Goal: Task Accomplishment & Management: Use online tool/utility

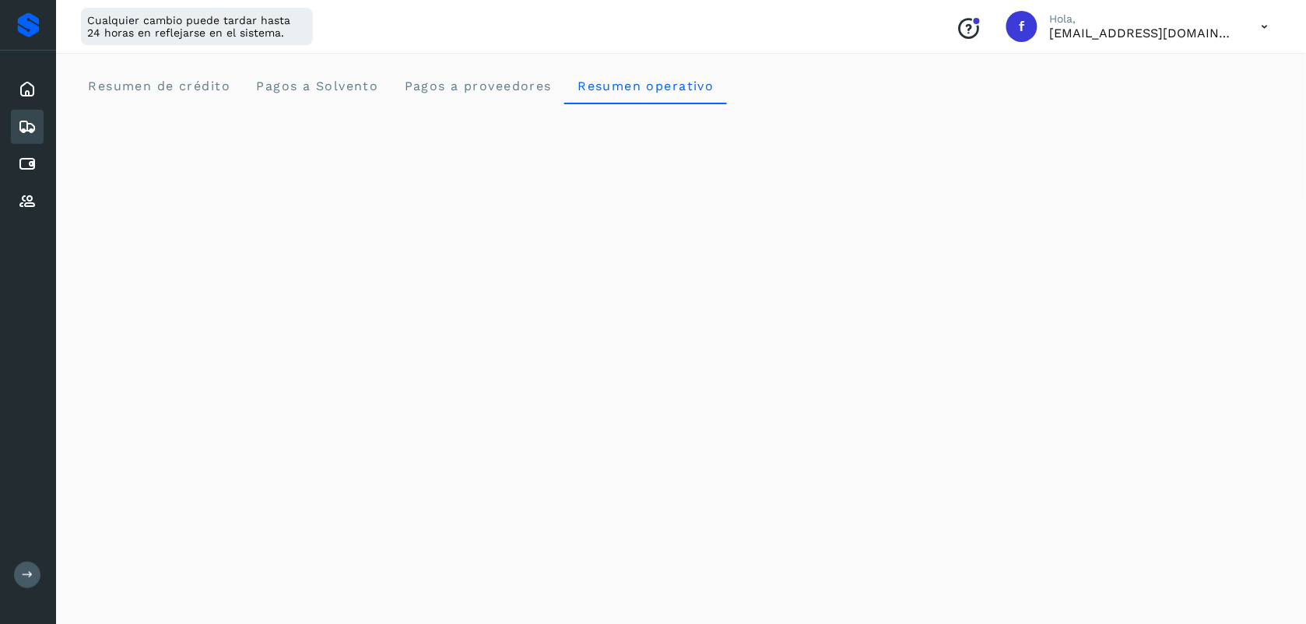
click at [21, 130] on icon at bounding box center [27, 127] width 19 height 19
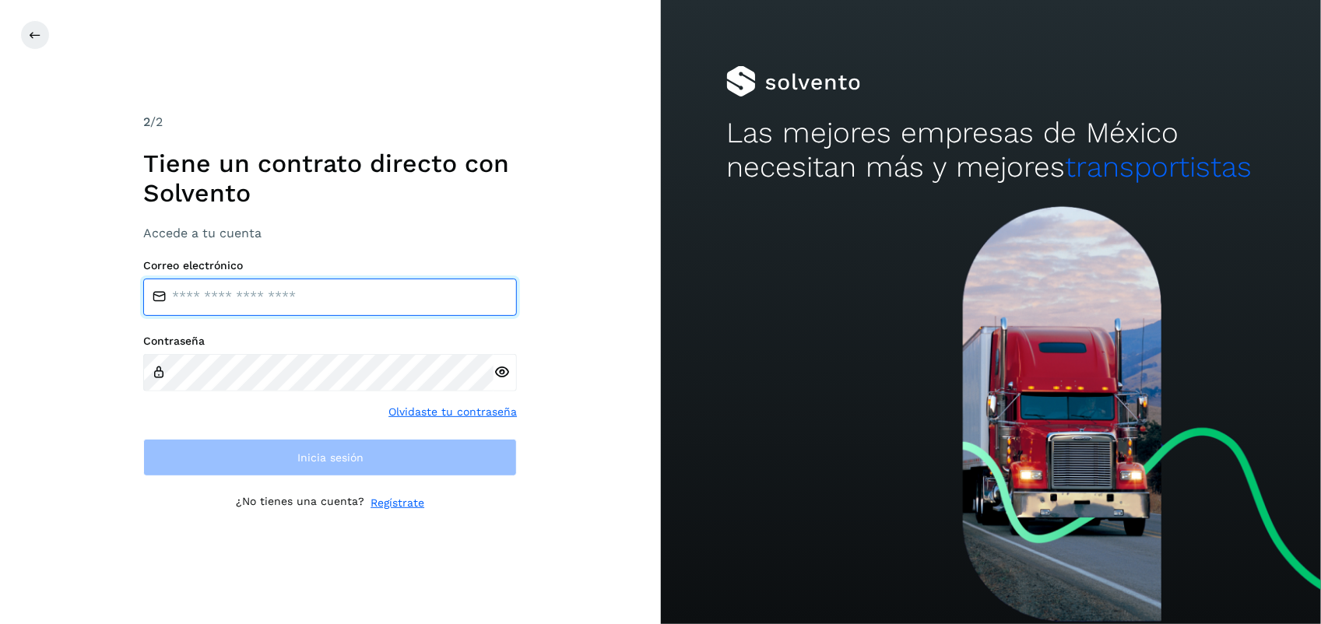
type input "**********"
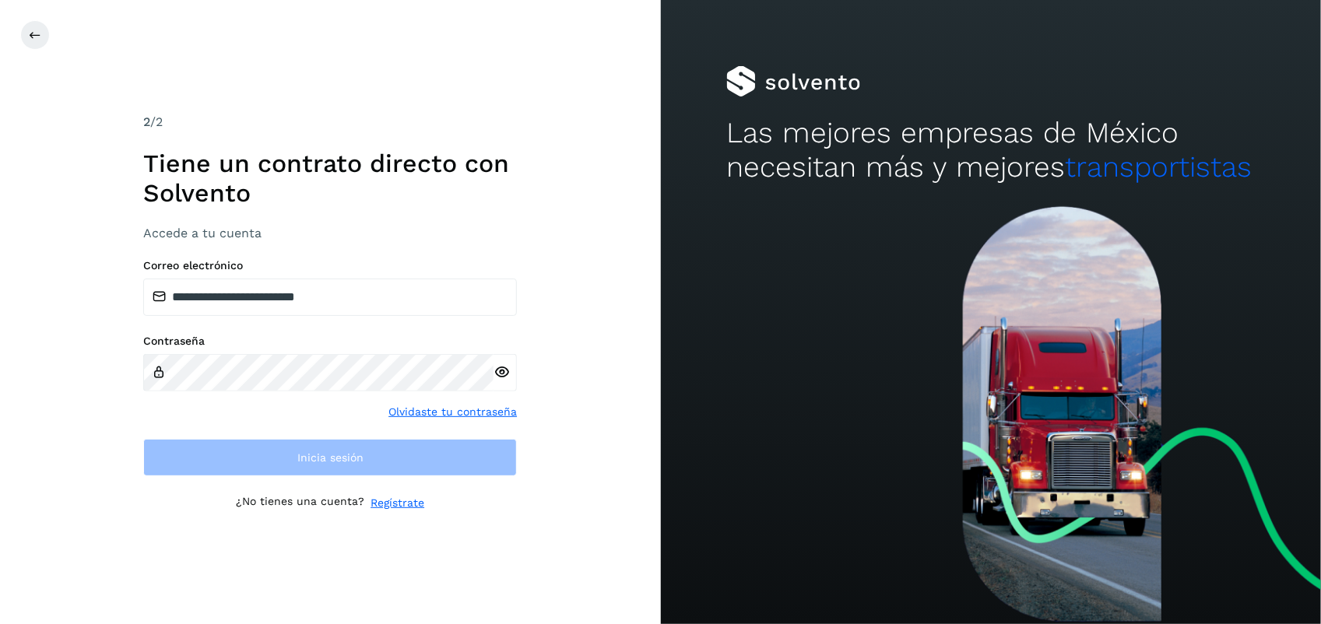
click at [568, 458] on div "**********" at bounding box center [330, 312] width 661 height 624
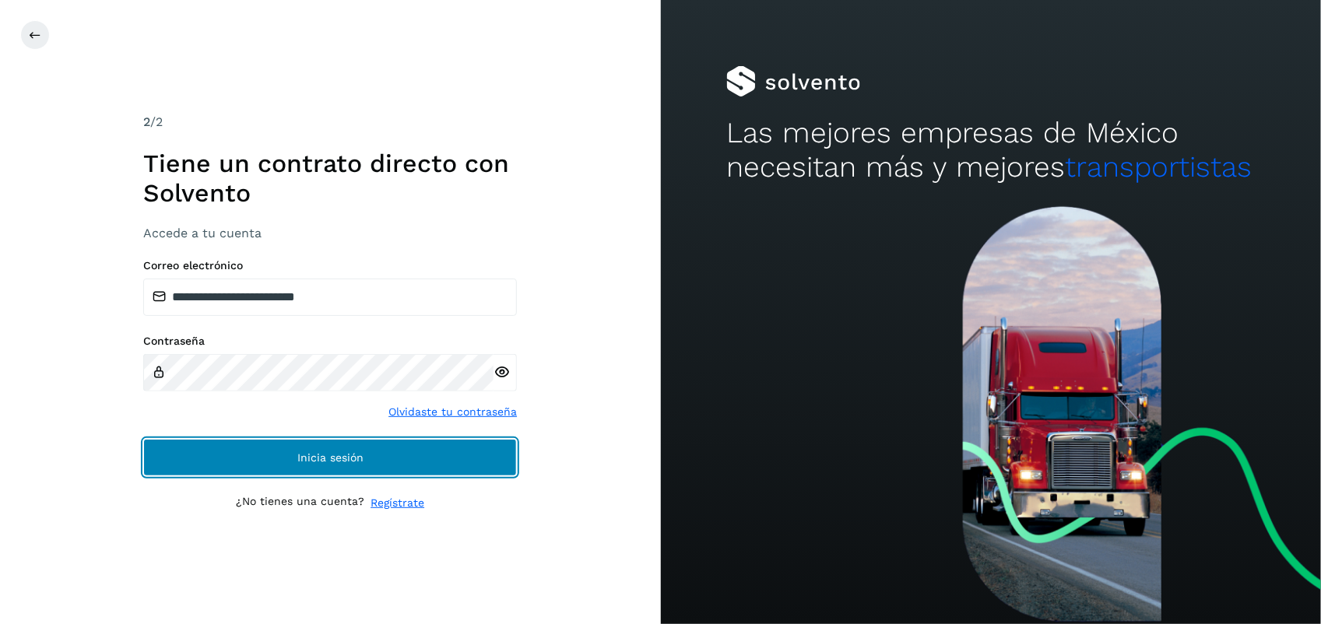
click at [441, 458] on button "Inicia sesión" at bounding box center [330, 457] width 374 height 37
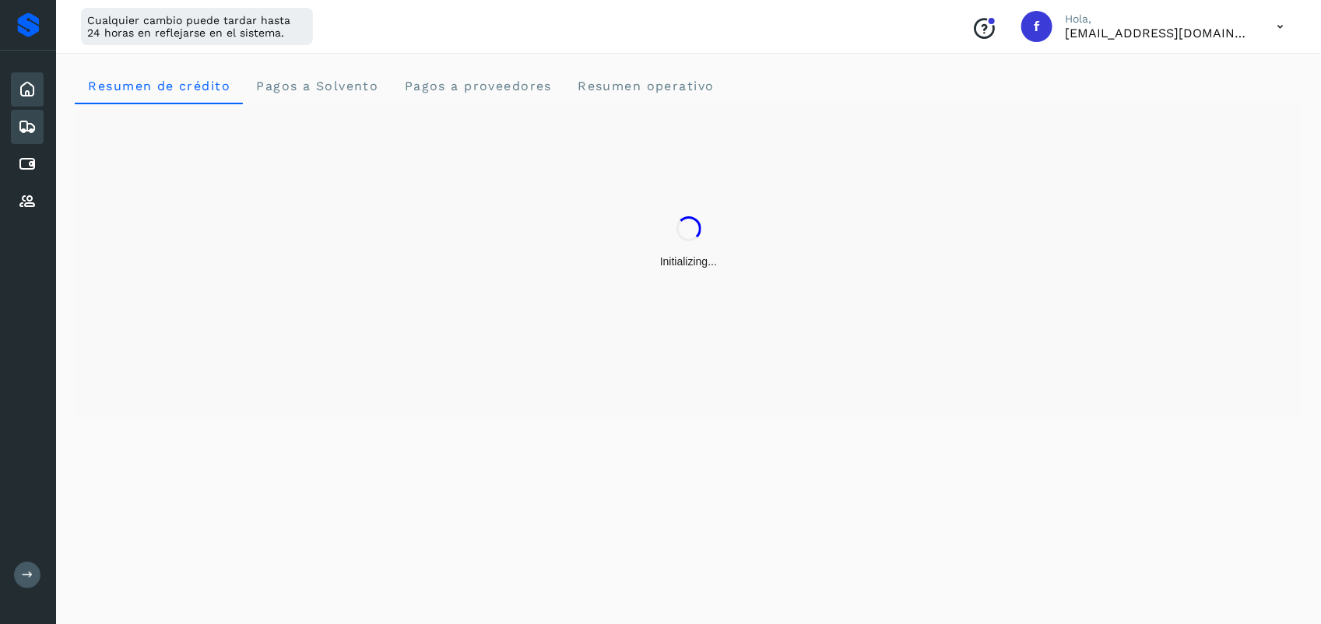
click at [41, 118] on div "Embarques" at bounding box center [27, 127] width 33 height 34
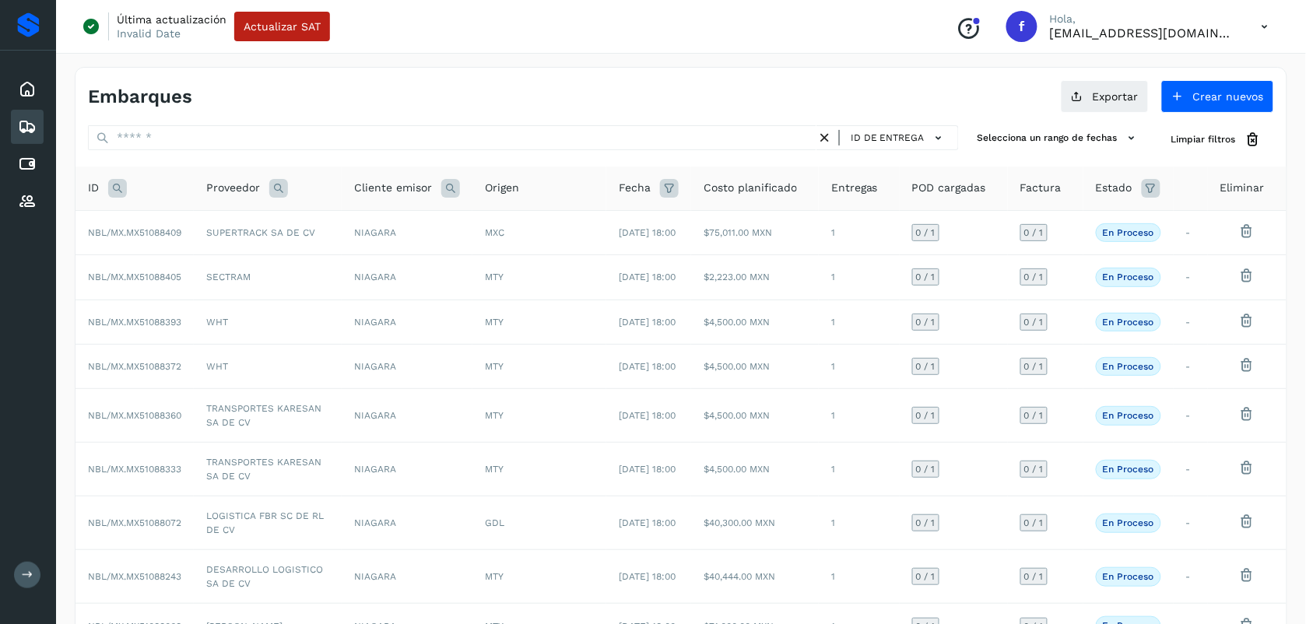
click at [117, 185] on icon at bounding box center [117, 188] width 19 height 19
click at [199, 223] on input "text" at bounding box center [221, 227] width 192 height 25
paste input "**********"
drag, startPoint x: 152, startPoint y: 227, endPoint x: 180, endPoint y: 248, distance: 35.0
click at [153, 227] on input "**********" at bounding box center [221, 227] width 192 height 25
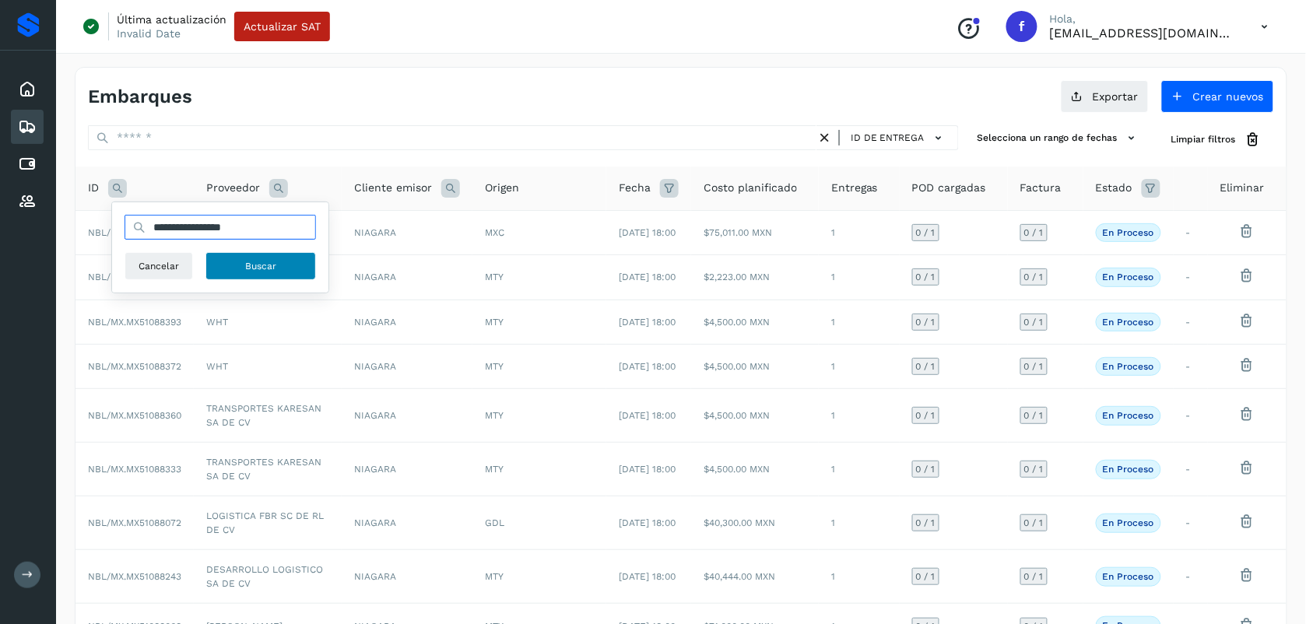
type input "**********"
click at [243, 273] on button "Buscar" at bounding box center [261, 266] width 111 height 28
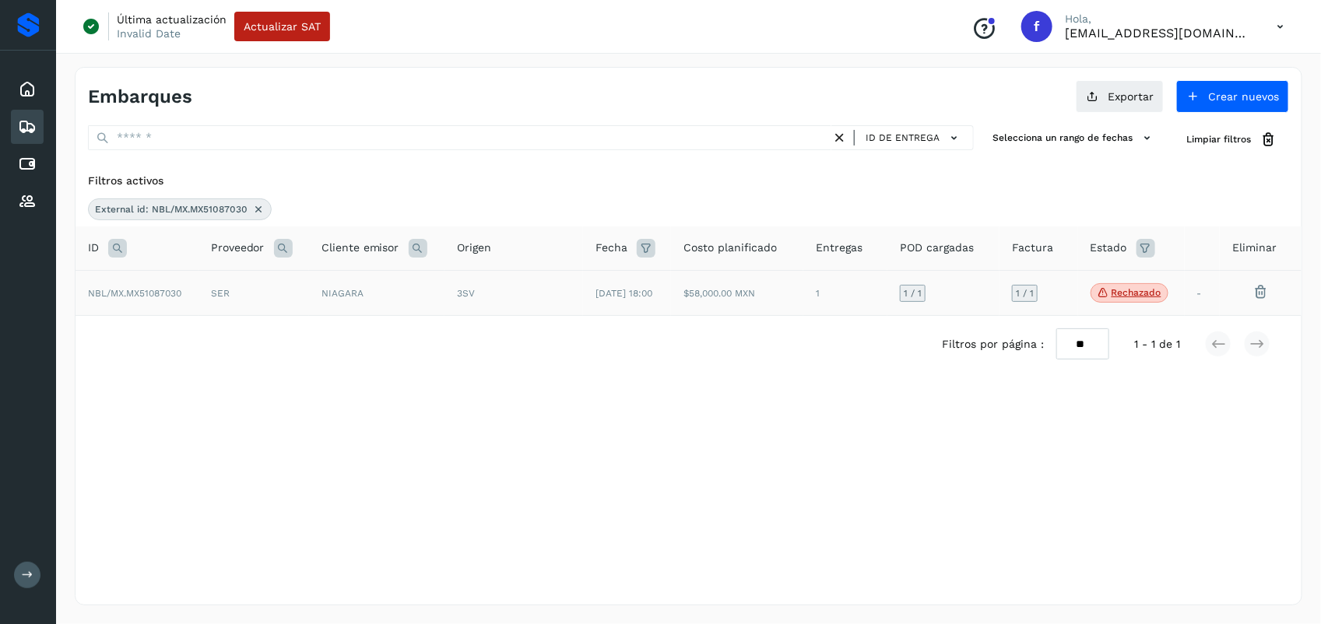
click at [511, 293] on div "3SV" at bounding box center [514, 293] width 114 height 14
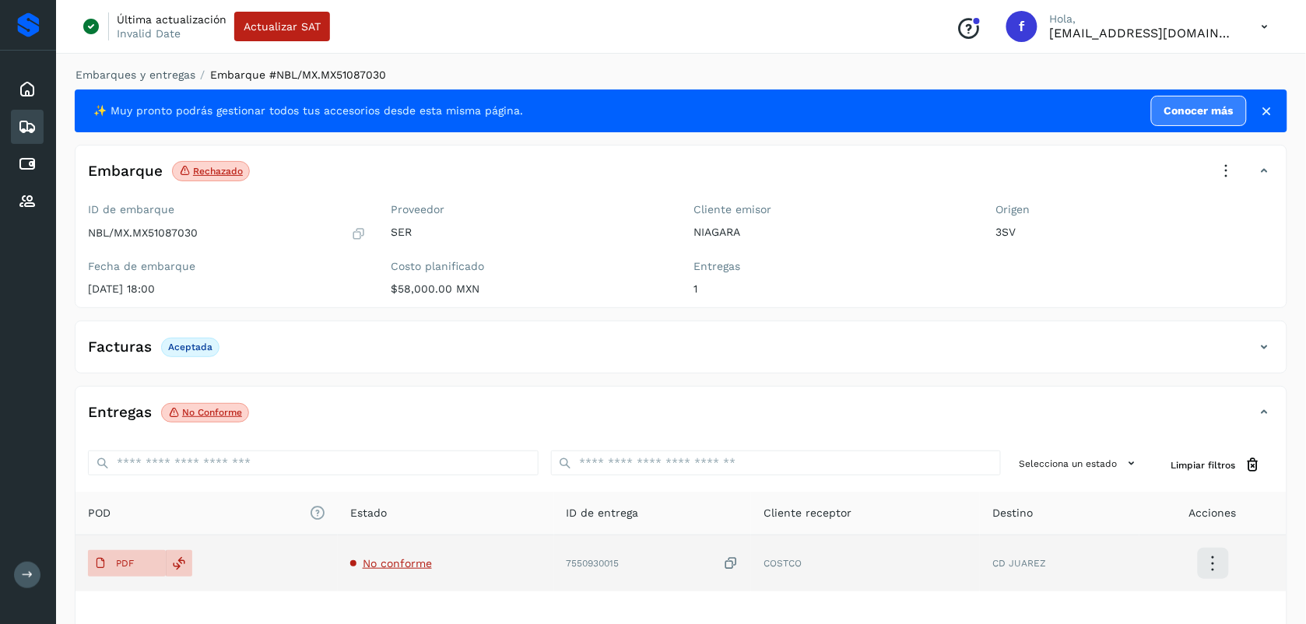
click at [378, 560] on span "No conforme" at bounding box center [397, 563] width 69 height 12
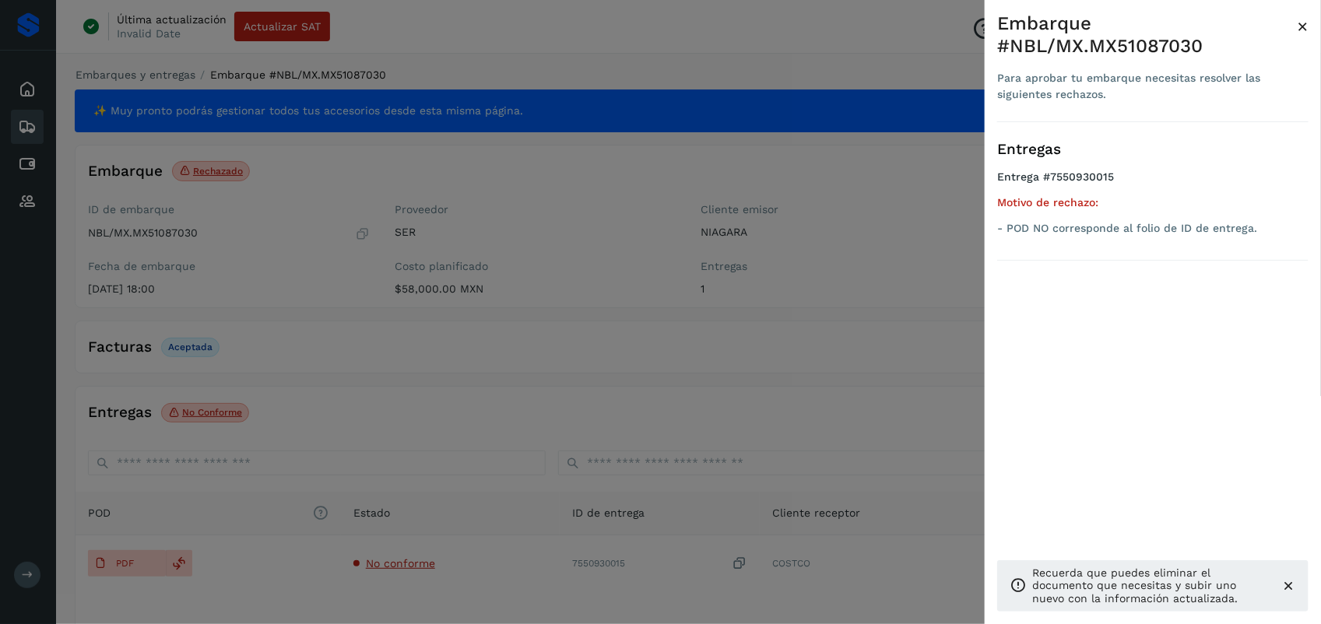
click at [694, 413] on div at bounding box center [660, 312] width 1321 height 624
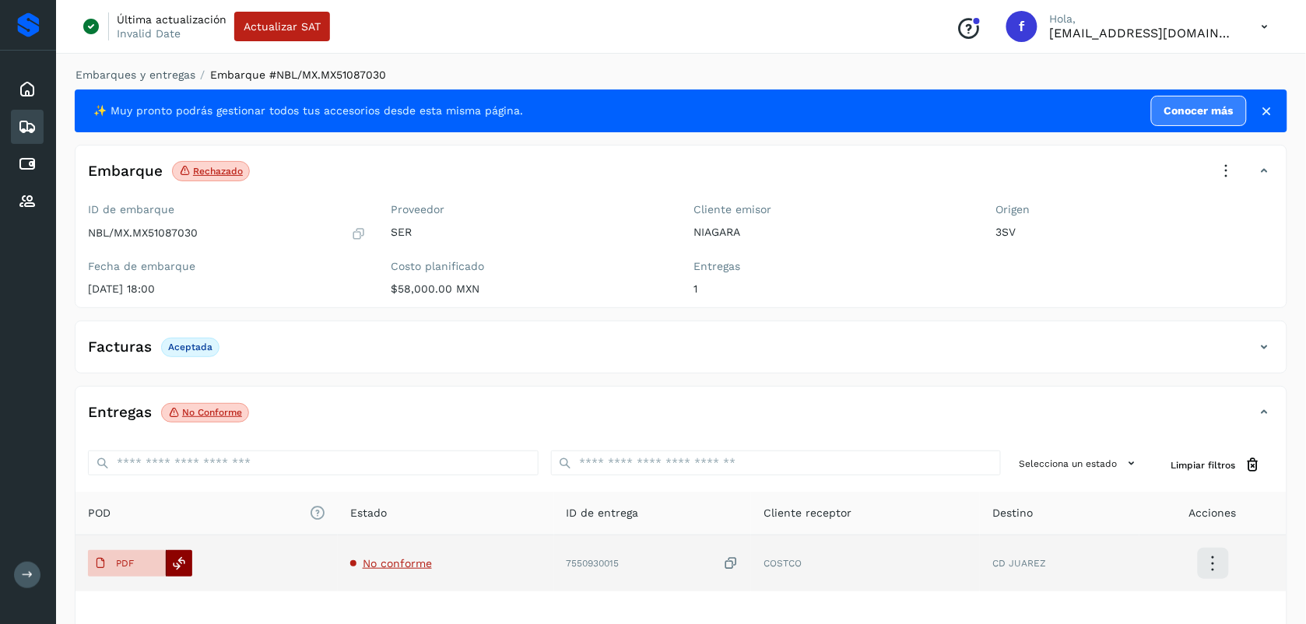
click at [177, 562] on icon at bounding box center [180, 564] width 14 height 14
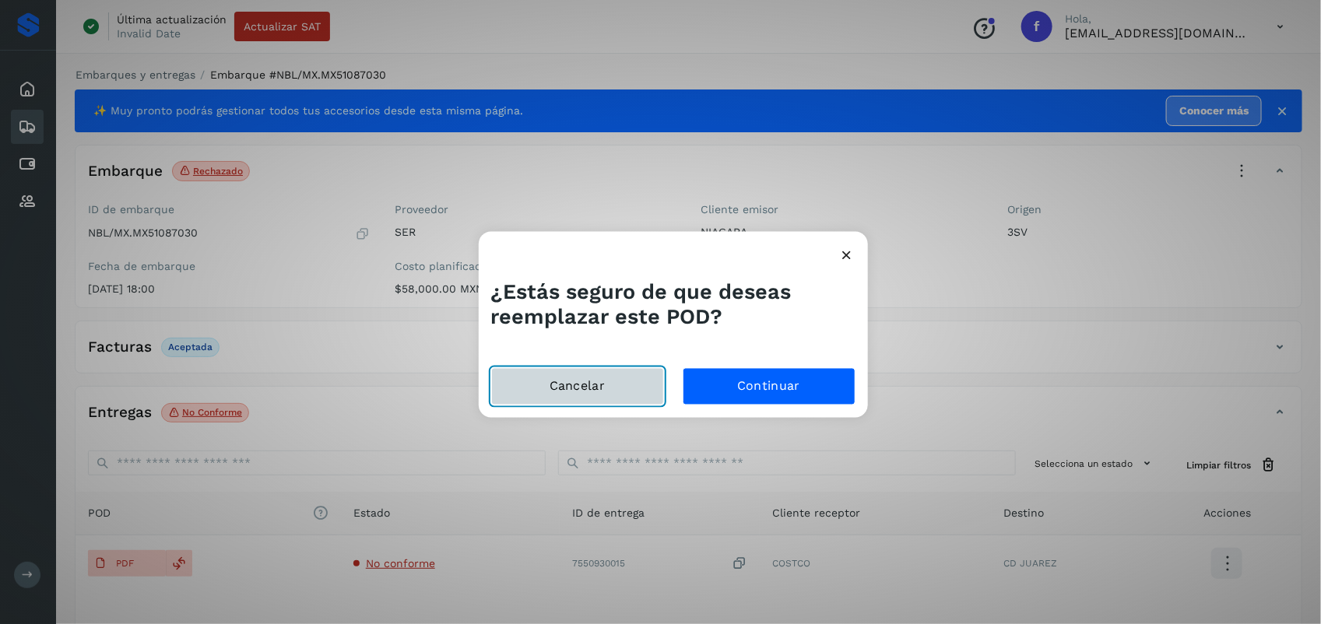
click at [599, 390] on button "Cancelar" at bounding box center [577, 385] width 173 height 37
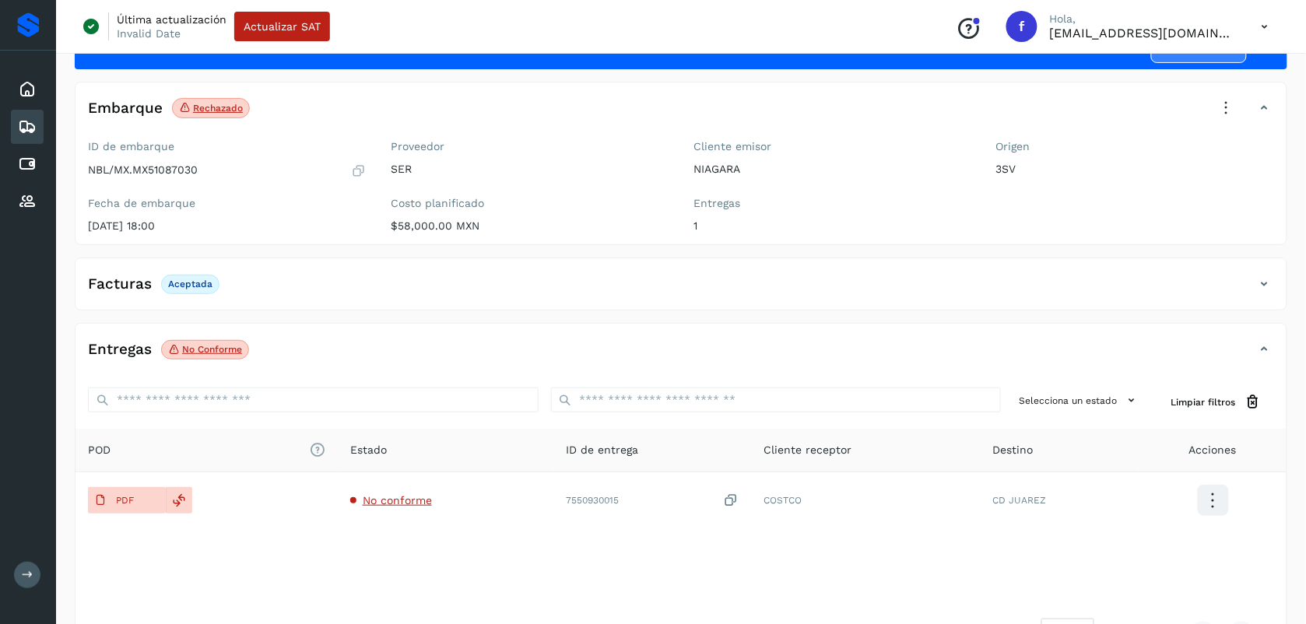
scroll to position [97, 0]
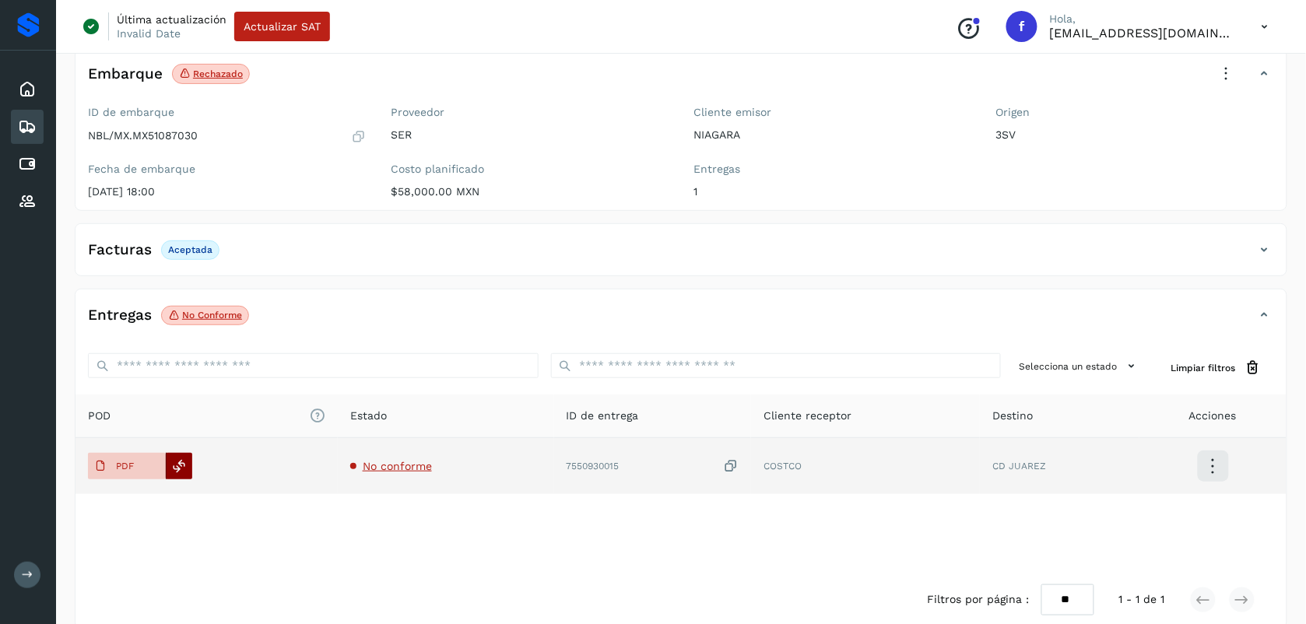
click at [175, 466] on icon at bounding box center [180, 466] width 14 height 14
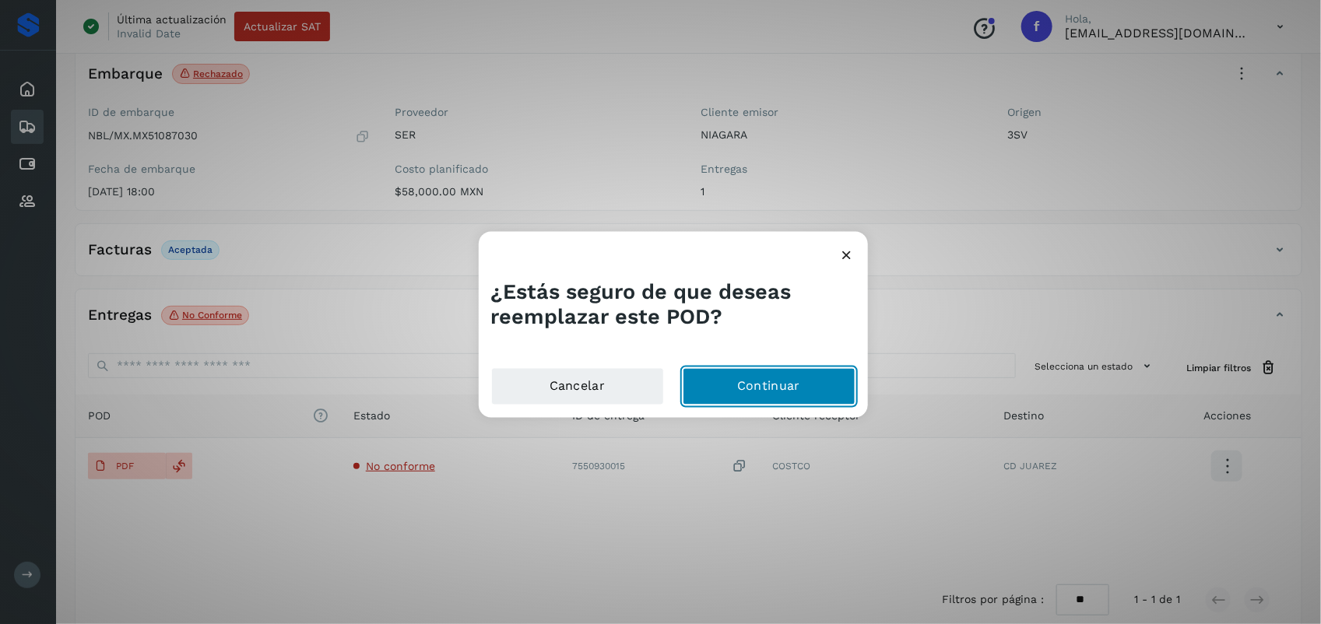
click at [757, 383] on button "Continuar" at bounding box center [769, 385] width 173 height 37
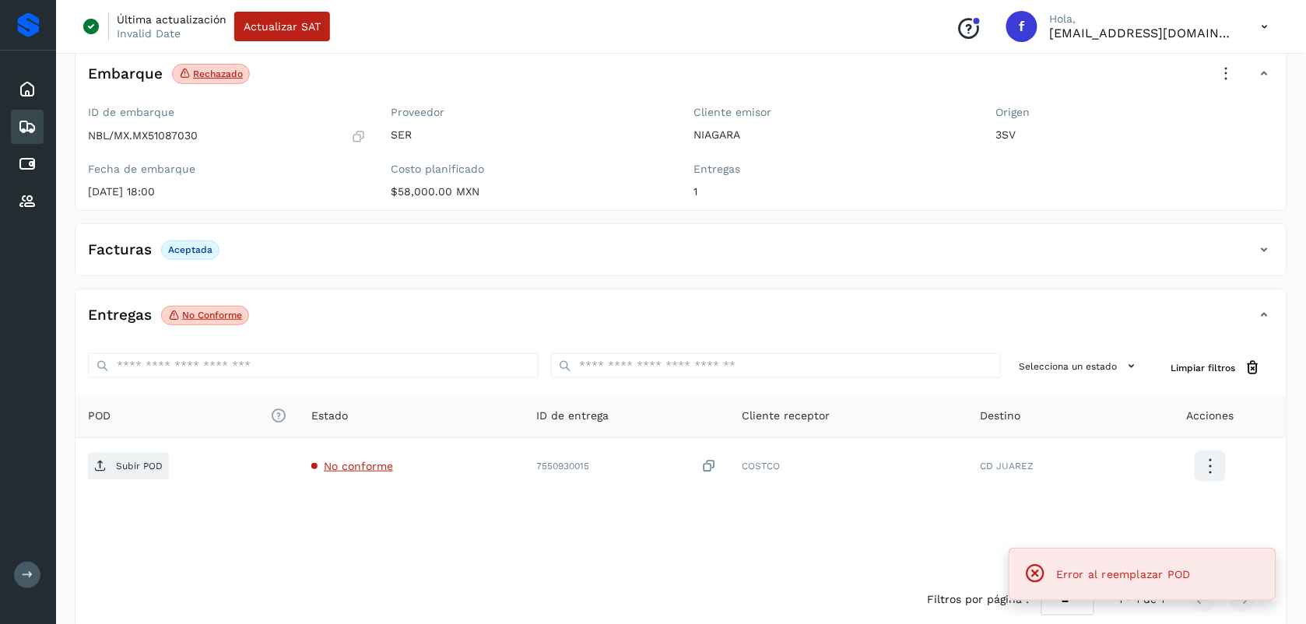
scroll to position [121, 0]
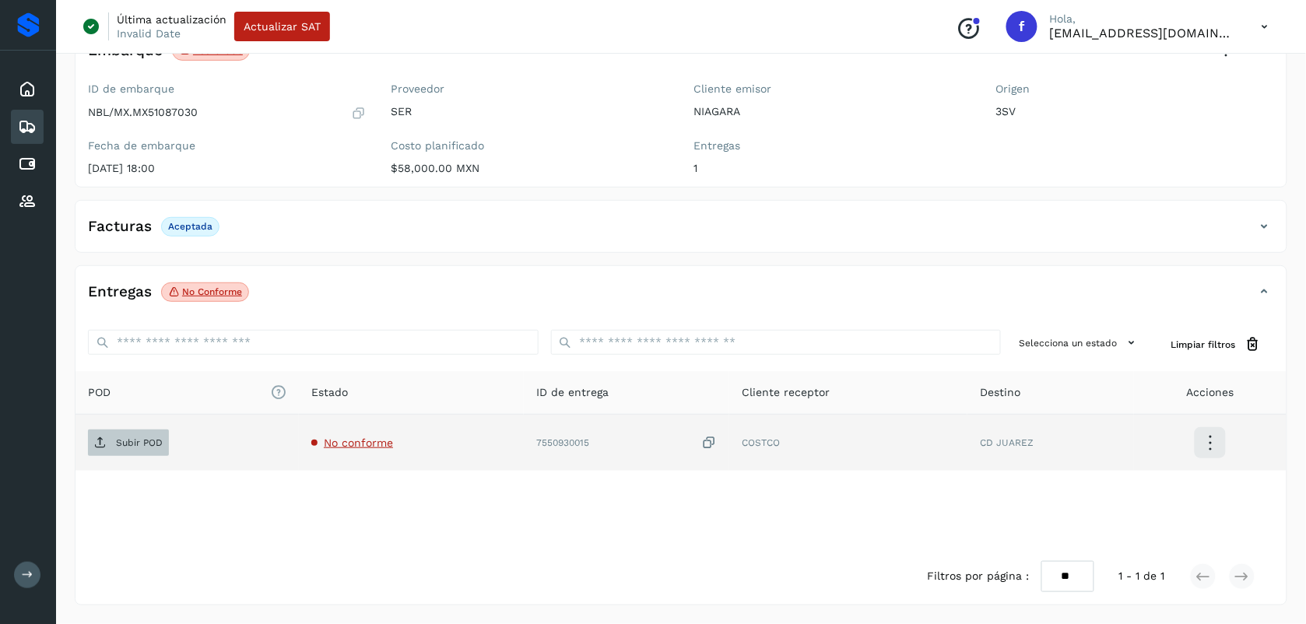
click at [125, 444] on p "Subir POD" at bounding box center [139, 442] width 47 height 11
click at [129, 449] on span "Subir POD" at bounding box center [128, 442] width 81 height 25
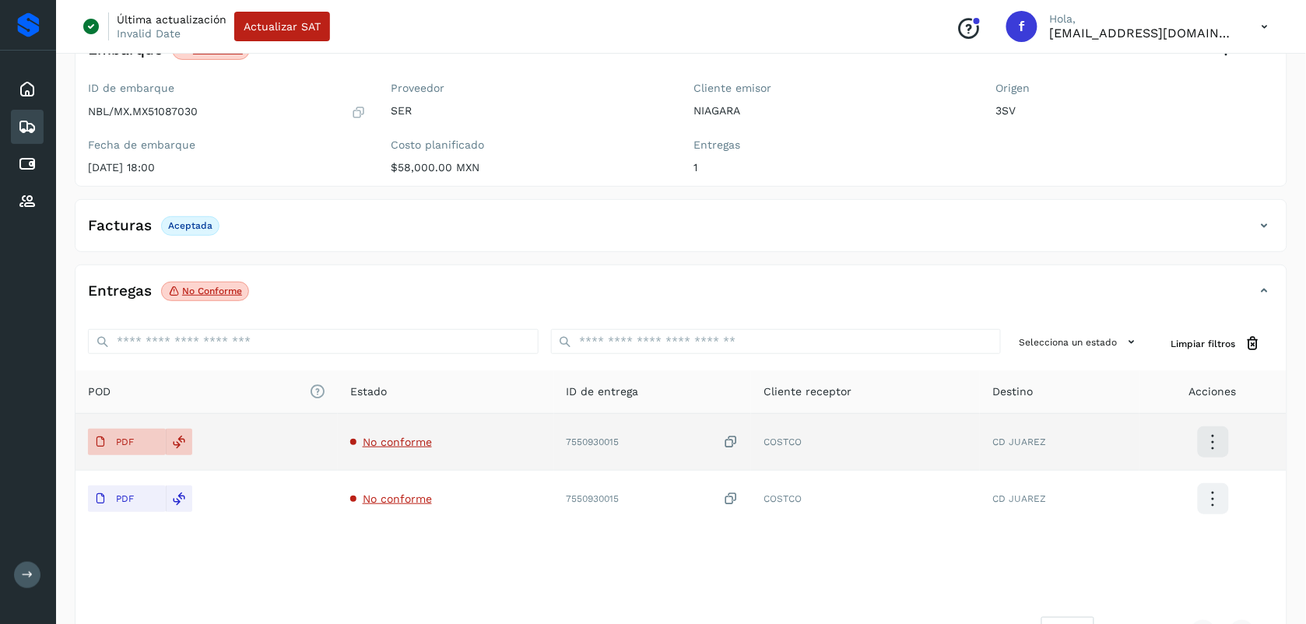
click at [386, 445] on span "No conforme" at bounding box center [397, 442] width 69 height 12
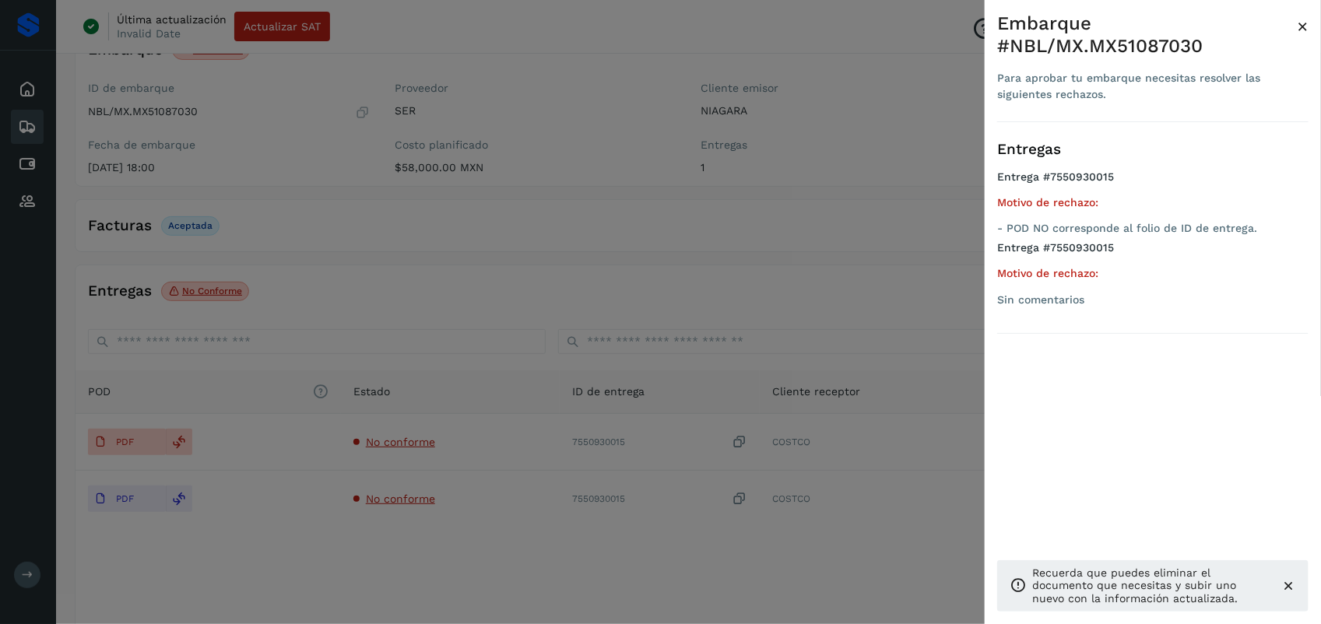
click at [645, 589] on div at bounding box center [660, 312] width 1321 height 624
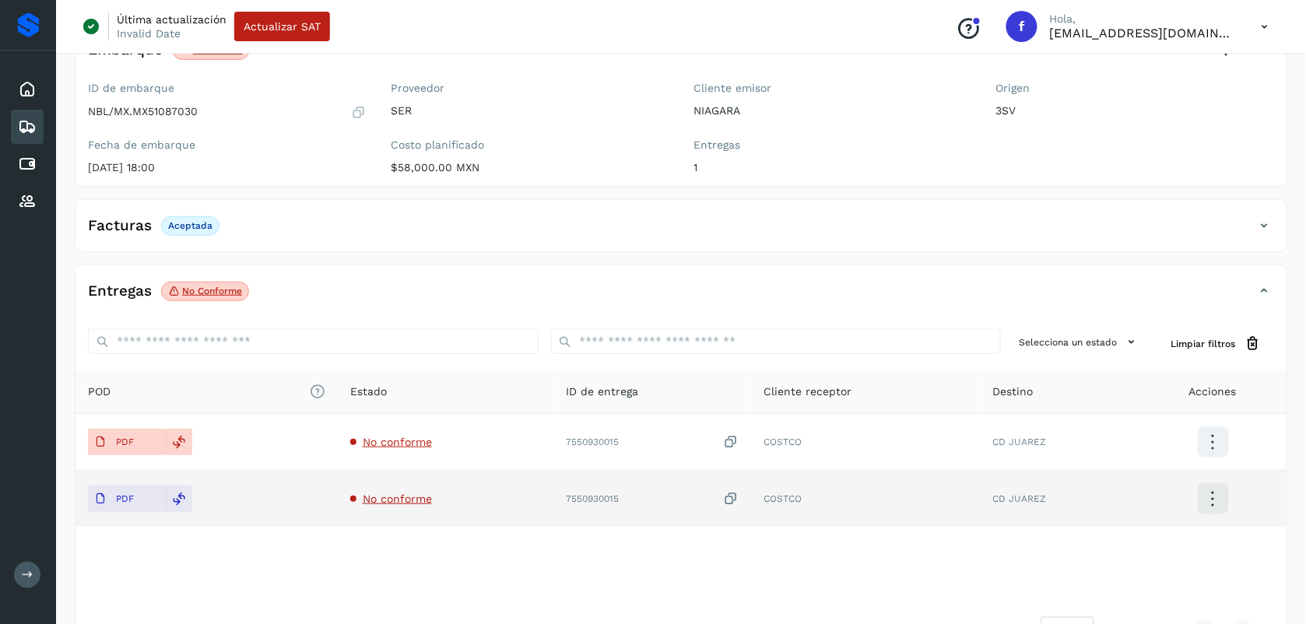
click at [398, 502] on span "No conforme" at bounding box center [397, 499] width 69 height 12
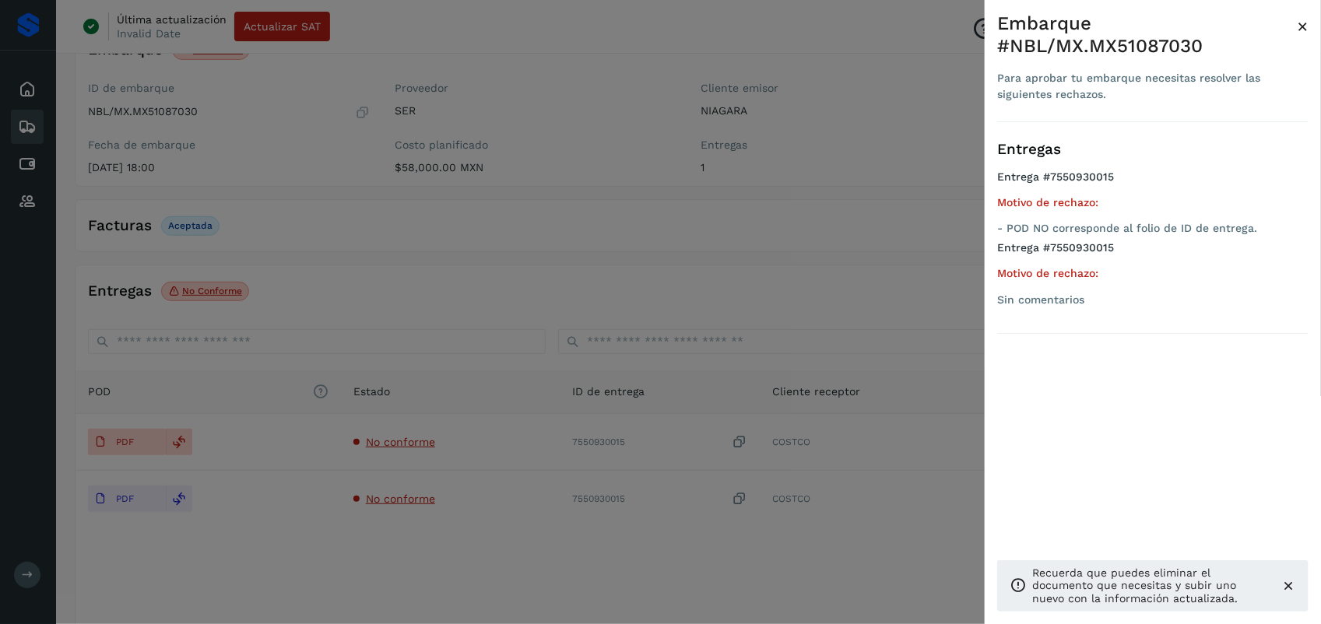
click at [574, 551] on div at bounding box center [660, 312] width 1321 height 624
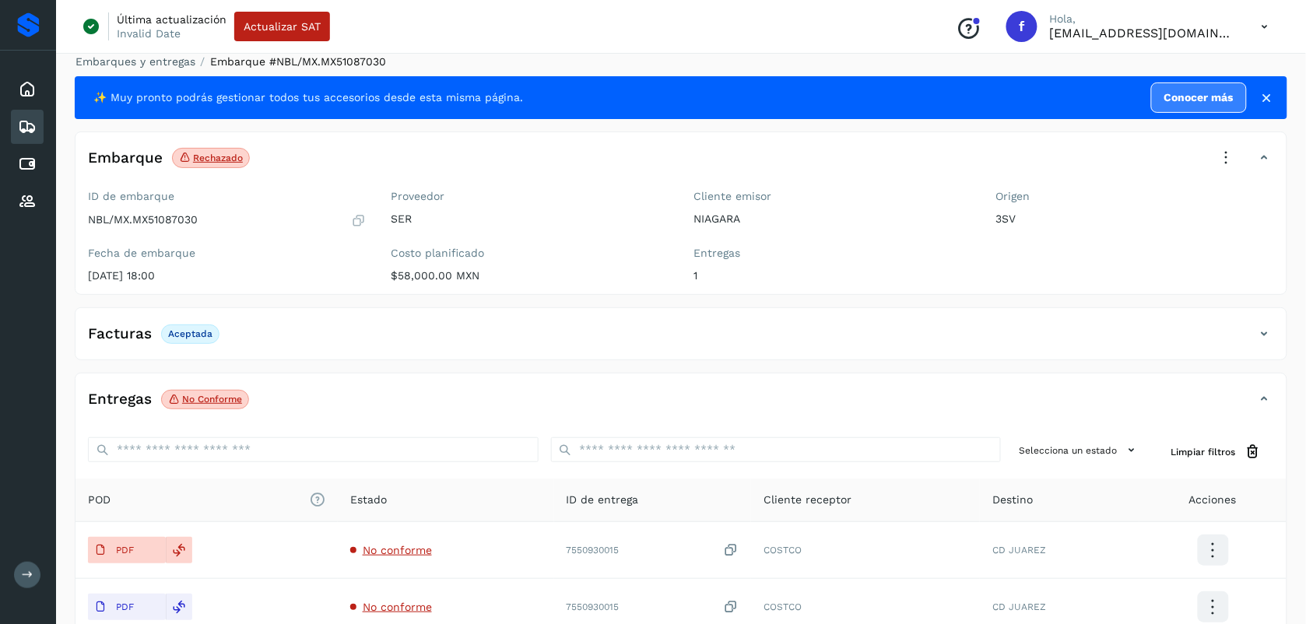
scroll to position [0, 0]
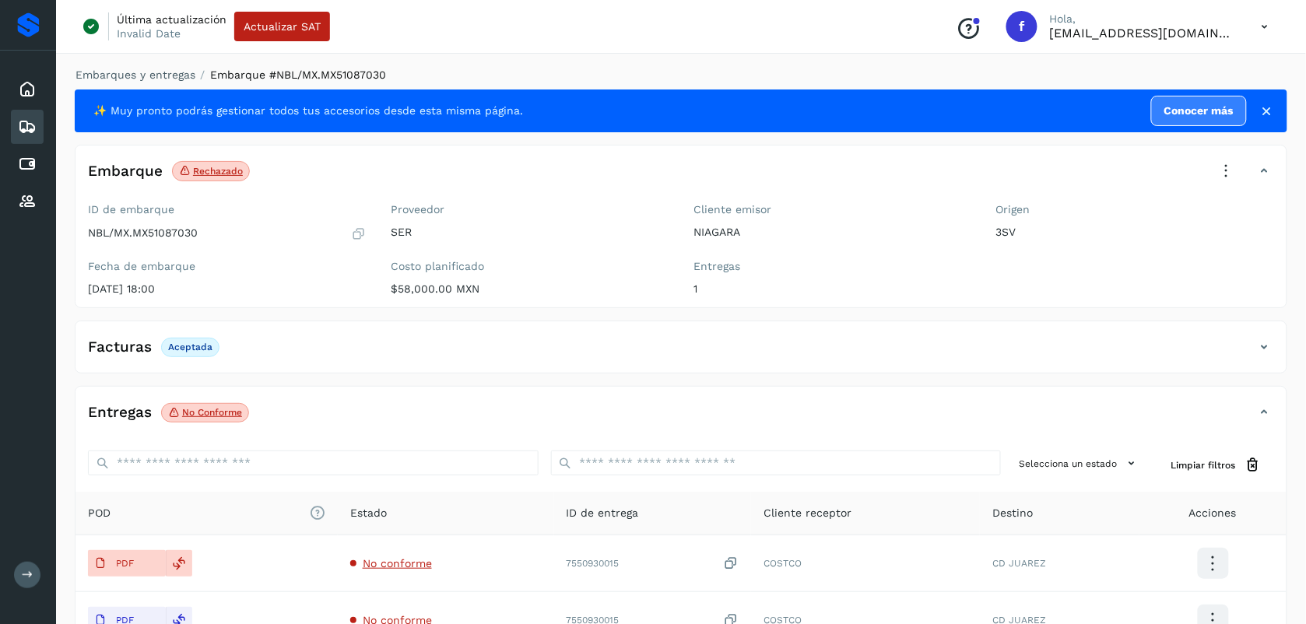
click at [27, 125] on icon at bounding box center [27, 127] width 19 height 19
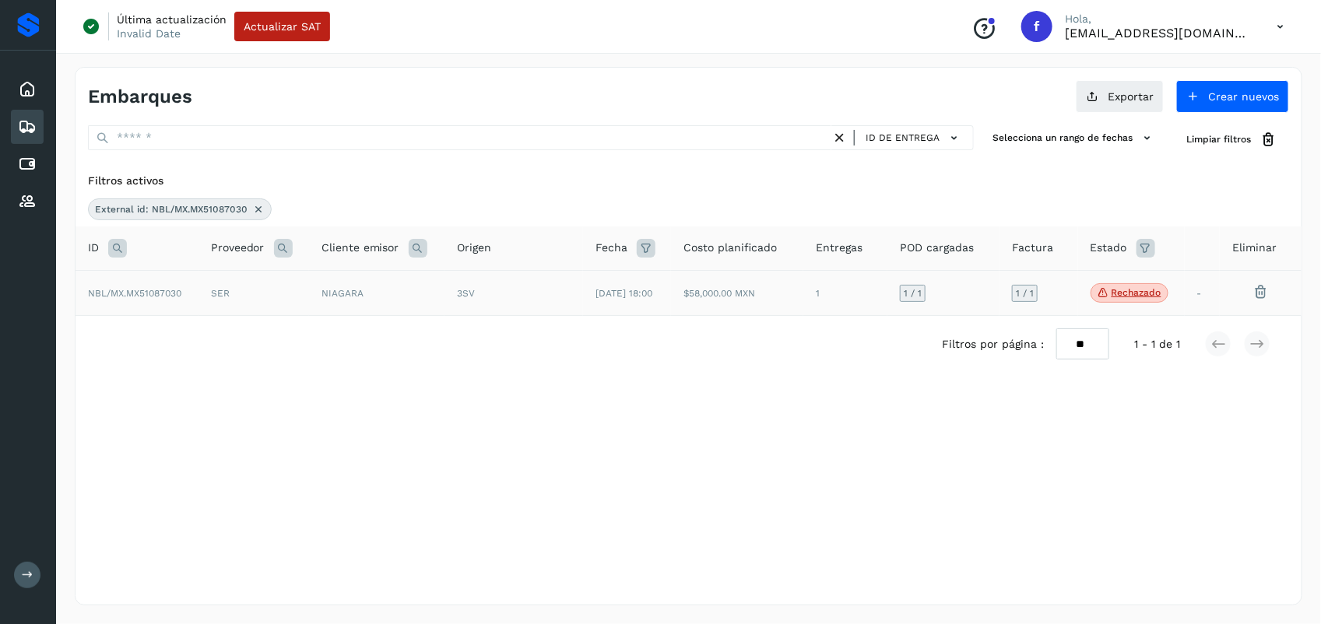
click at [161, 290] on span "NBL/MX.MX51087030" at bounding box center [134, 293] width 93 height 11
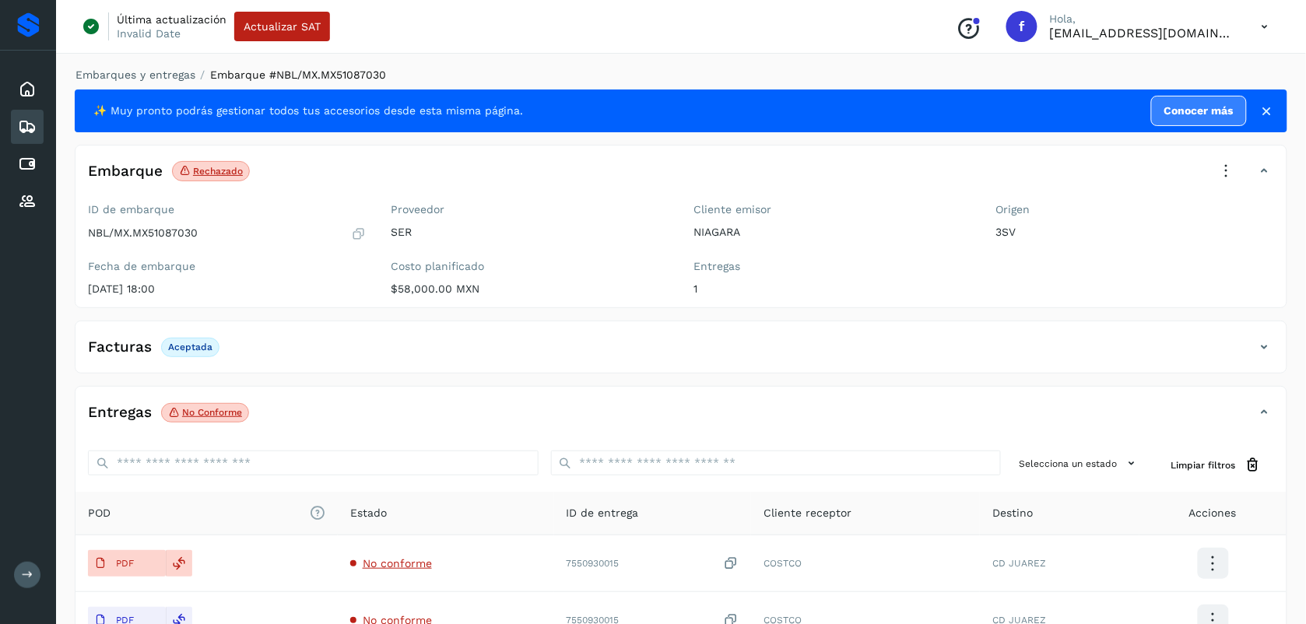
drag, startPoint x: 1265, startPoint y: 107, endPoint x: 1221, endPoint y: 118, distance: 45.5
click at [1265, 107] on icon at bounding box center [1268, 112] width 16 height 16
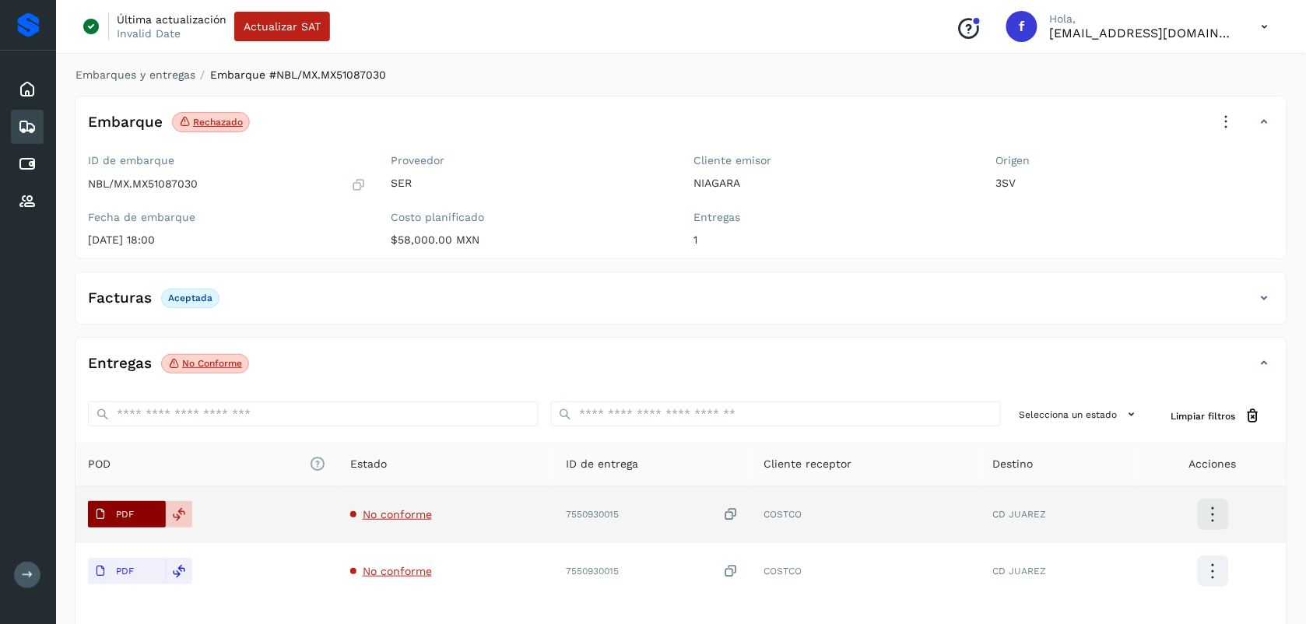
click at [136, 515] on span "PDF" at bounding box center [114, 514] width 52 height 25
click at [129, 522] on span "PDF" at bounding box center [114, 514] width 52 height 25
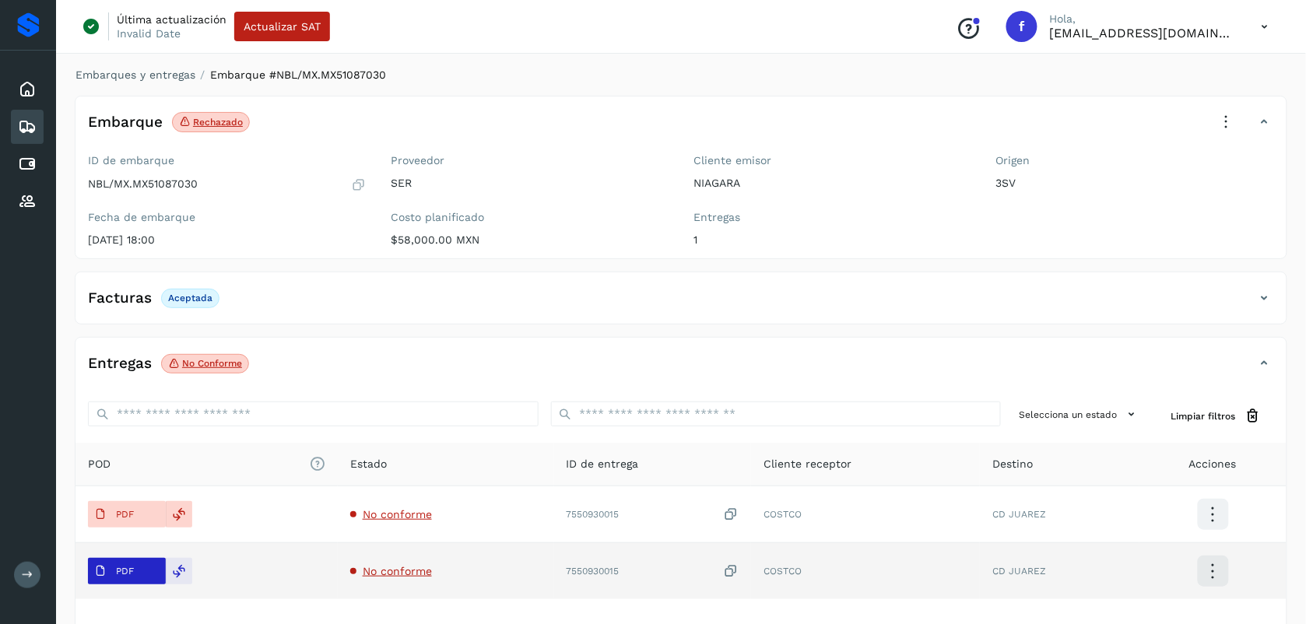
click at [118, 574] on p "PDF" at bounding box center [125, 571] width 18 height 11
click at [387, 574] on span "No conforme" at bounding box center [397, 571] width 69 height 12
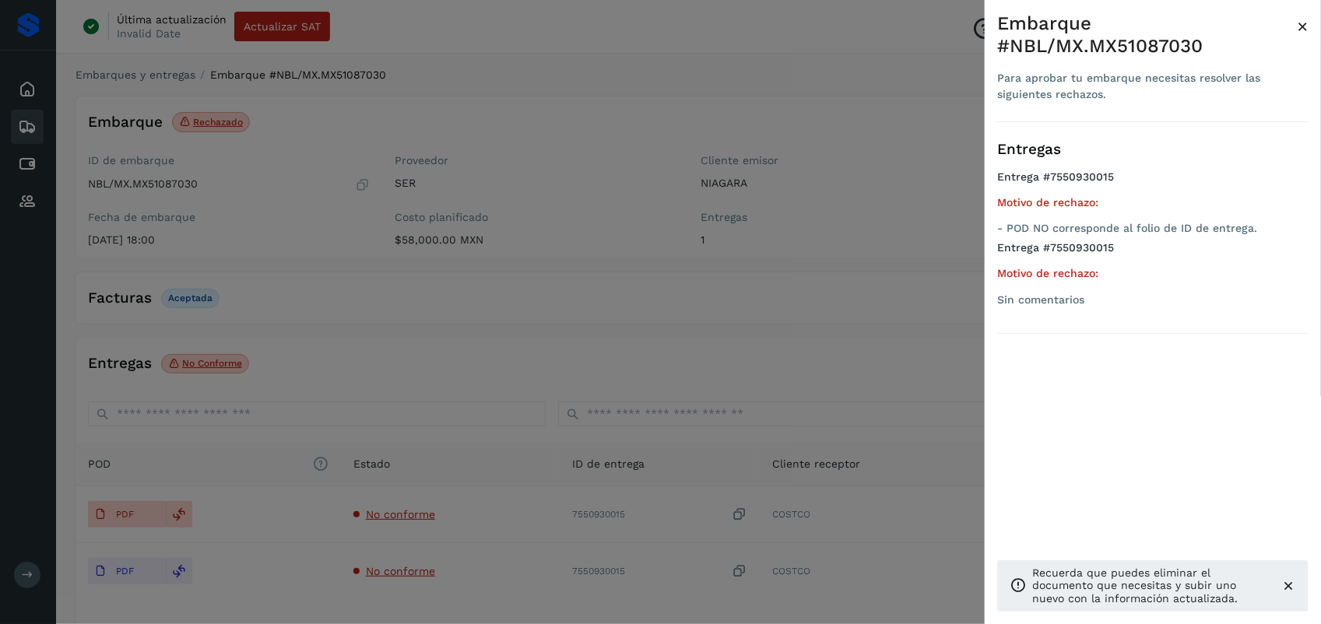
click at [724, 341] on div at bounding box center [660, 312] width 1321 height 624
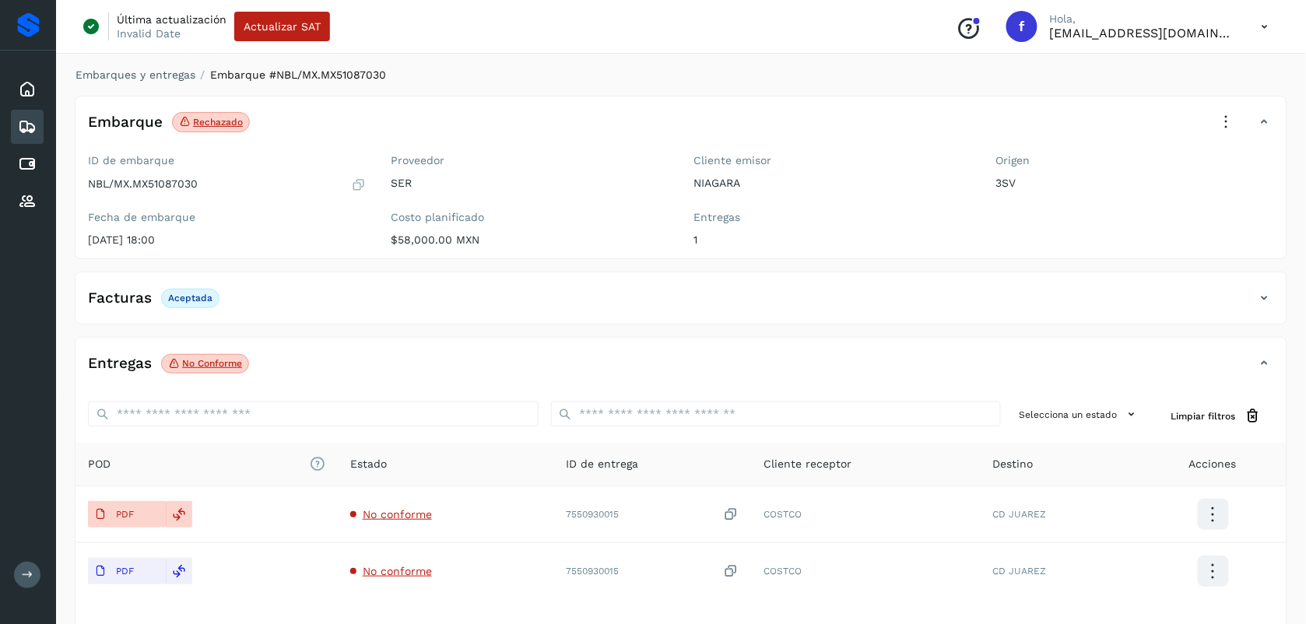
click at [1223, 118] on icon at bounding box center [1227, 122] width 34 height 34
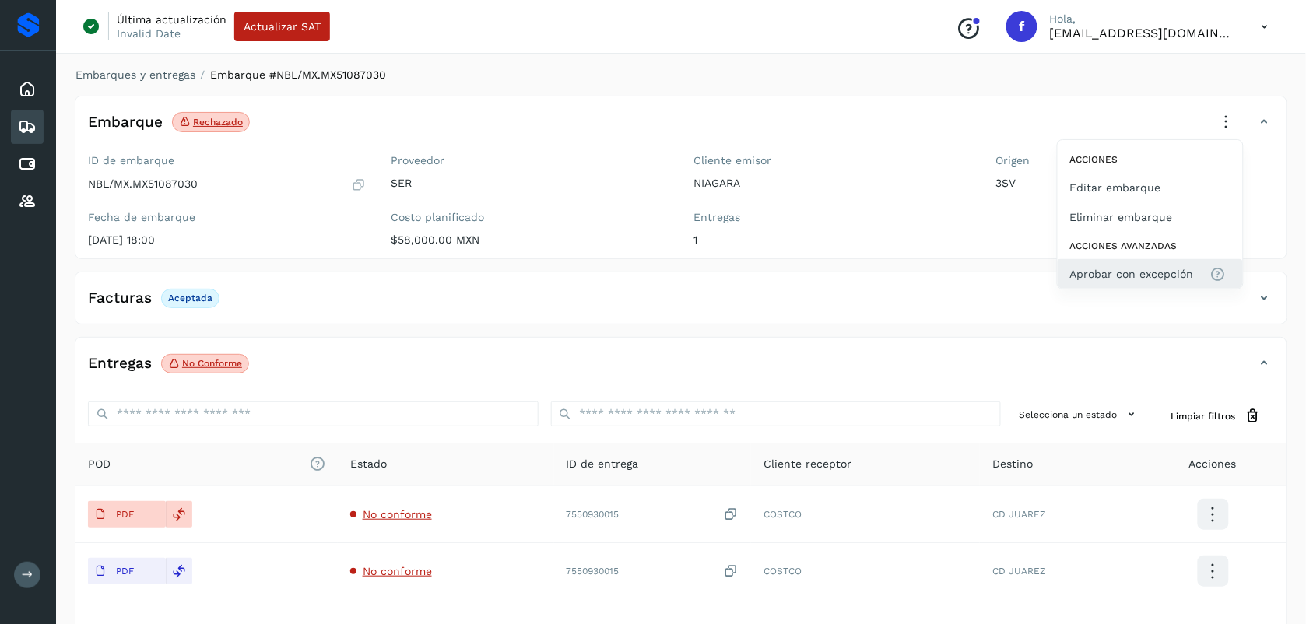
click at [1088, 276] on span "Aprobar con excepción" at bounding box center [1132, 273] width 124 height 17
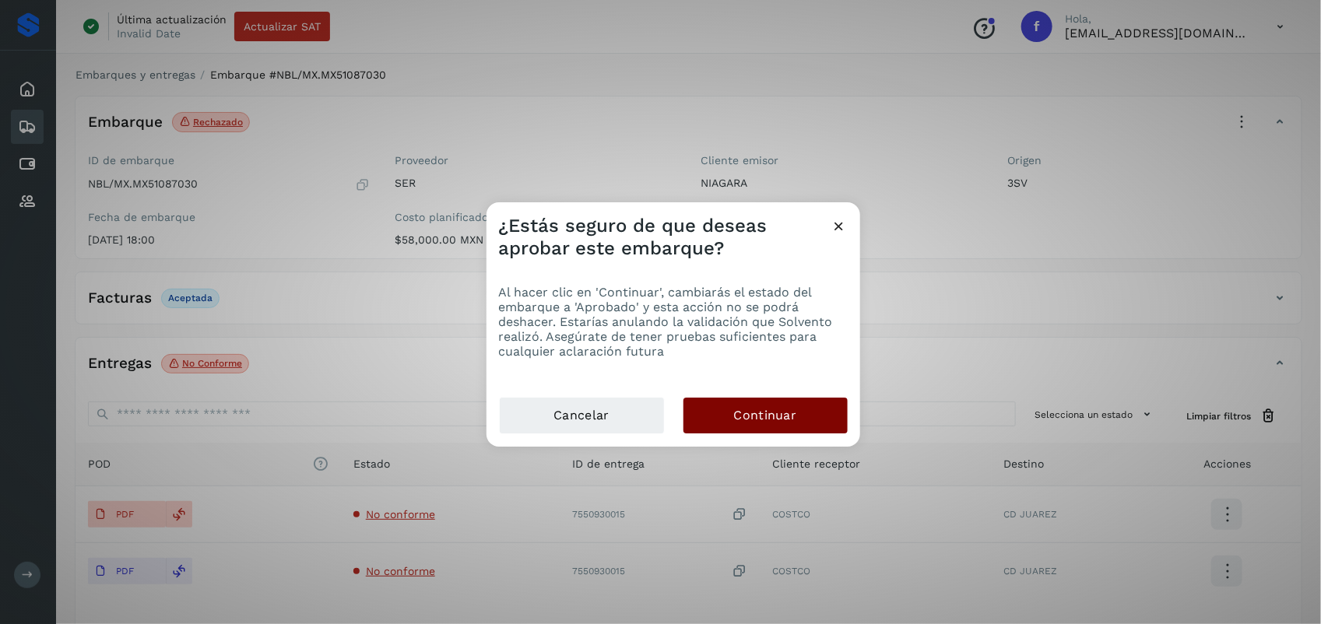
click at [775, 411] on span "Continuar" at bounding box center [765, 415] width 63 height 17
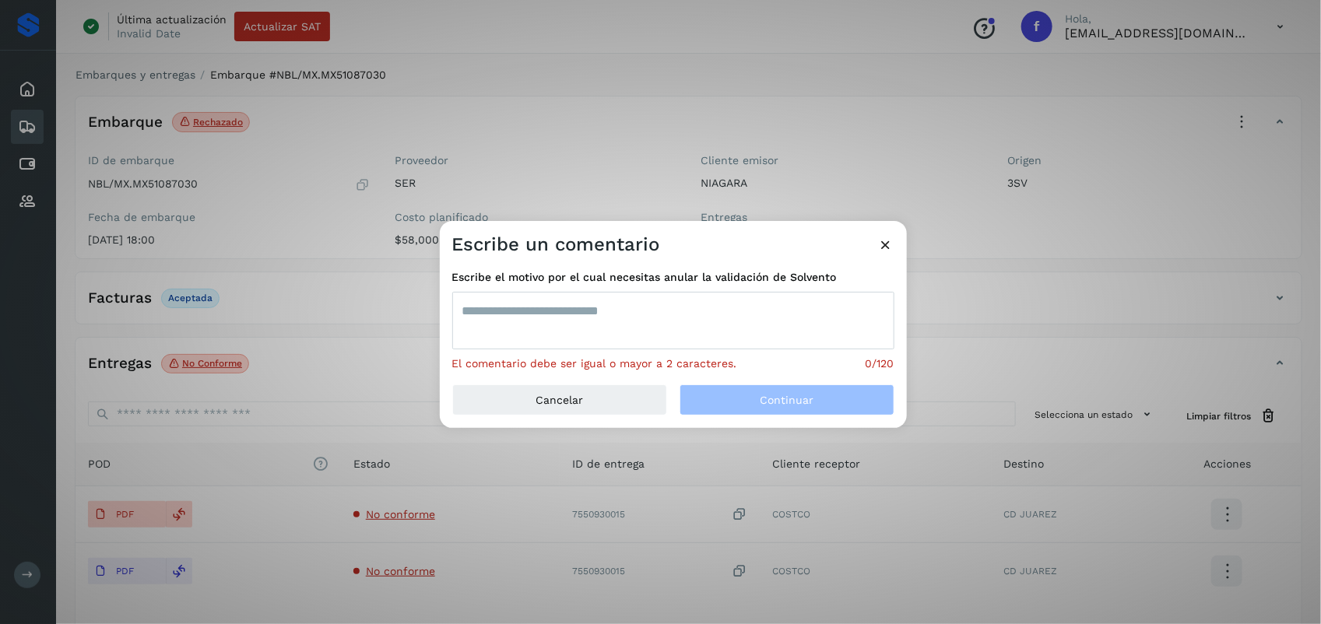
click at [615, 324] on textarea at bounding box center [673, 321] width 442 height 58
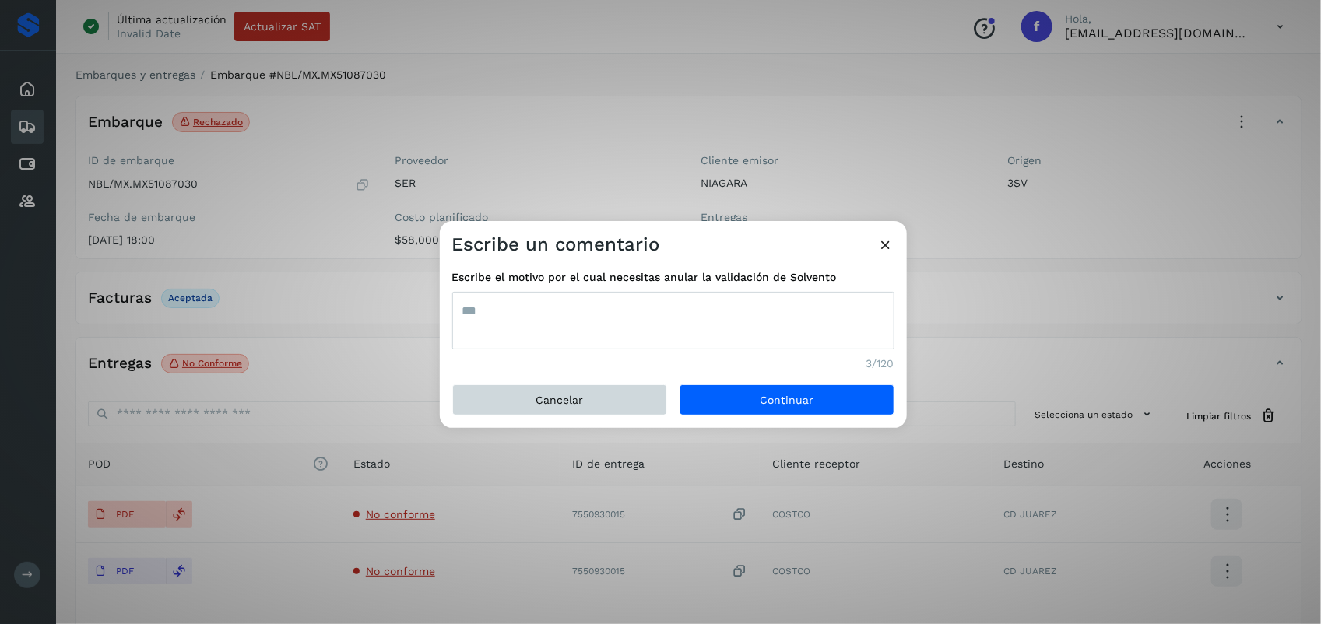
type textarea "***"
click at [601, 390] on button "Cancelar" at bounding box center [559, 400] width 215 height 31
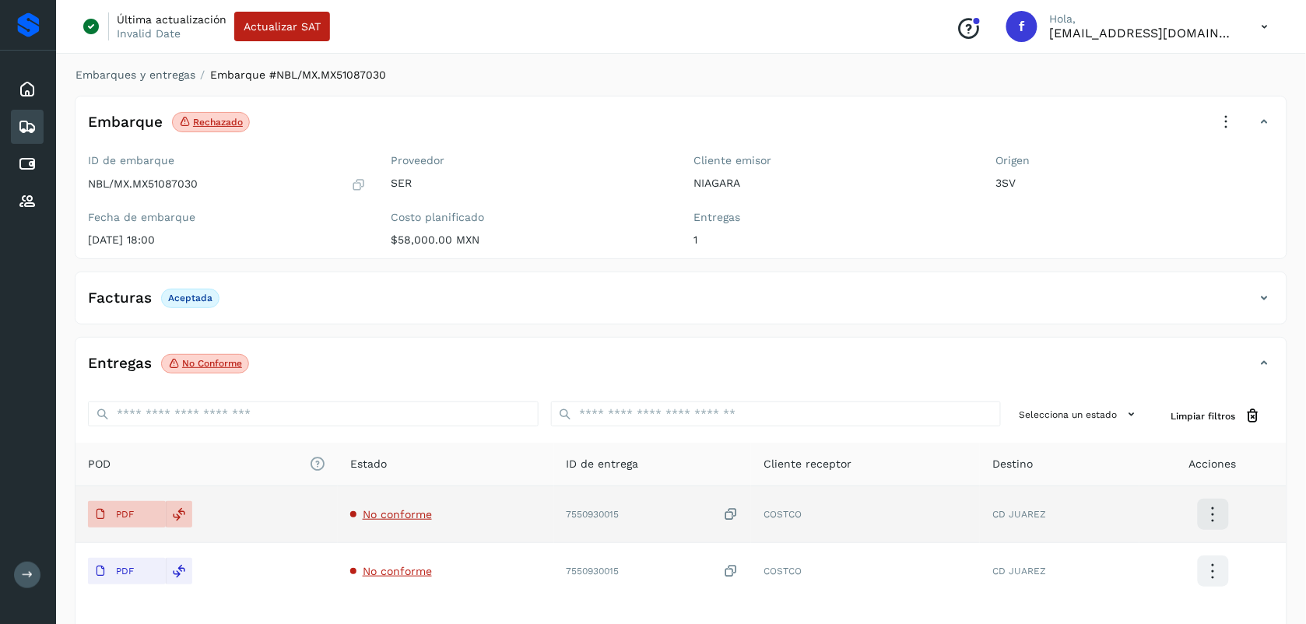
click at [1214, 514] on icon at bounding box center [1213, 515] width 37 height 37
drag, startPoint x: 1213, startPoint y: 568, endPoint x: 1204, endPoint y: 562, distance: 10.6
click at [1212, 568] on div at bounding box center [653, 312] width 1306 height 624
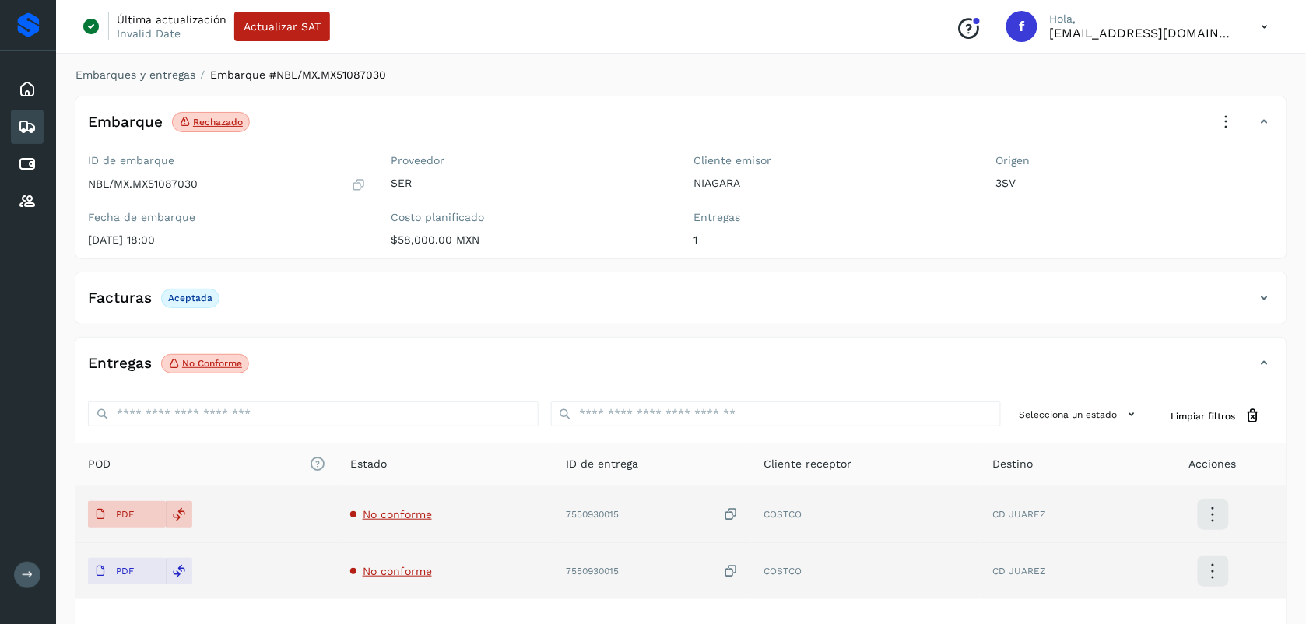
click at [1211, 575] on icon at bounding box center [1213, 571] width 37 height 37
click at [1111, 573] on button "Ver Detalle" at bounding box center [1135, 572] width 185 height 30
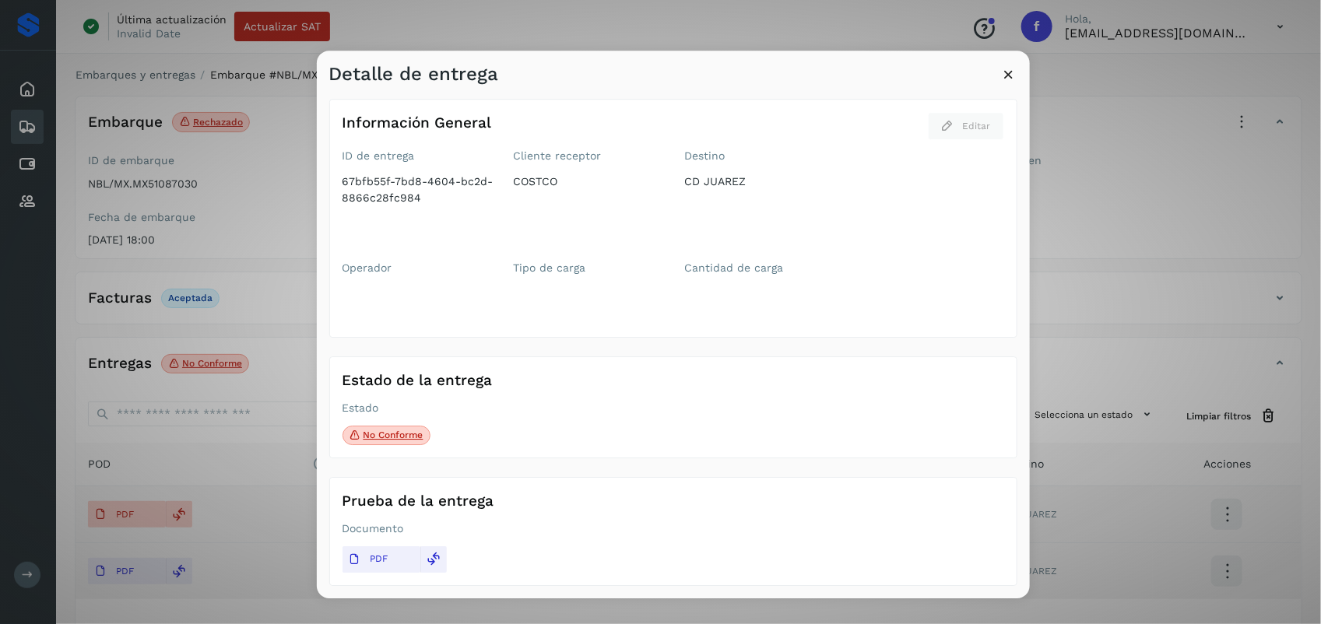
click at [1008, 72] on icon at bounding box center [1009, 74] width 16 height 16
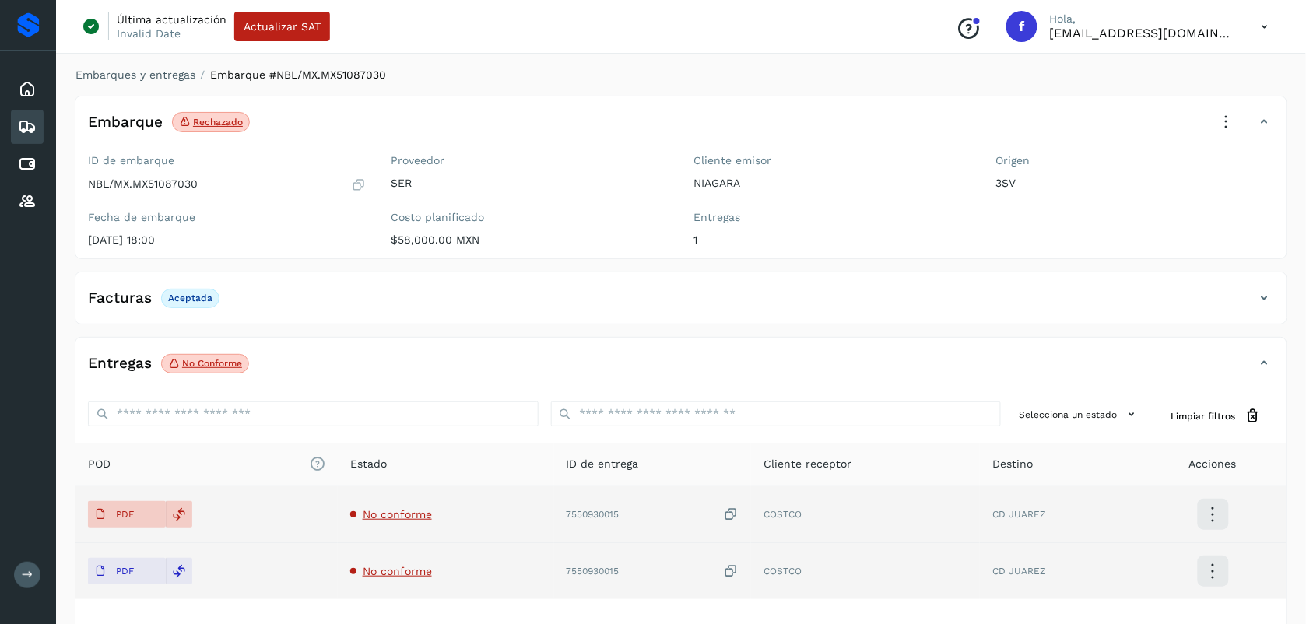
click at [1213, 518] on icon at bounding box center [1213, 515] width 37 height 37
click at [1110, 512] on button "Ver Detalle" at bounding box center [1135, 515] width 185 height 30
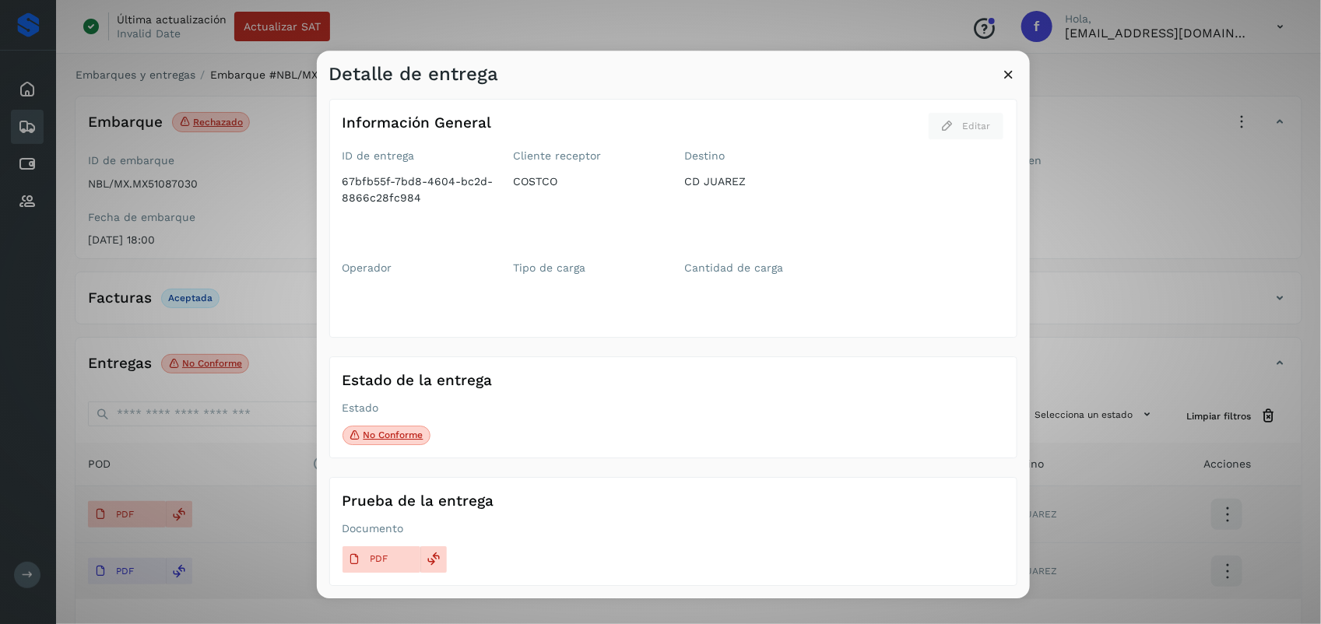
click at [1005, 68] on icon at bounding box center [1009, 74] width 16 height 16
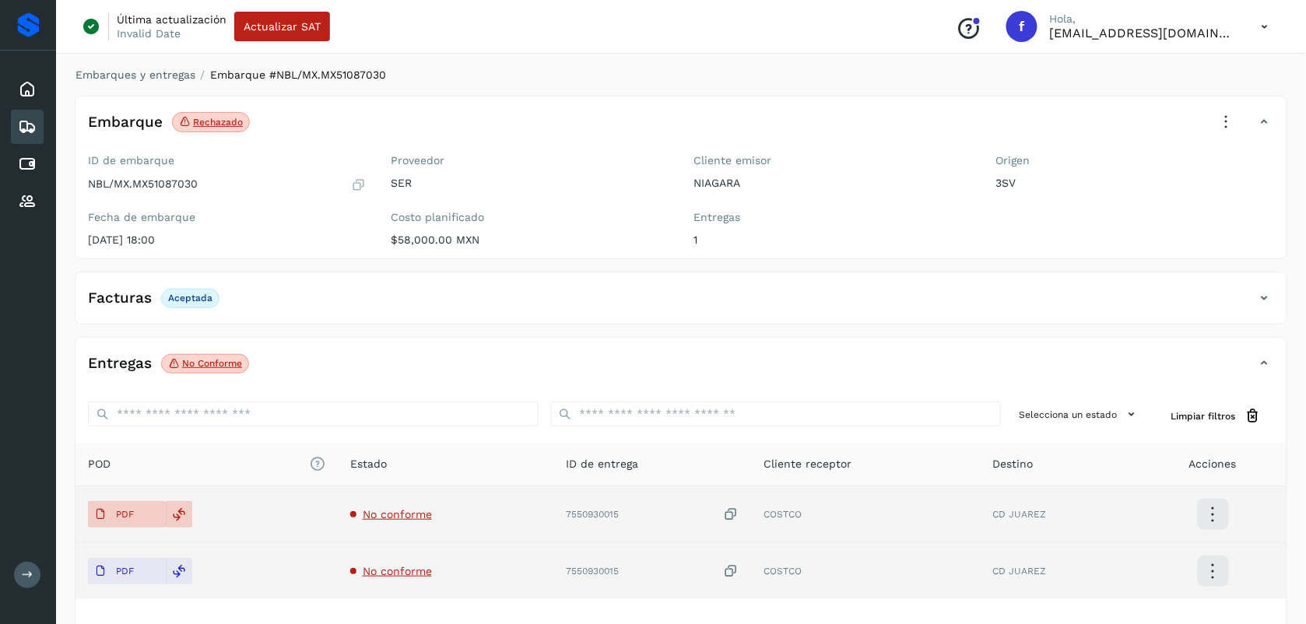
click at [1224, 119] on icon at bounding box center [1227, 122] width 34 height 34
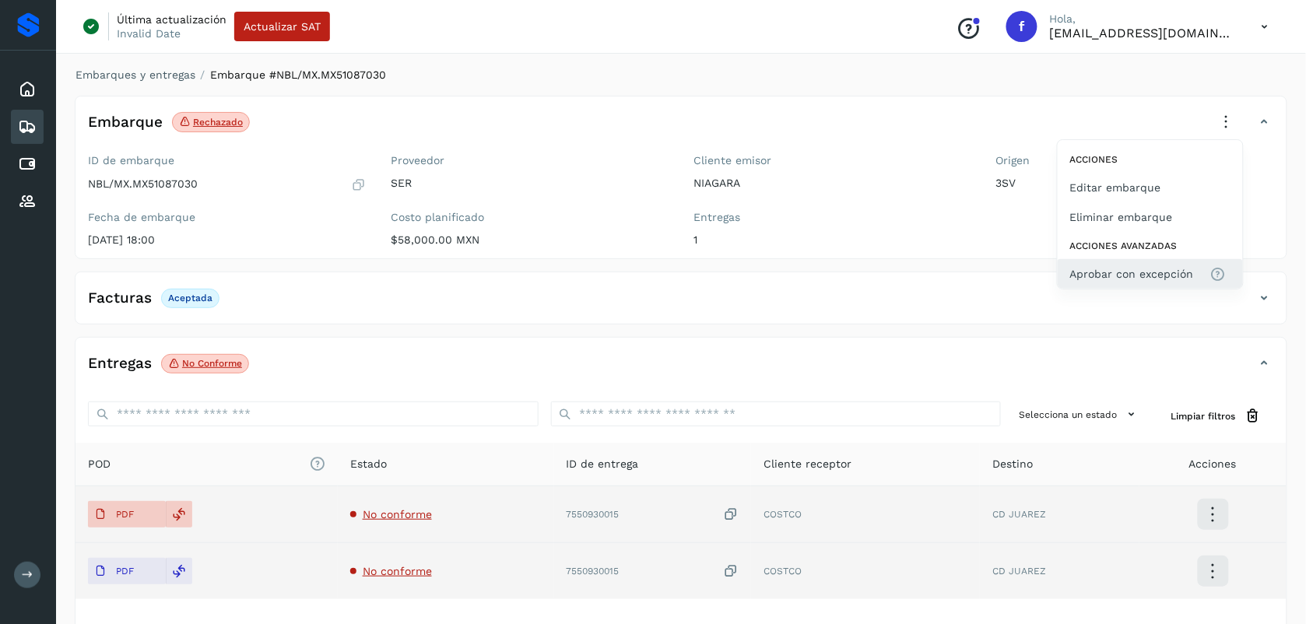
click at [1090, 283] on button "Aprobar con excepción" at bounding box center [1150, 274] width 185 height 30
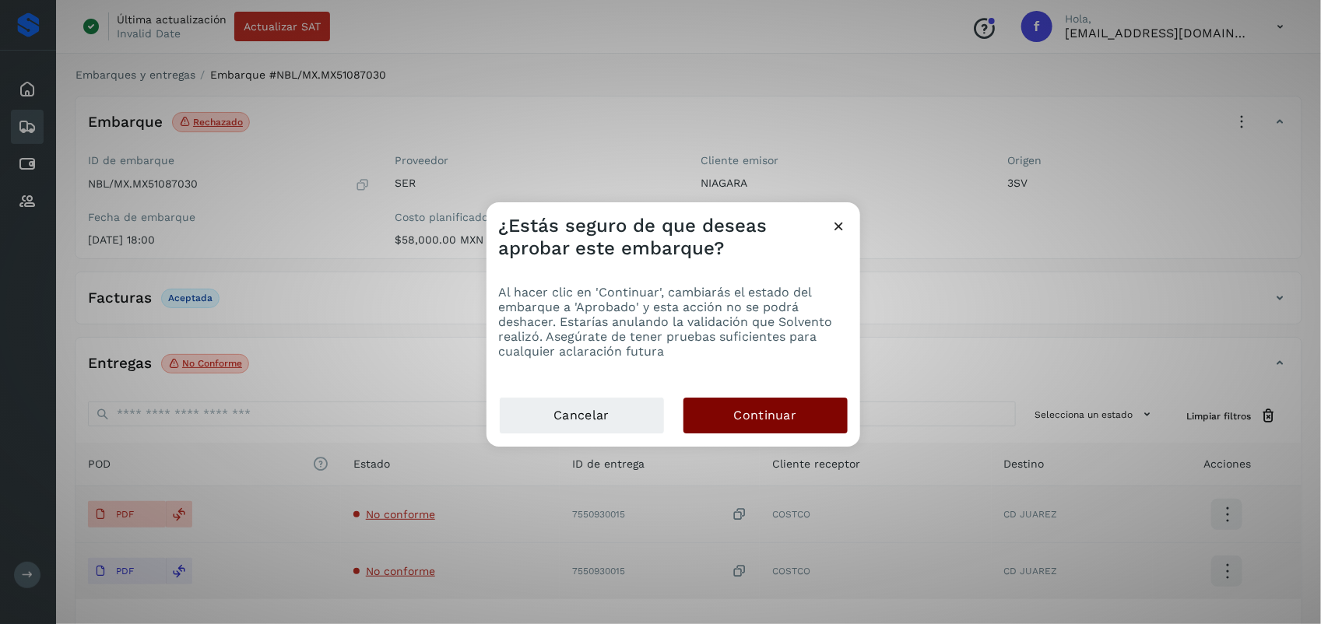
click at [786, 416] on span "Continuar" at bounding box center [765, 415] width 63 height 17
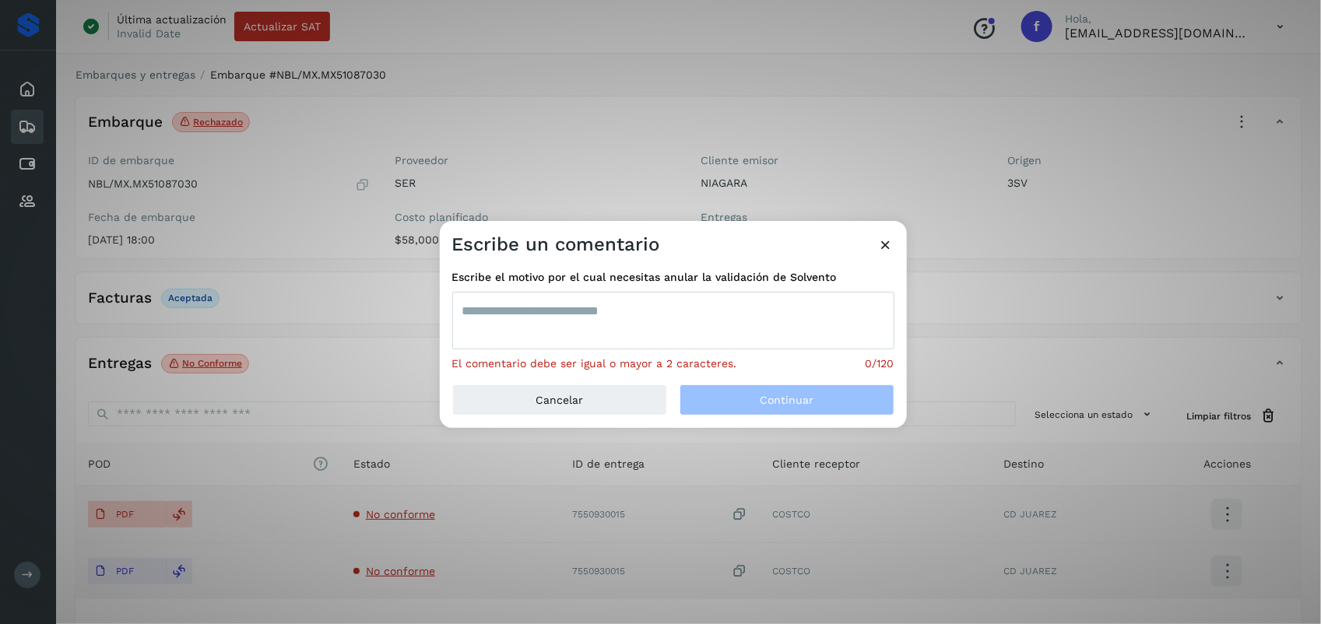
click at [625, 329] on textarea at bounding box center [673, 321] width 442 height 58
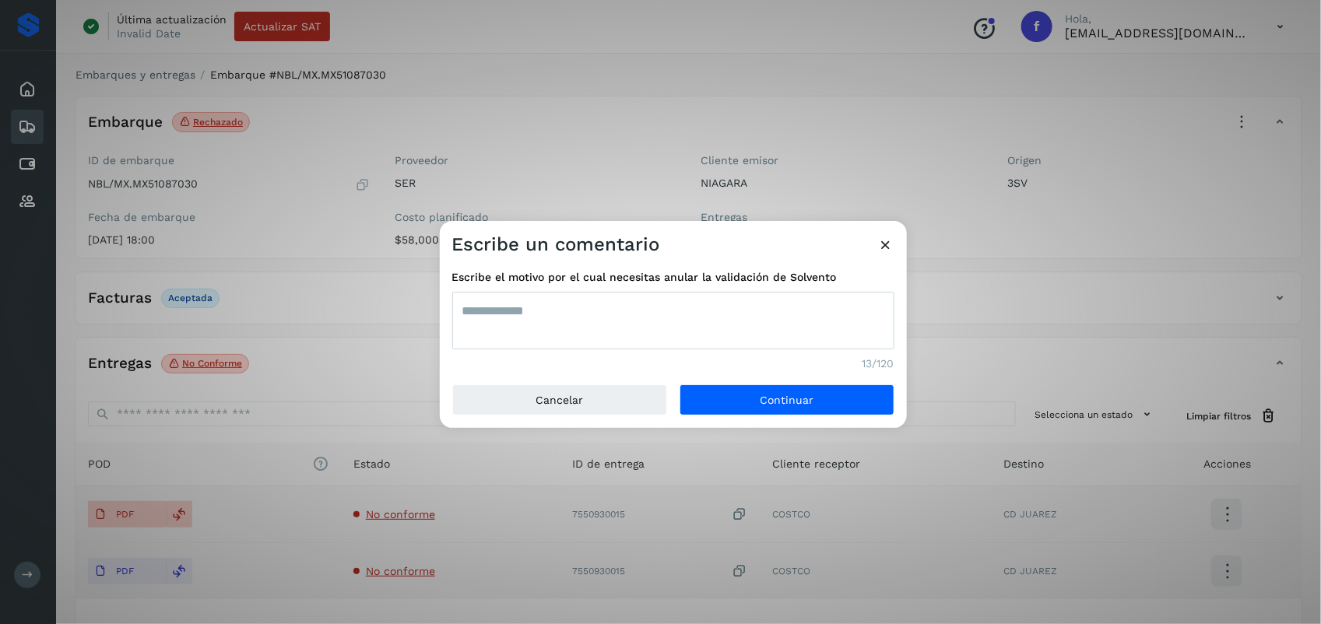
type textarea "**********"
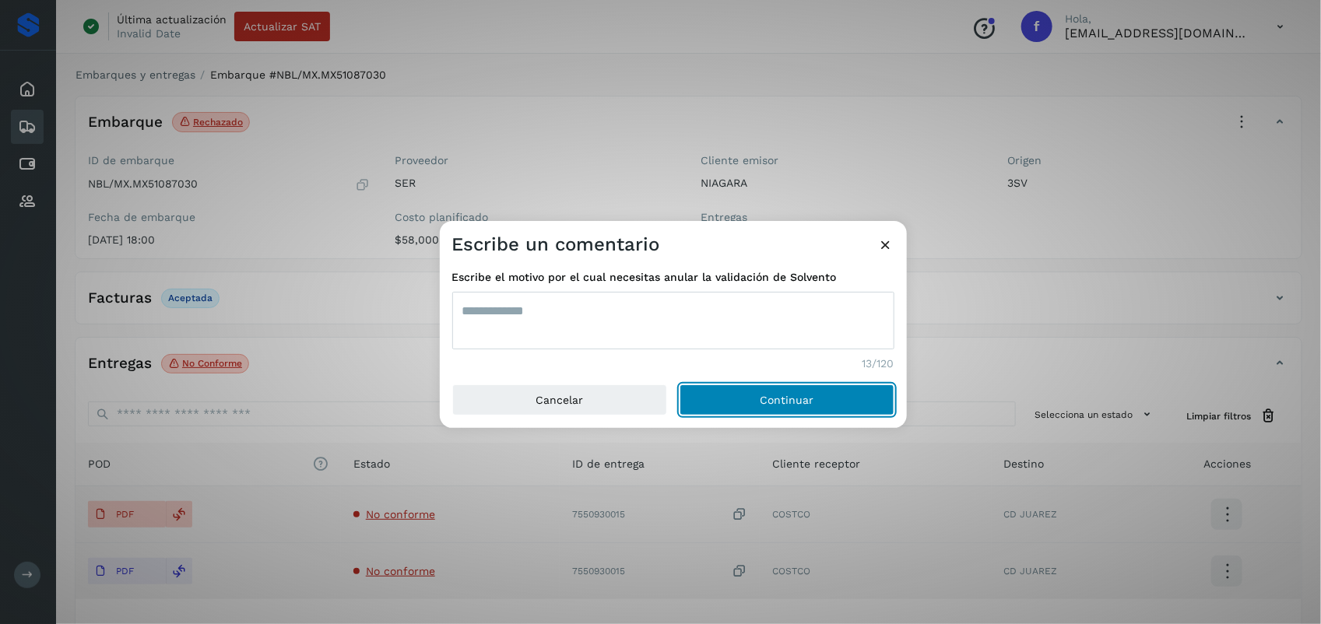
click at [680, 385] on button "Continuar" at bounding box center [787, 400] width 215 height 31
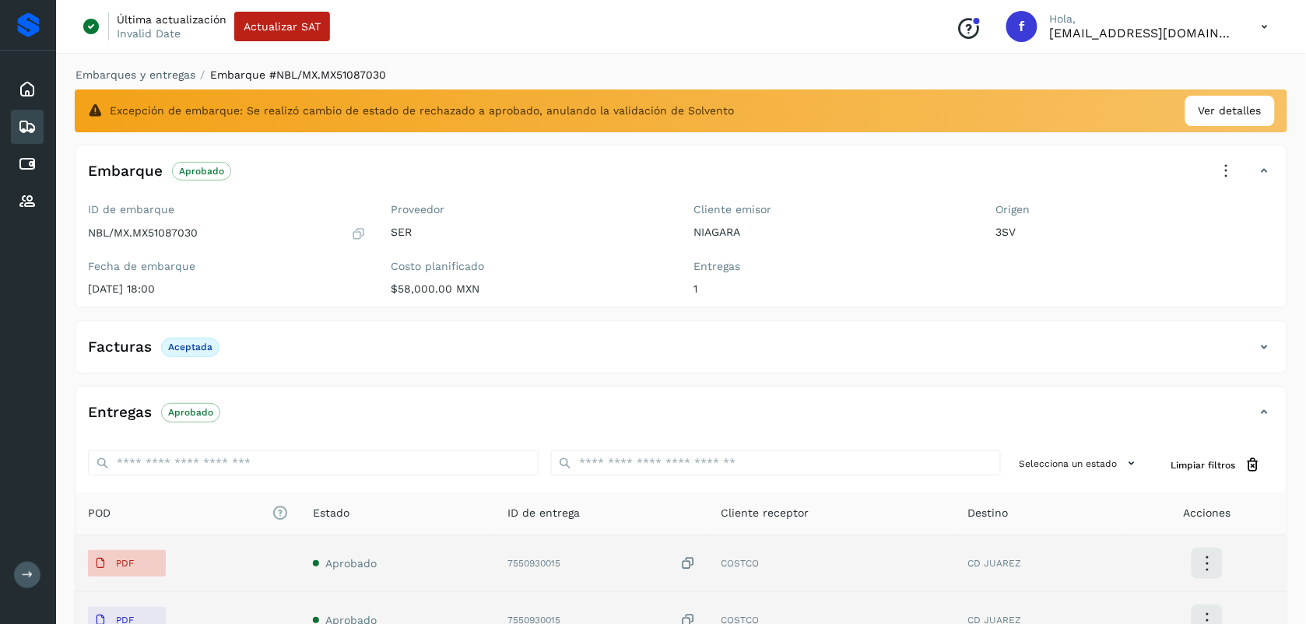
click at [27, 135] on div "Embarques" at bounding box center [27, 127] width 33 height 34
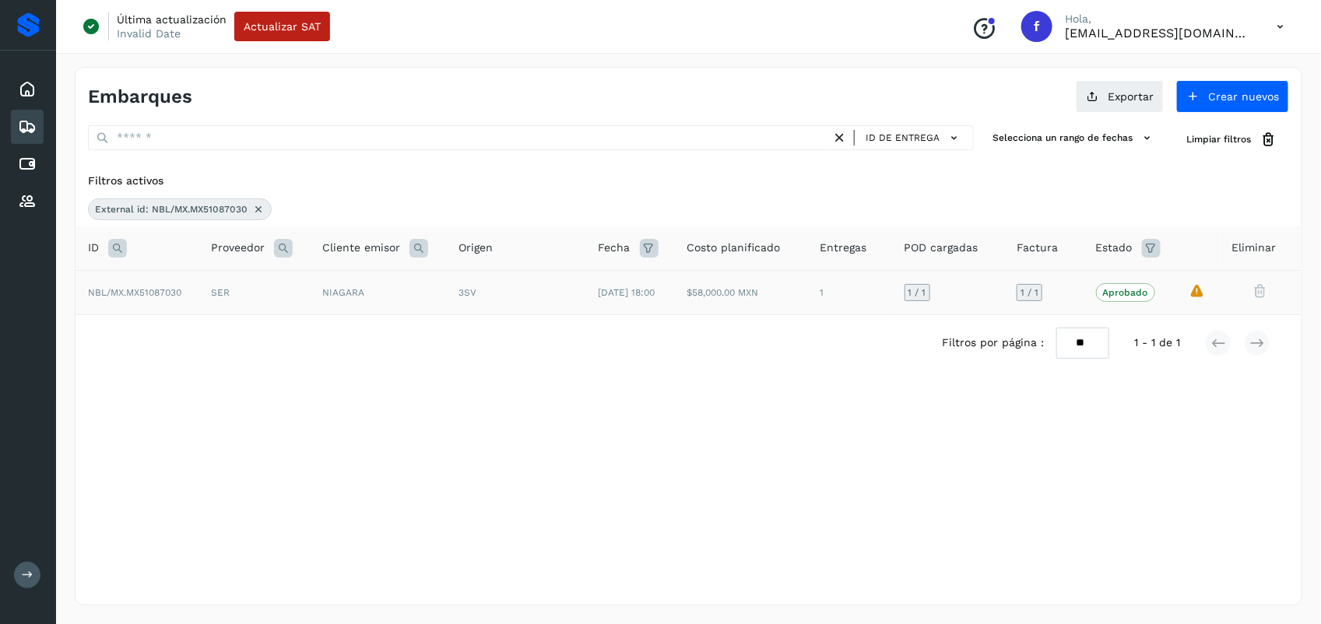
click at [200, 296] on td "SER" at bounding box center [254, 292] width 111 height 44
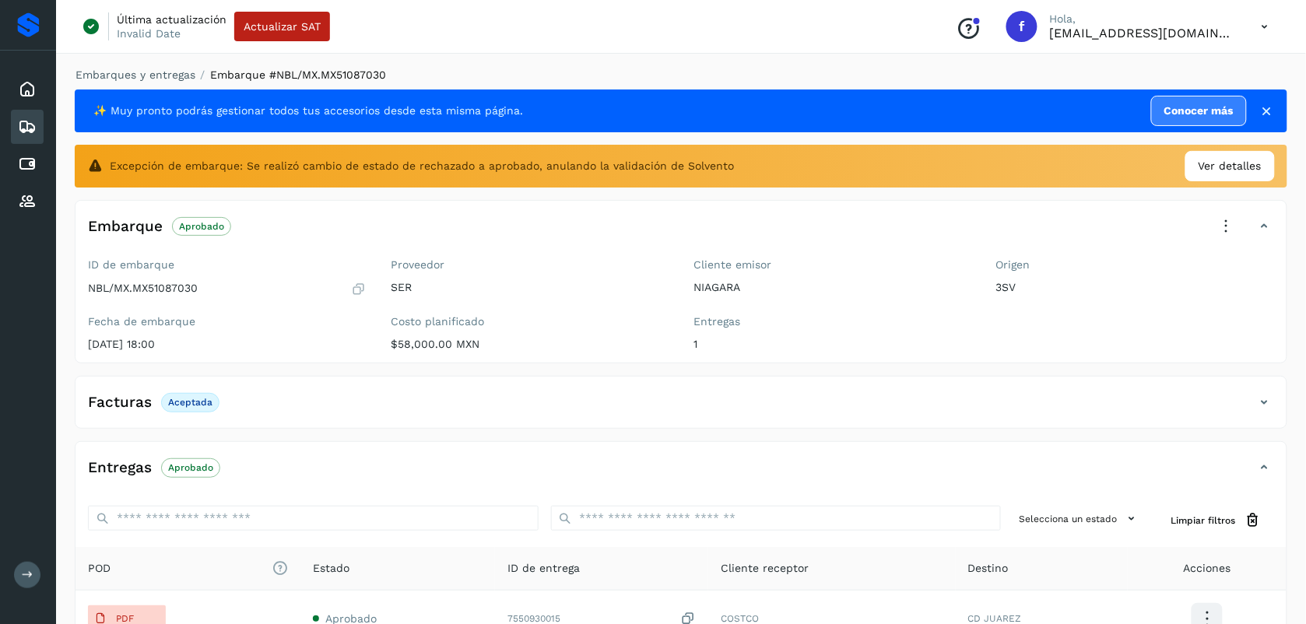
click at [26, 123] on icon at bounding box center [27, 127] width 19 height 19
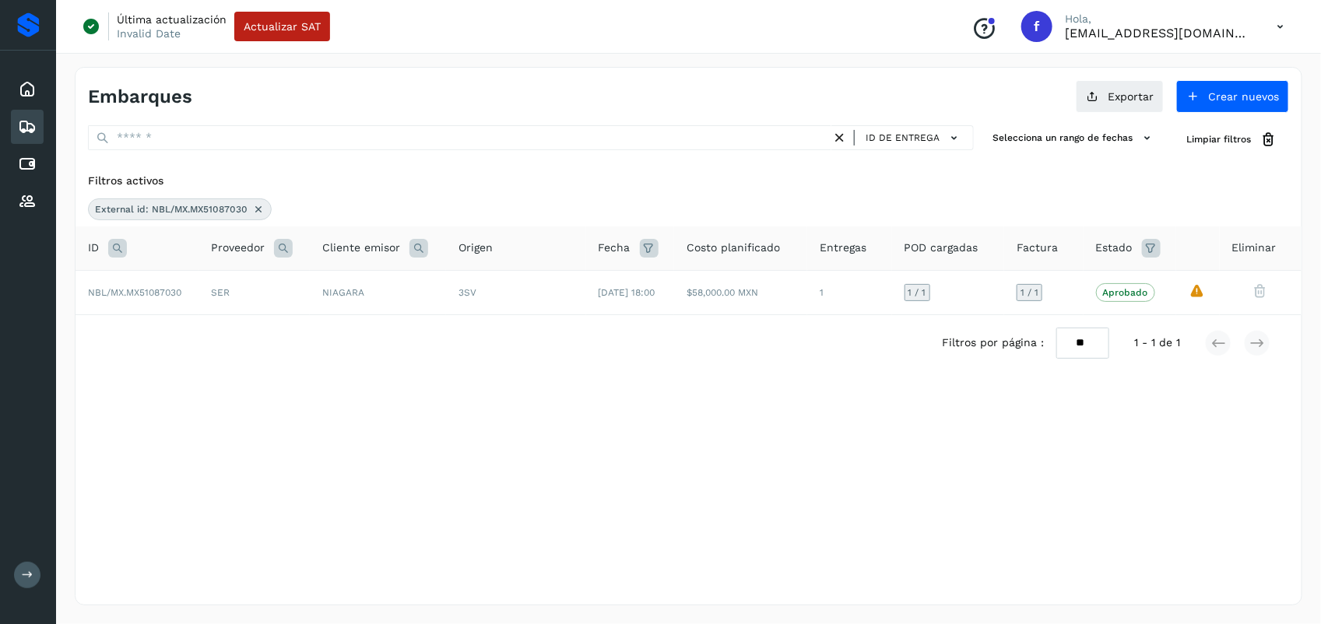
click at [257, 206] on icon at bounding box center [258, 209] width 12 height 12
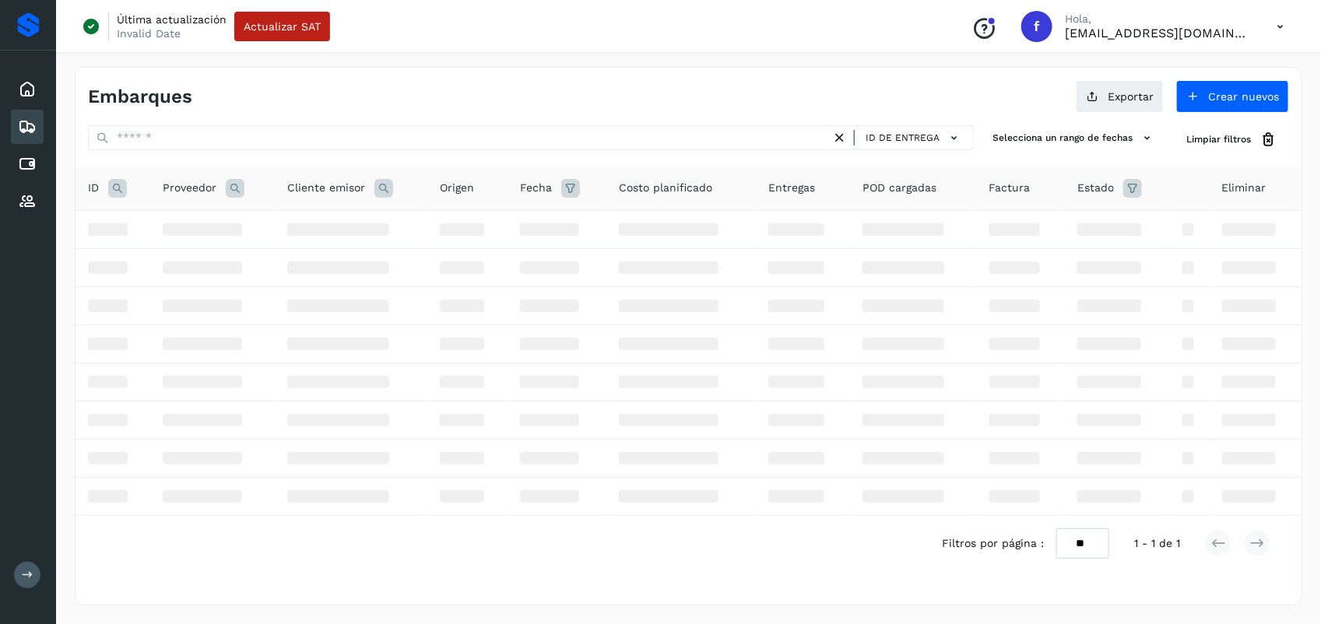
click at [123, 193] on icon at bounding box center [117, 188] width 19 height 19
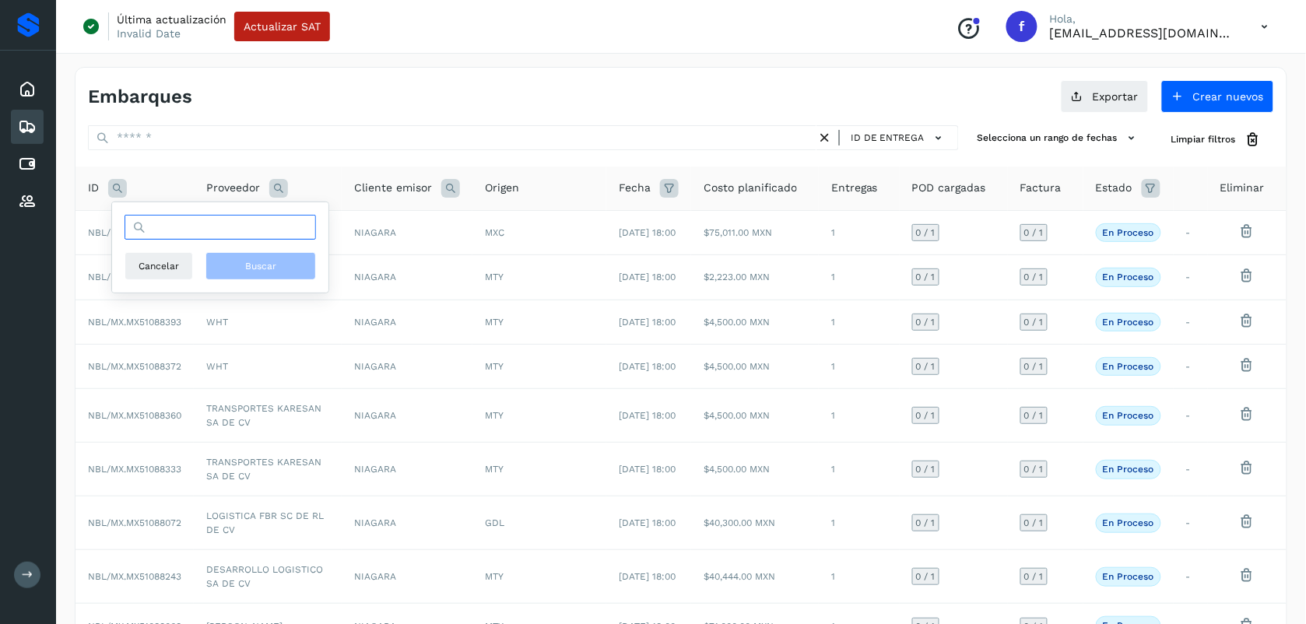
click at [187, 226] on input "text" at bounding box center [221, 227] width 192 height 25
type input "**********"
click at [247, 270] on span "Buscar" at bounding box center [260, 266] width 31 height 14
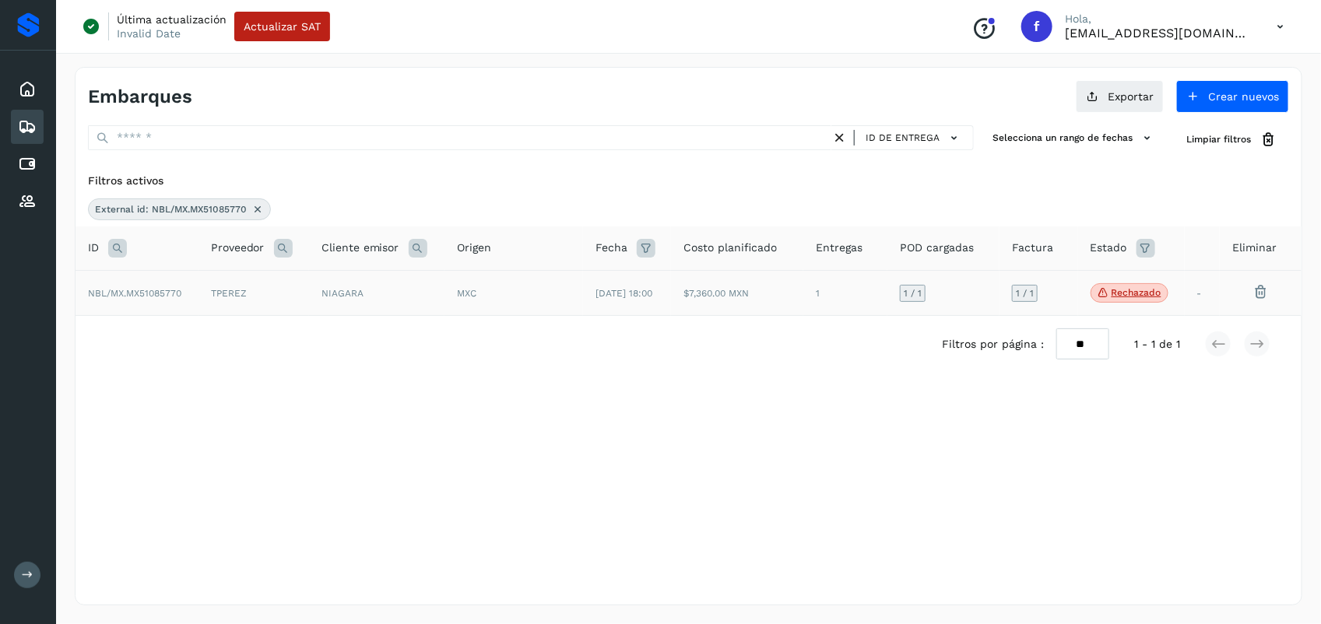
click at [153, 293] on span "NBL/MX.MX51085770" at bounding box center [134, 293] width 93 height 11
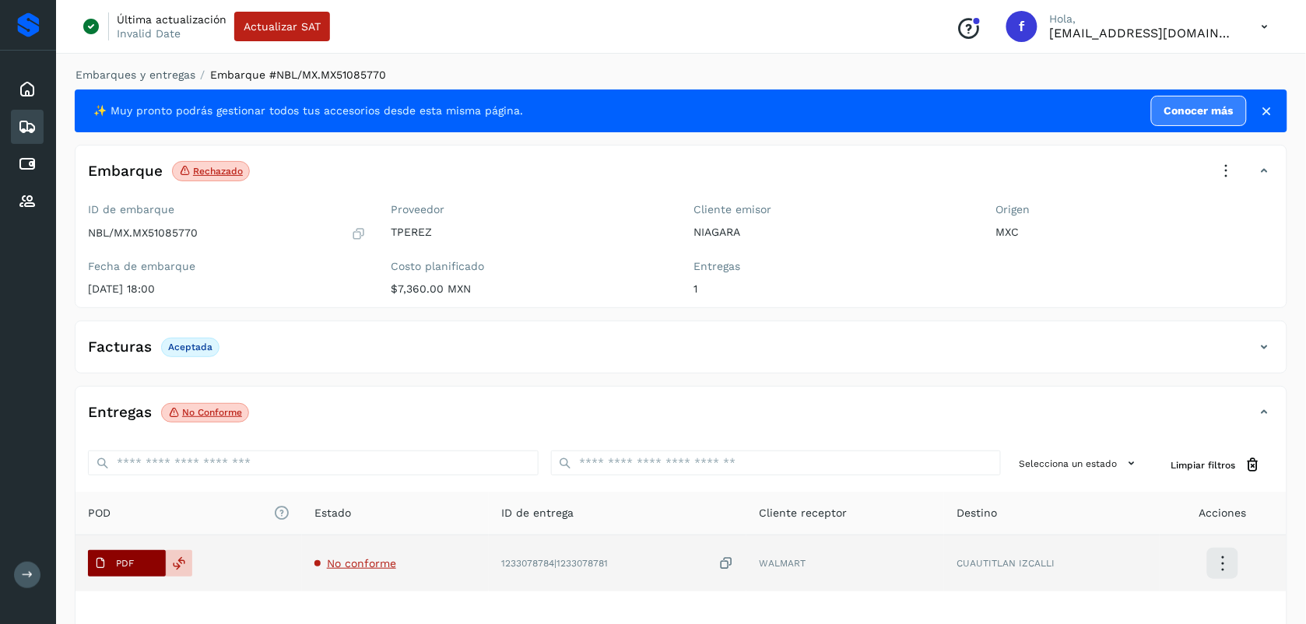
click at [129, 563] on p "PDF" at bounding box center [125, 563] width 18 height 11
click at [354, 562] on span "No conforme" at bounding box center [361, 563] width 69 height 12
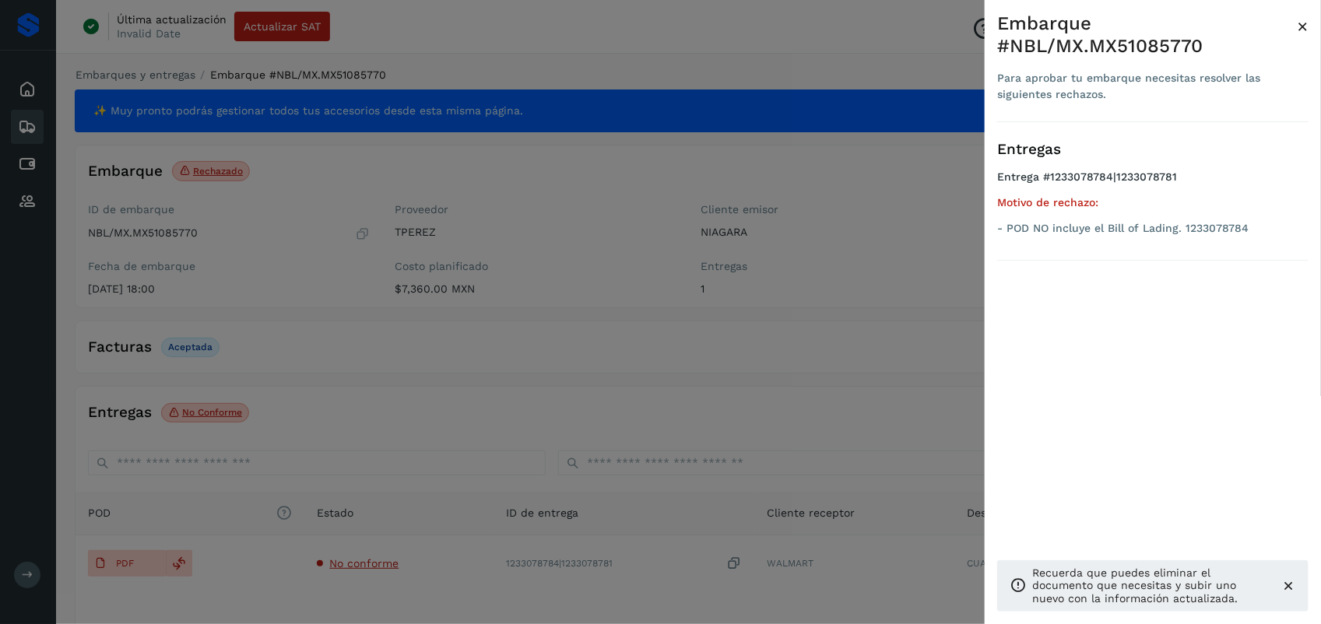
click at [768, 399] on div at bounding box center [660, 312] width 1321 height 624
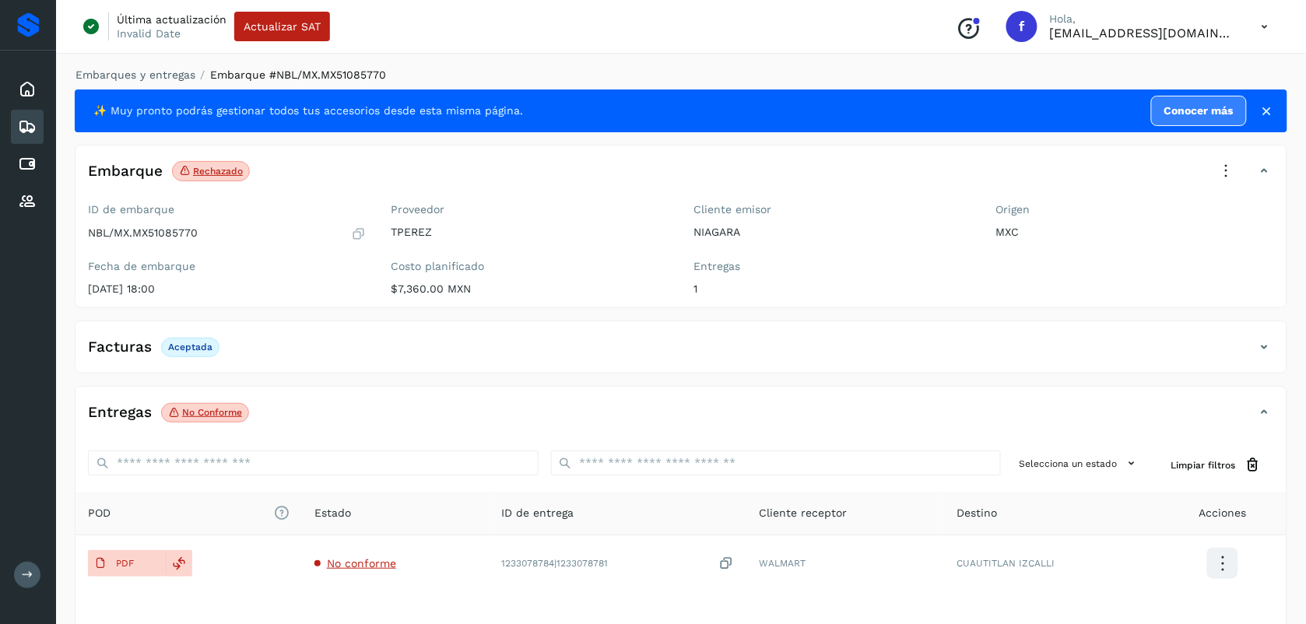
click at [27, 126] on icon at bounding box center [27, 127] width 19 height 19
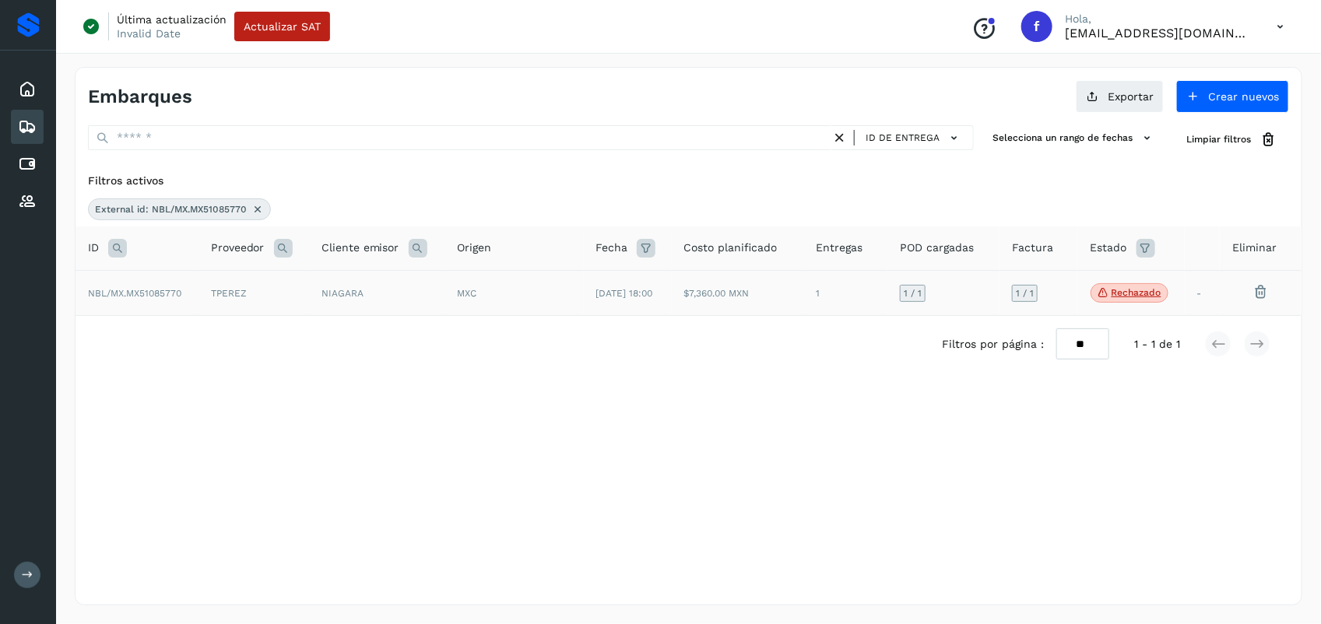
click at [173, 297] on span "NBL/MX.MX51085770" at bounding box center [134, 293] width 93 height 11
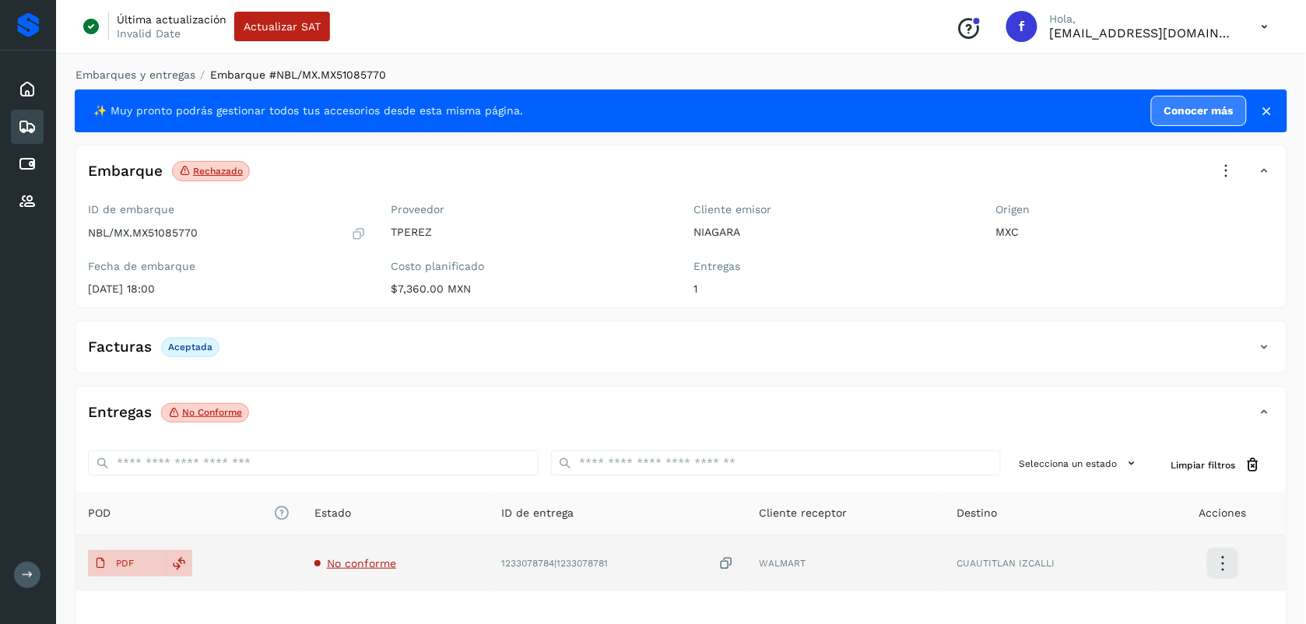
click at [376, 560] on span "No conforme" at bounding box center [361, 563] width 69 height 12
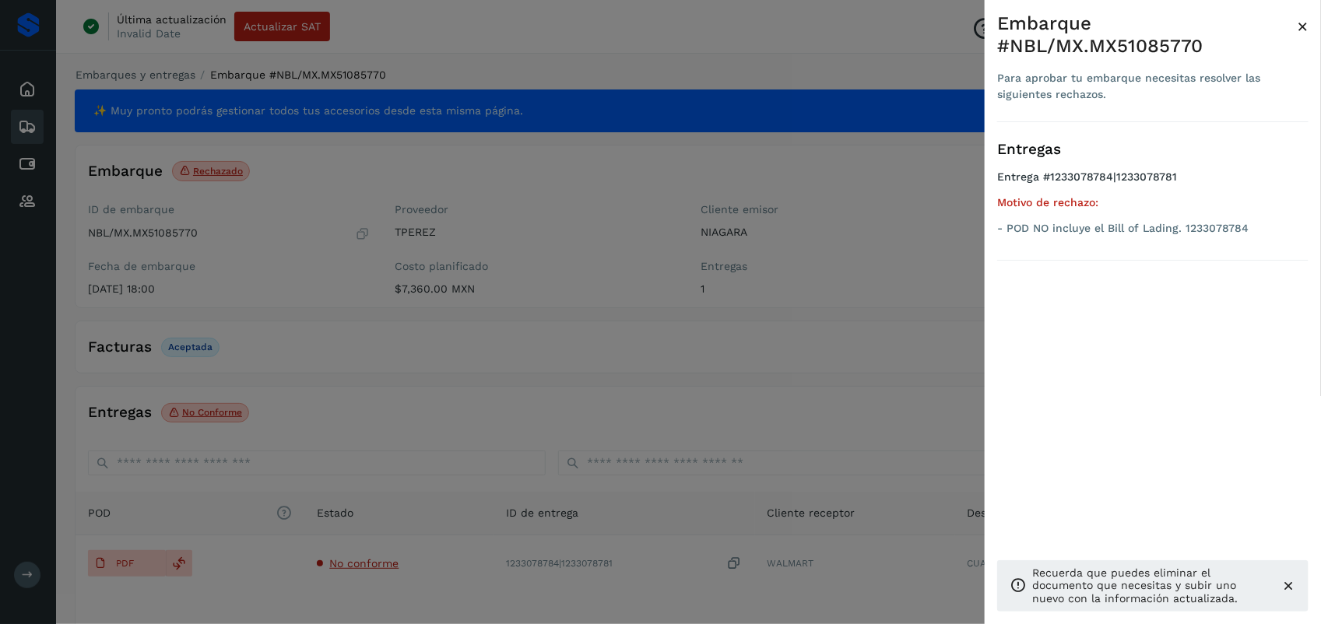
click at [637, 388] on div at bounding box center [660, 312] width 1321 height 624
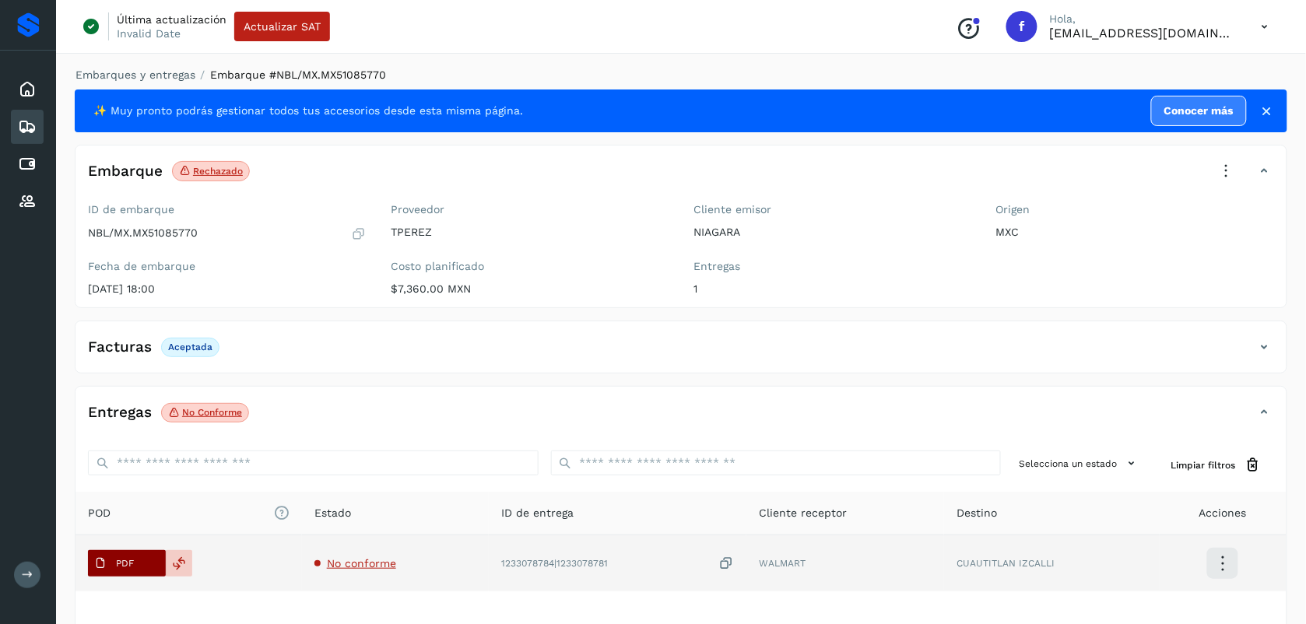
click at [139, 562] on span "PDF" at bounding box center [114, 563] width 52 height 25
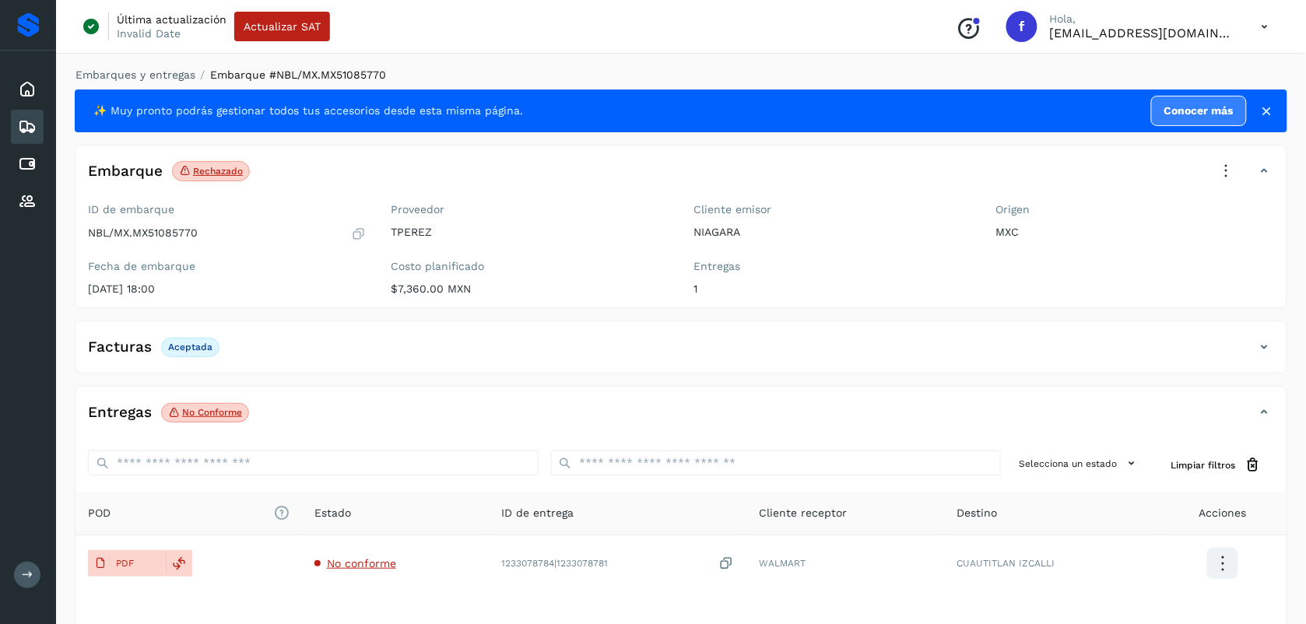
click at [32, 119] on icon at bounding box center [27, 127] width 19 height 19
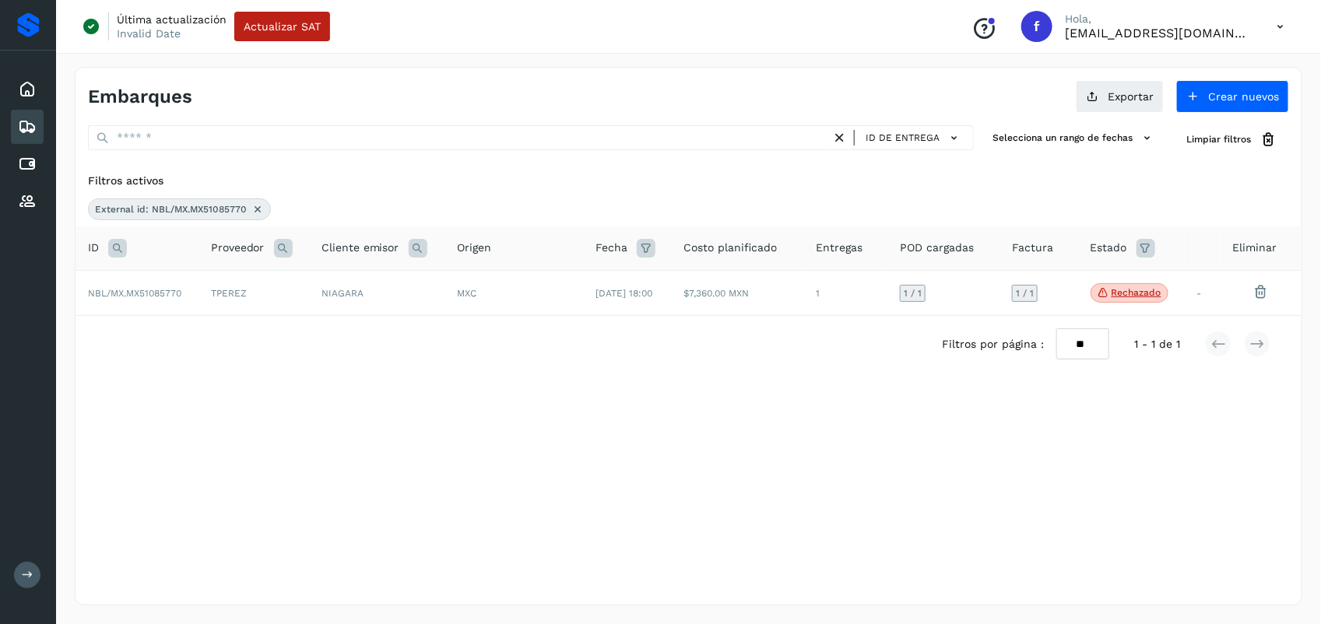
click at [258, 209] on icon at bounding box center [257, 209] width 12 height 12
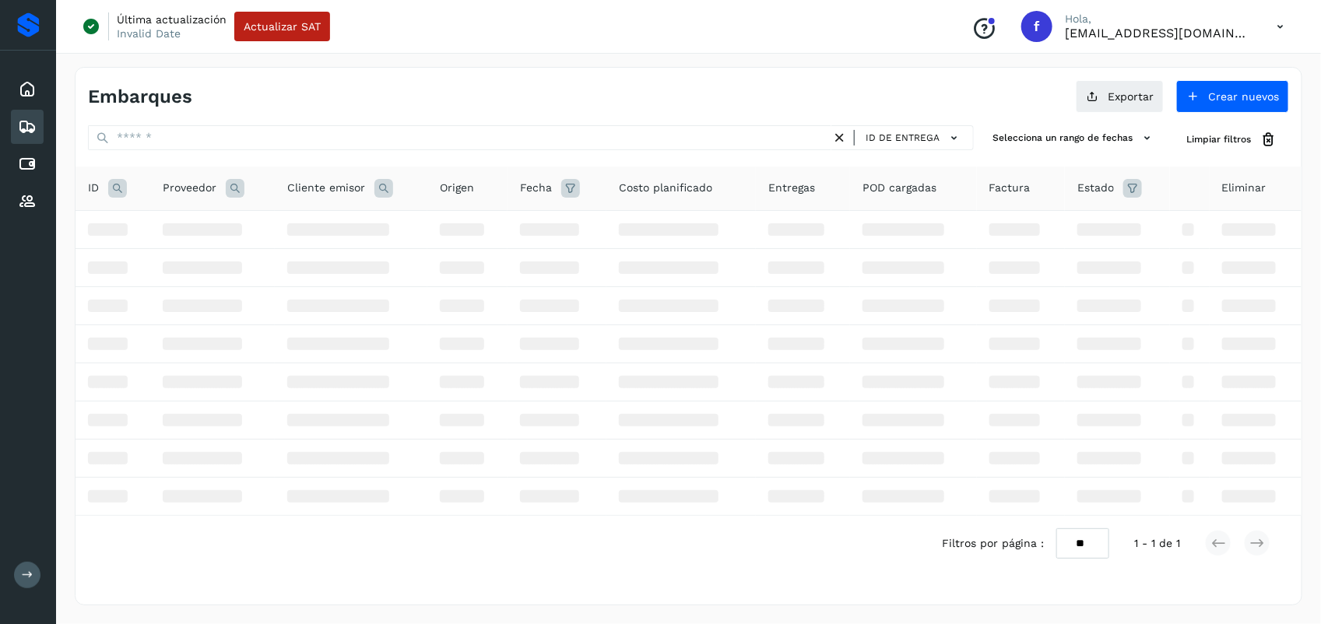
click at [114, 181] on icon at bounding box center [117, 188] width 19 height 19
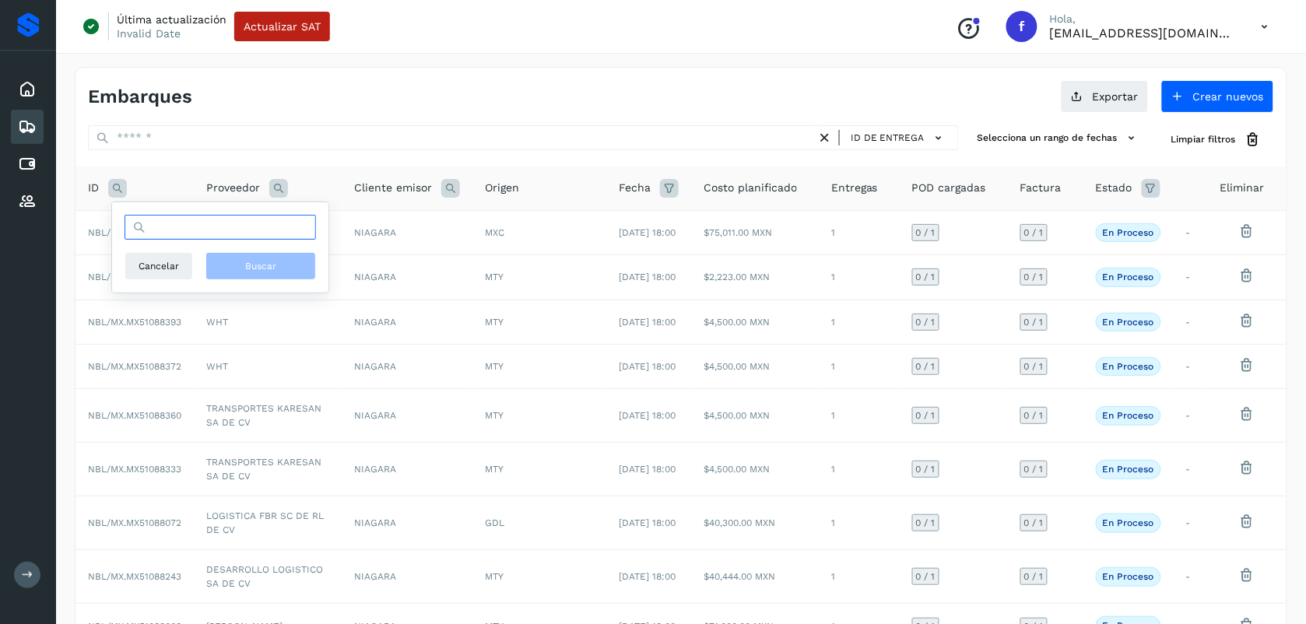
click at [177, 222] on input "text" at bounding box center [221, 227] width 192 height 25
paste input "**********"
type input "**********"
click at [286, 262] on button "Buscar" at bounding box center [261, 266] width 111 height 28
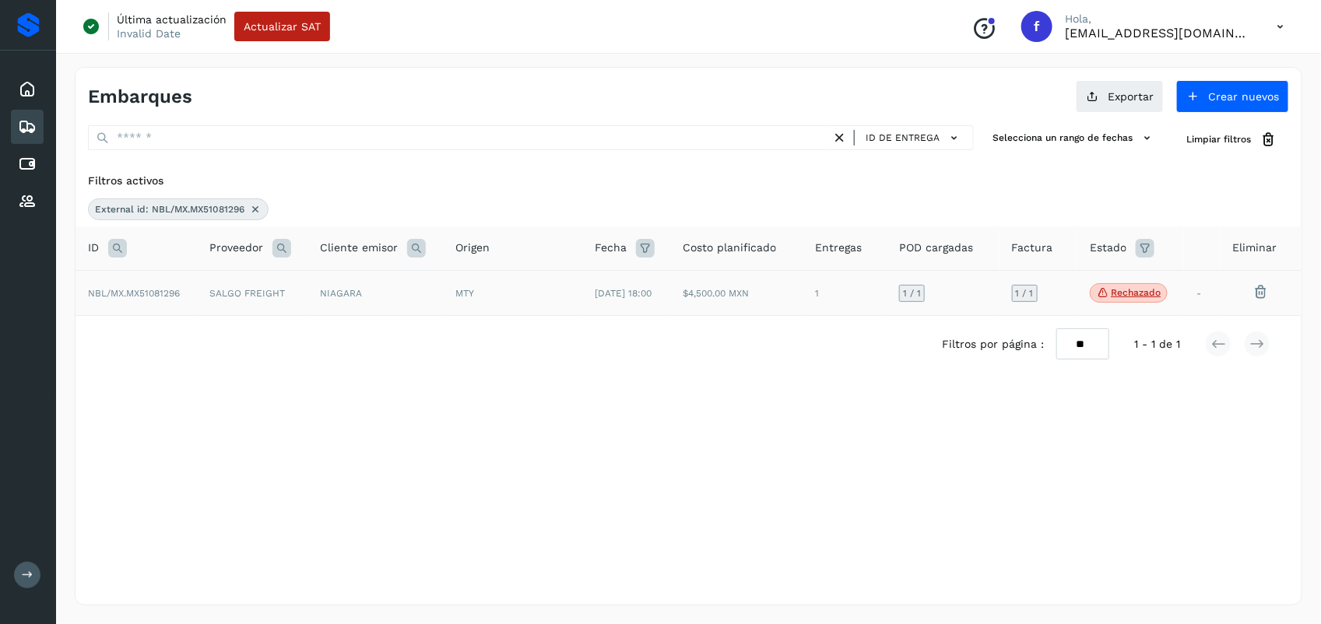
click at [293, 300] on td "SALGO FREIGHT" at bounding box center [252, 293] width 111 height 46
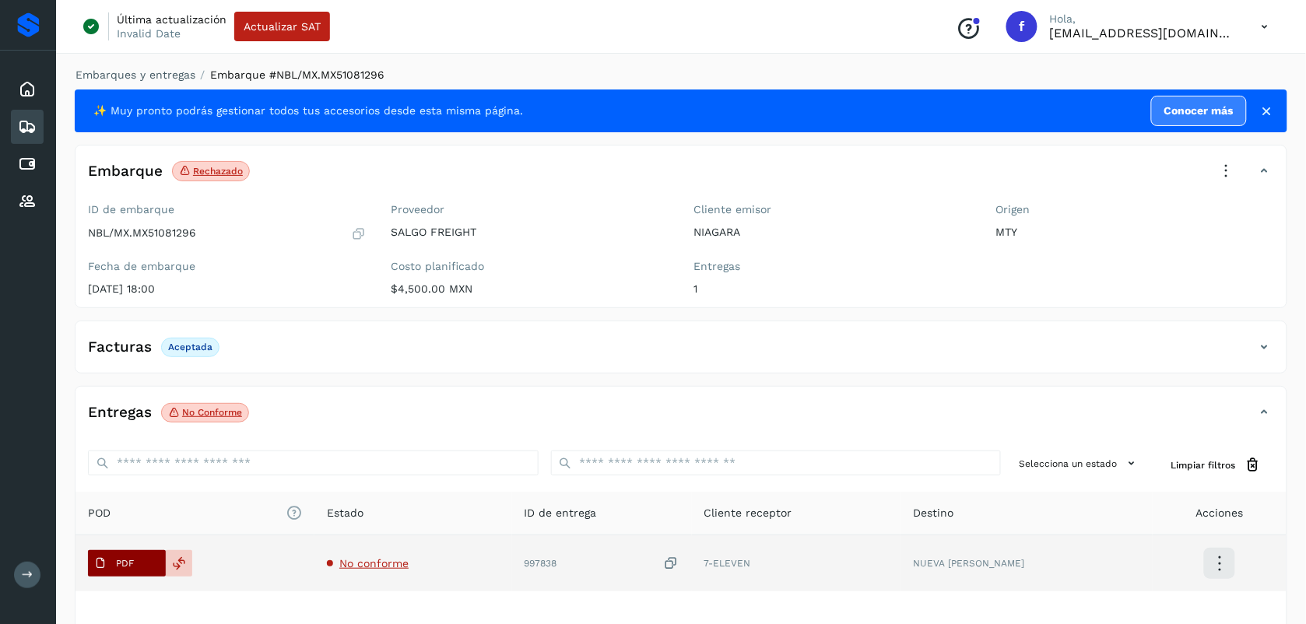
click at [148, 560] on button "PDF" at bounding box center [127, 563] width 78 height 26
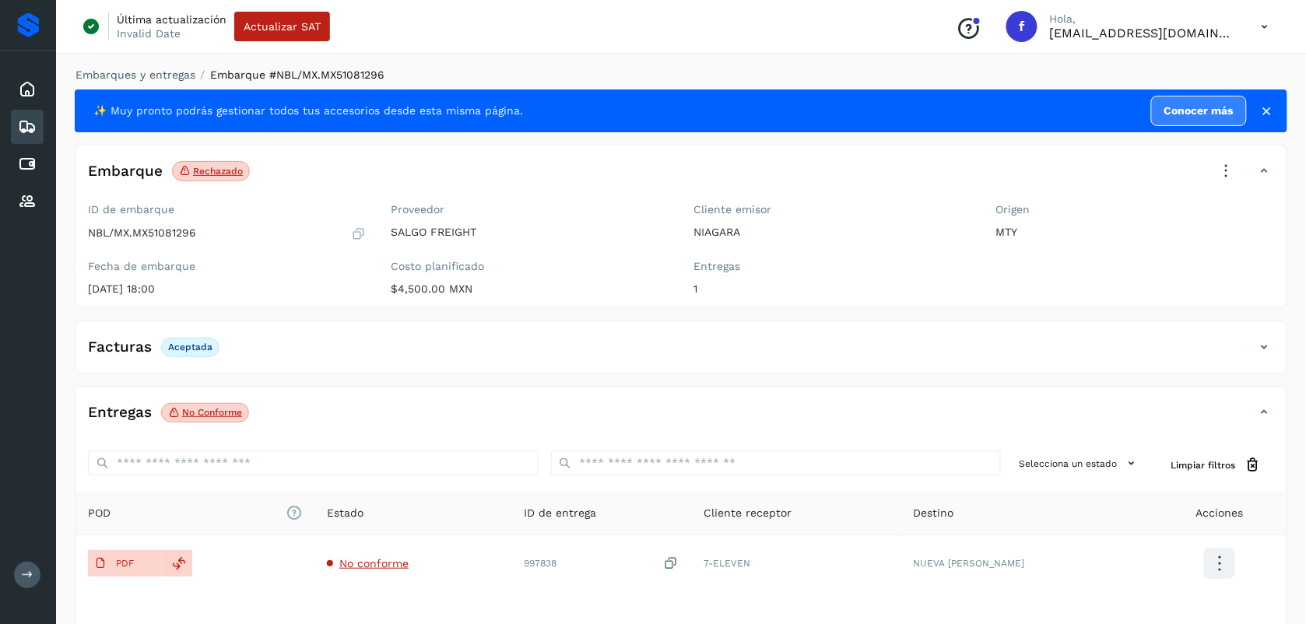
click at [1221, 177] on icon at bounding box center [1227, 171] width 34 height 34
click at [1113, 324] on span "Aprobar con excepción" at bounding box center [1132, 322] width 124 height 17
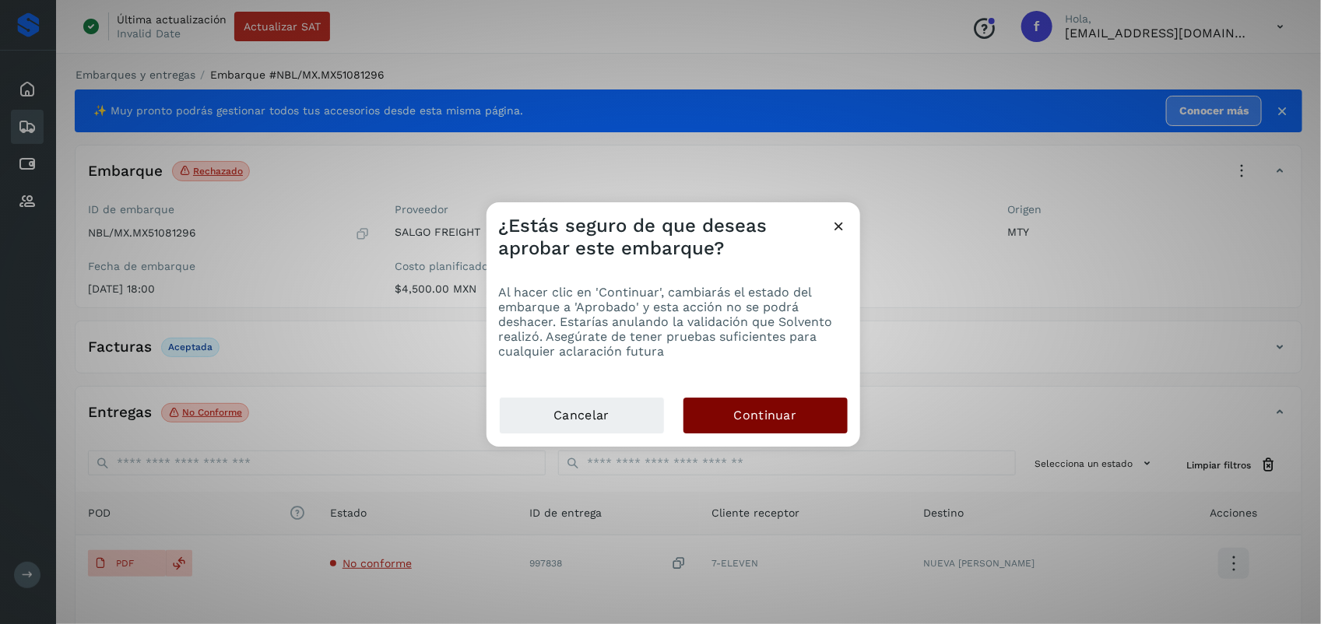
click at [722, 419] on button "Continuar" at bounding box center [765, 416] width 164 height 36
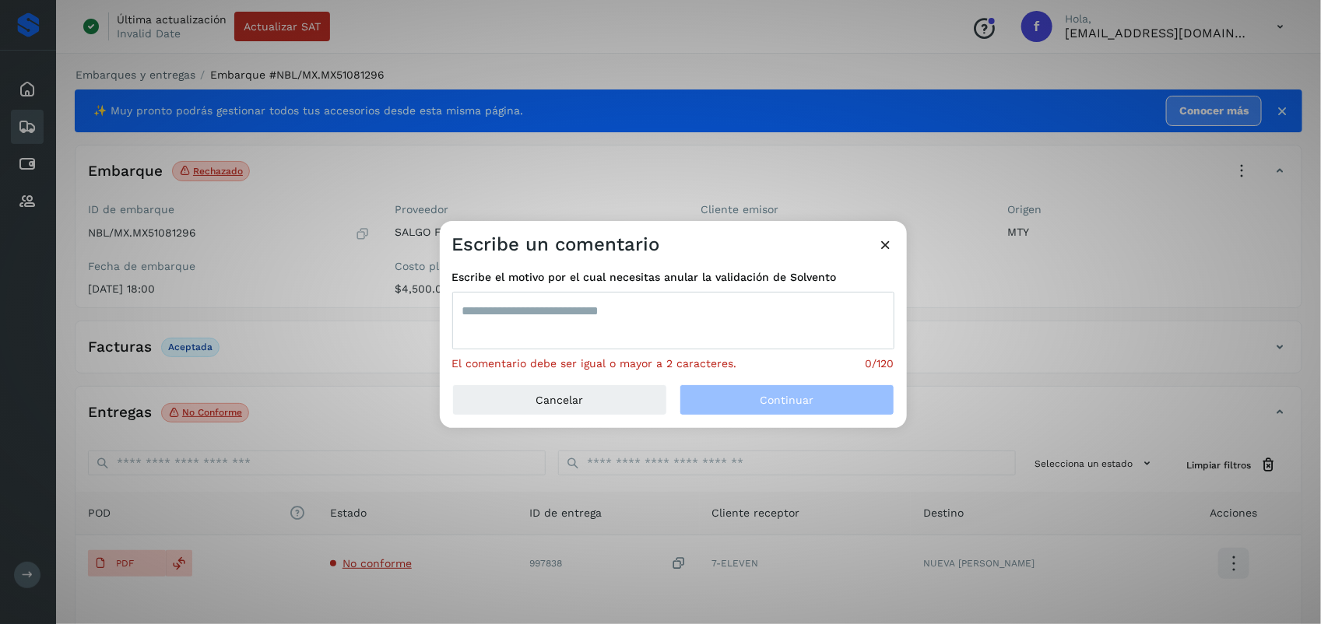
click at [546, 307] on textarea at bounding box center [673, 321] width 442 height 58
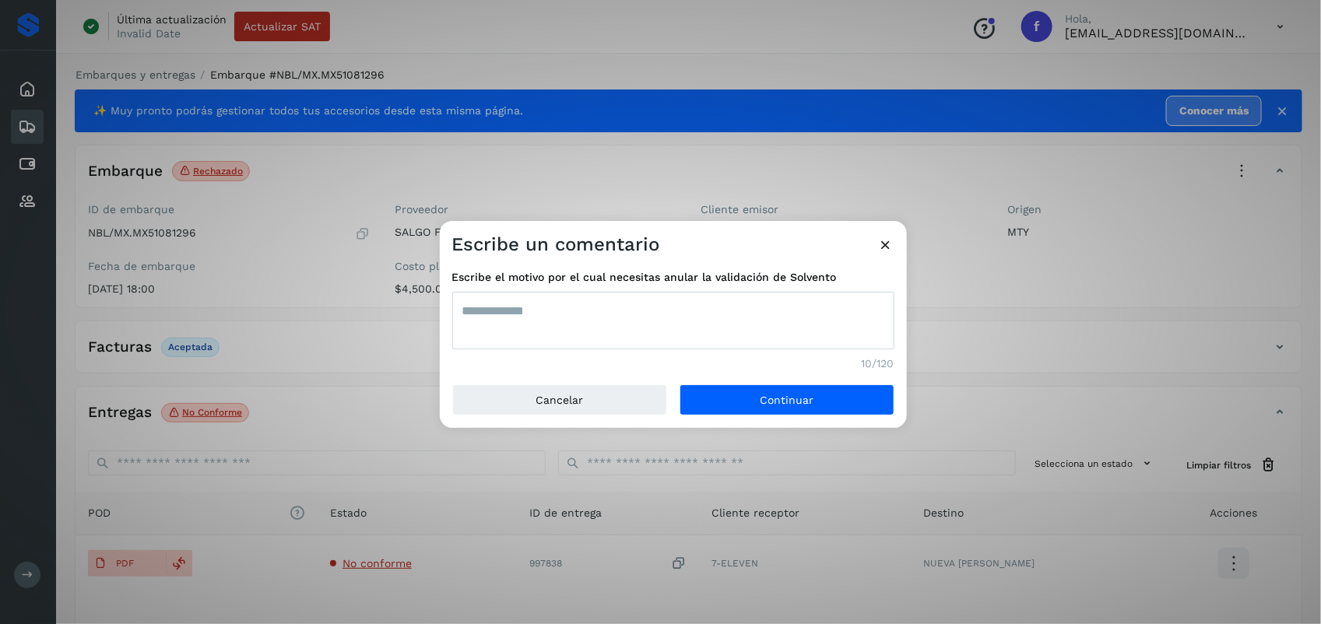
type textarea "**********"
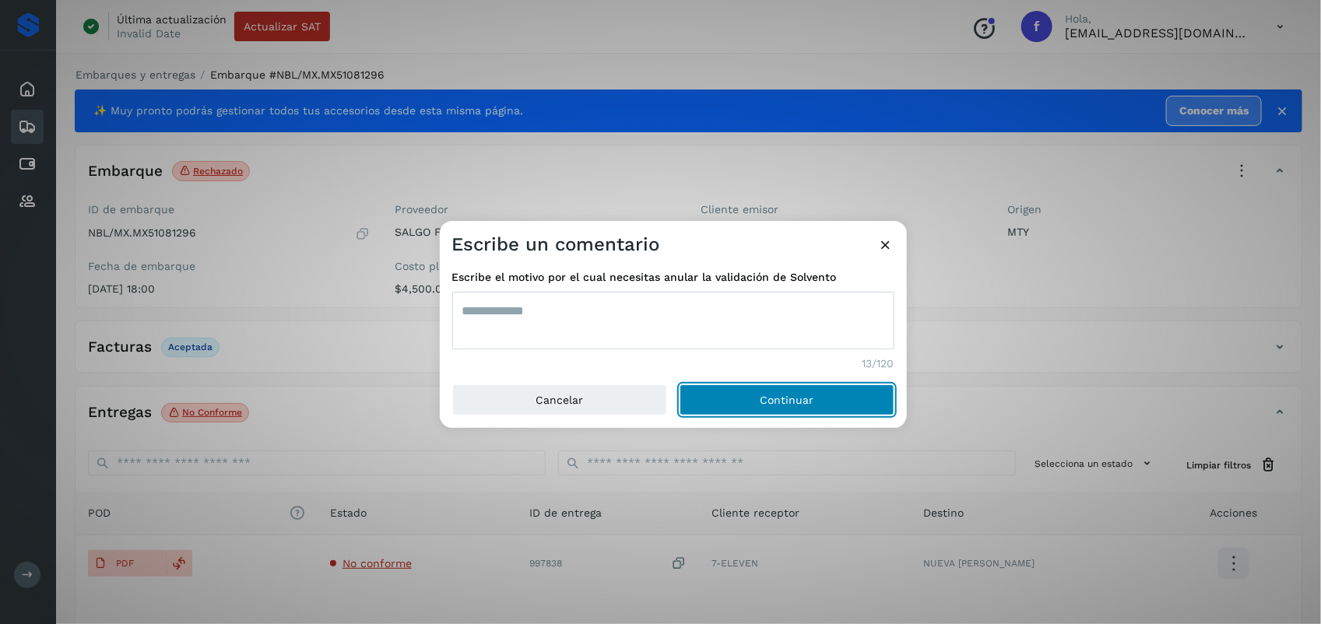
click at [680, 385] on button "Continuar" at bounding box center [787, 400] width 215 height 31
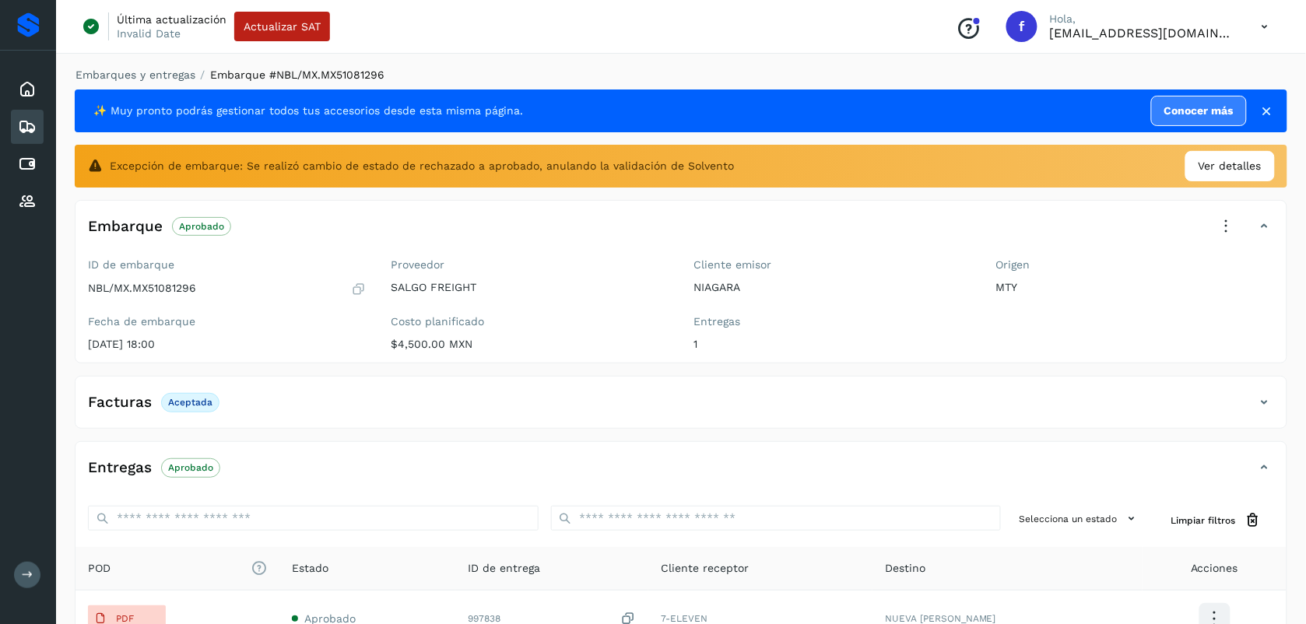
drag, startPoint x: 21, startPoint y: 121, endPoint x: 519, endPoint y: 12, distance: 509.8
click at [21, 121] on icon at bounding box center [27, 127] width 19 height 19
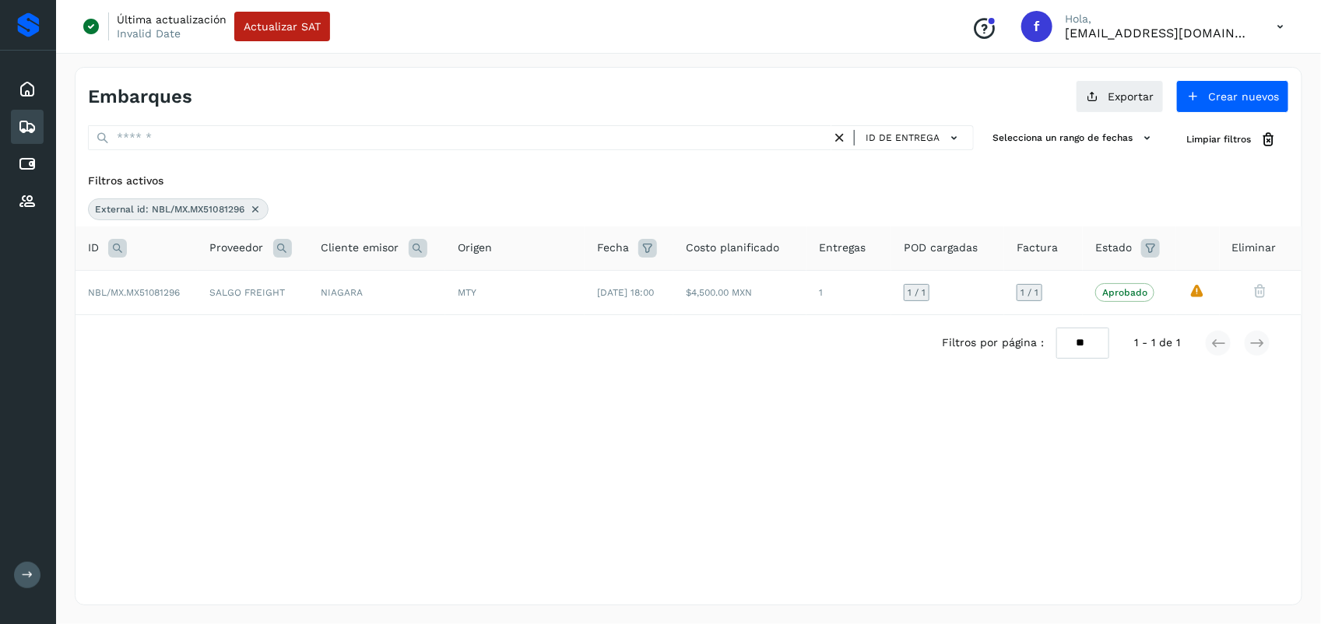
click at [258, 205] on icon at bounding box center [255, 209] width 12 height 12
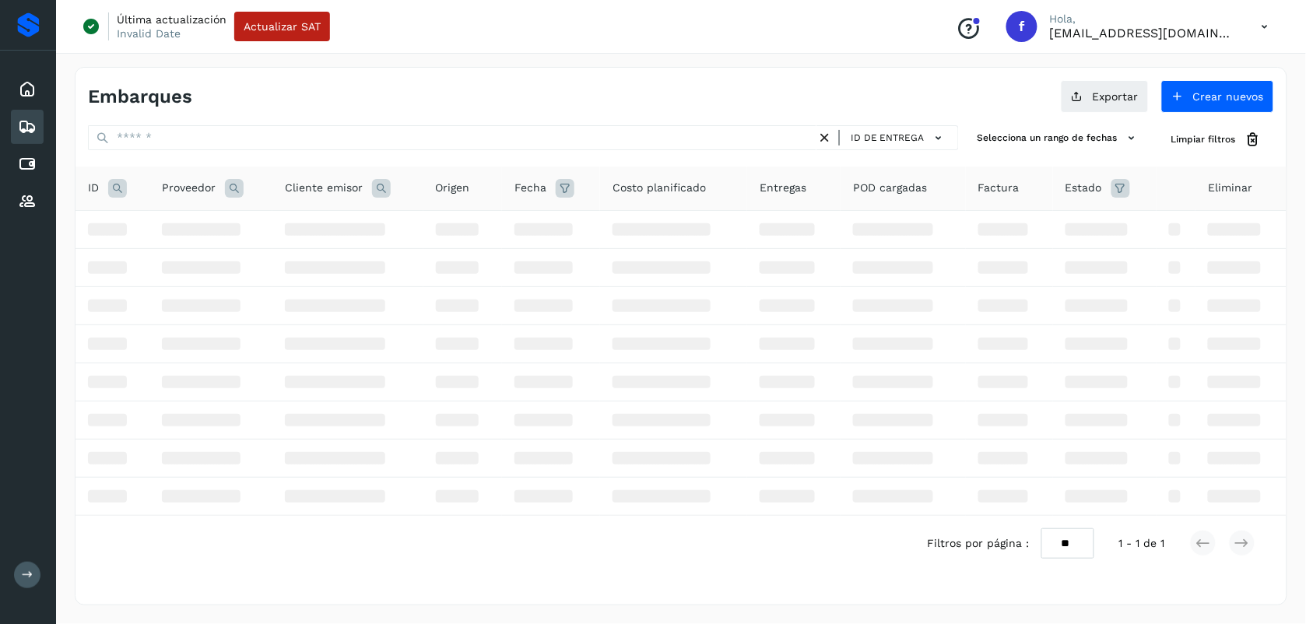
click at [119, 193] on icon at bounding box center [117, 188] width 19 height 19
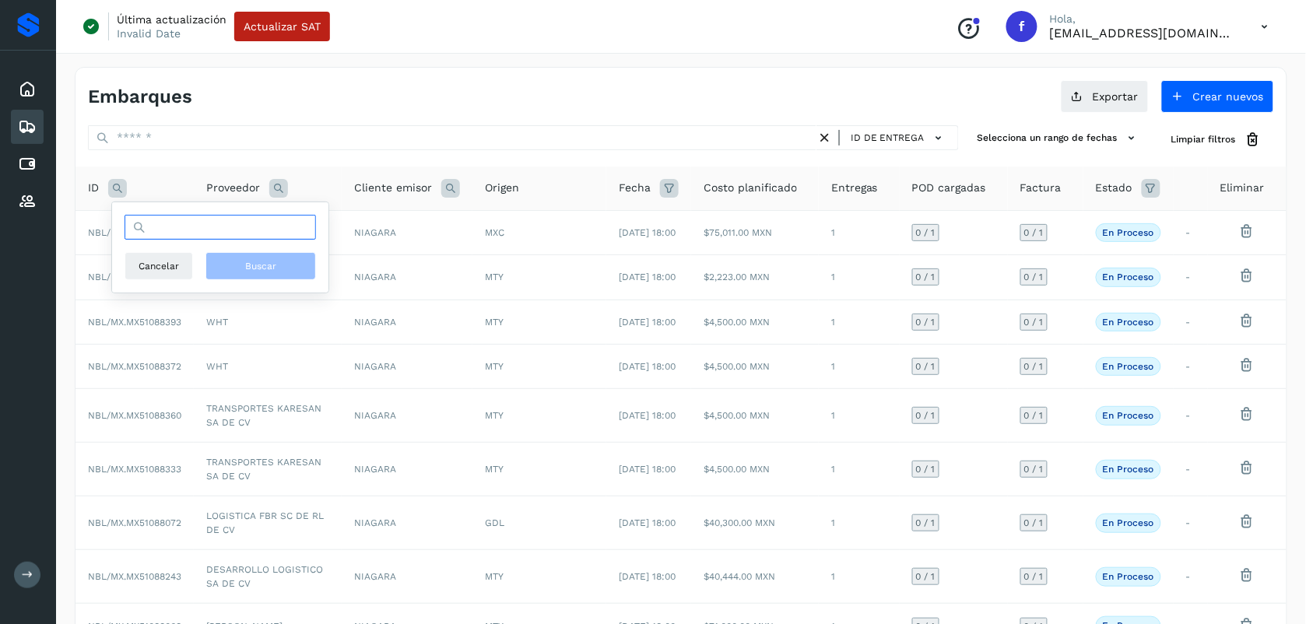
click at [199, 230] on input "text" at bounding box center [221, 227] width 192 height 25
paste input "**********"
type input "**********"
click at [286, 258] on button "Buscar" at bounding box center [261, 266] width 111 height 28
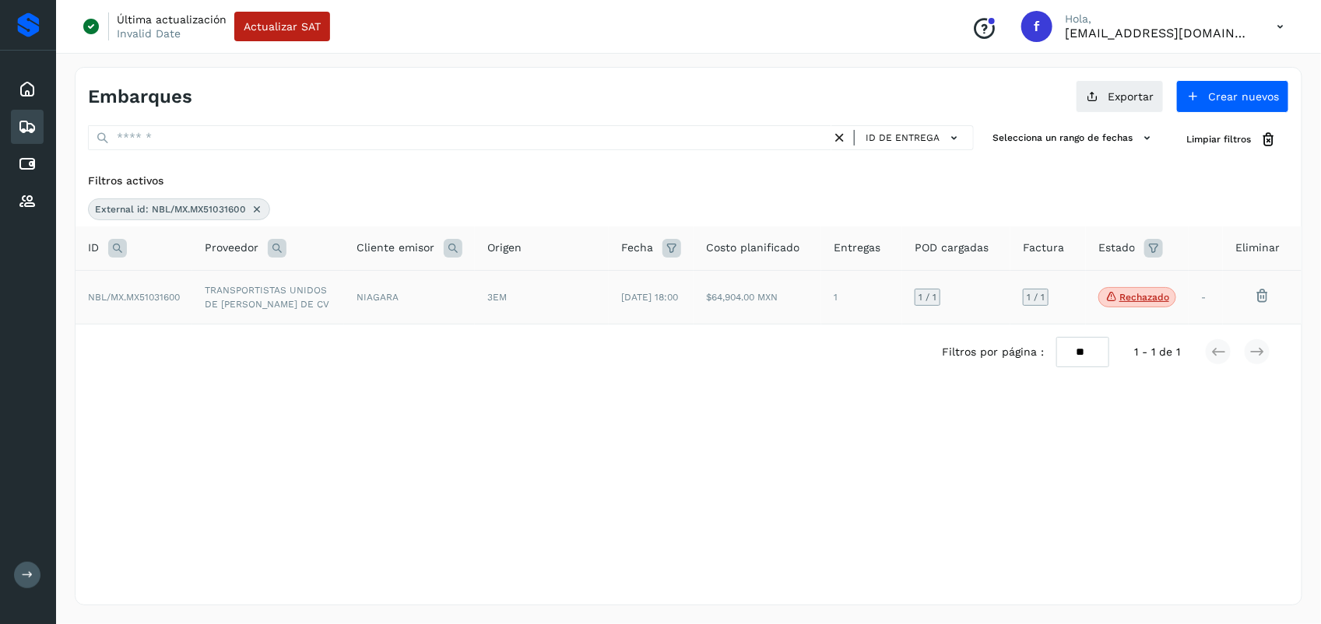
click at [211, 300] on td "TRANSPORTISTAS UNIDOS DE [PERSON_NAME] DE CV" at bounding box center [268, 297] width 152 height 54
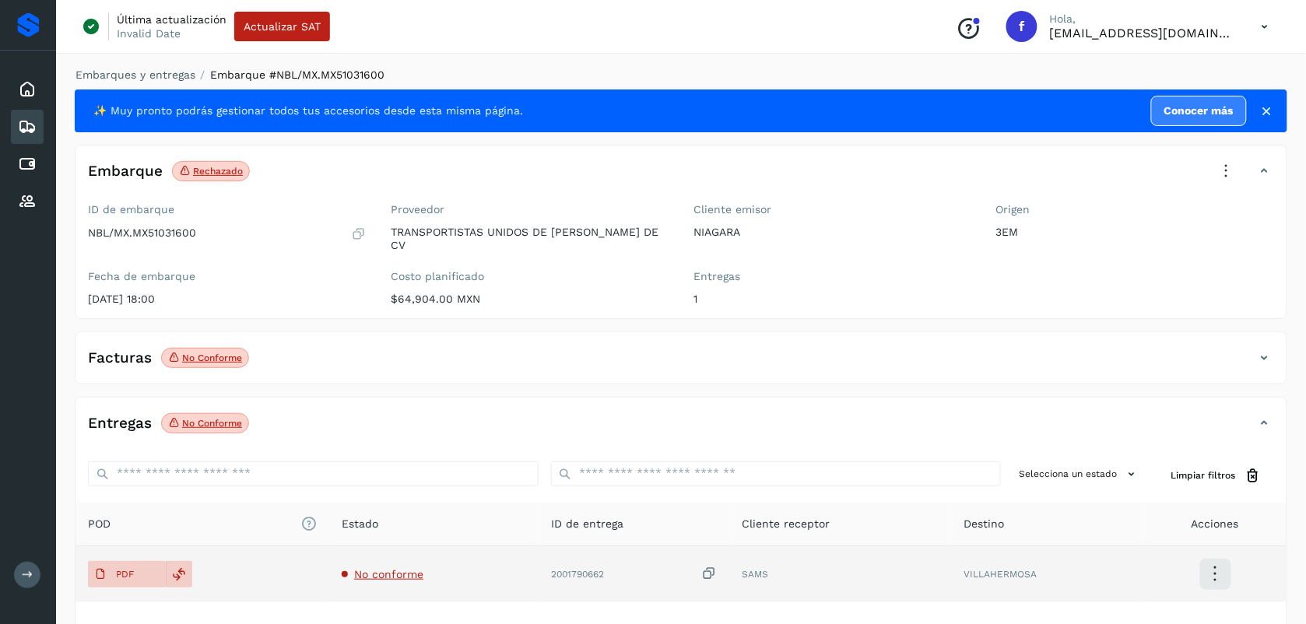
click at [387, 568] on span "No conforme" at bounding box center [388, 574] width 69 height 12
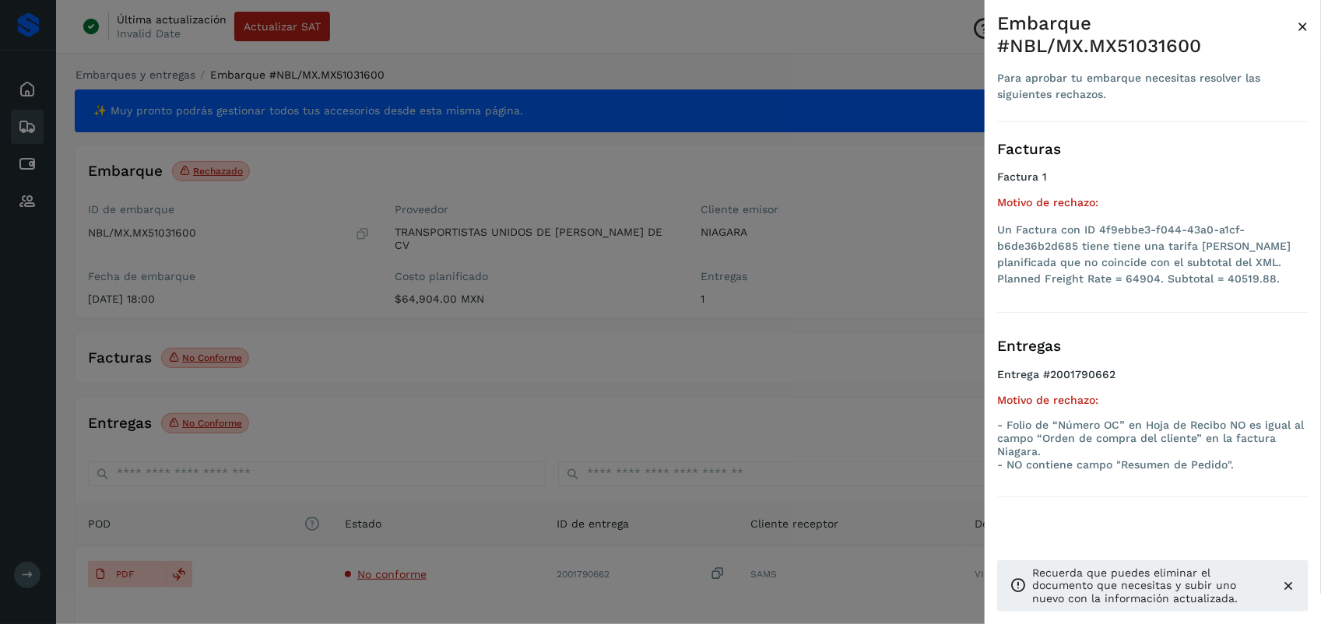
click at [631, 356] on div at bounding box center [660, 312] width 1321 height 624
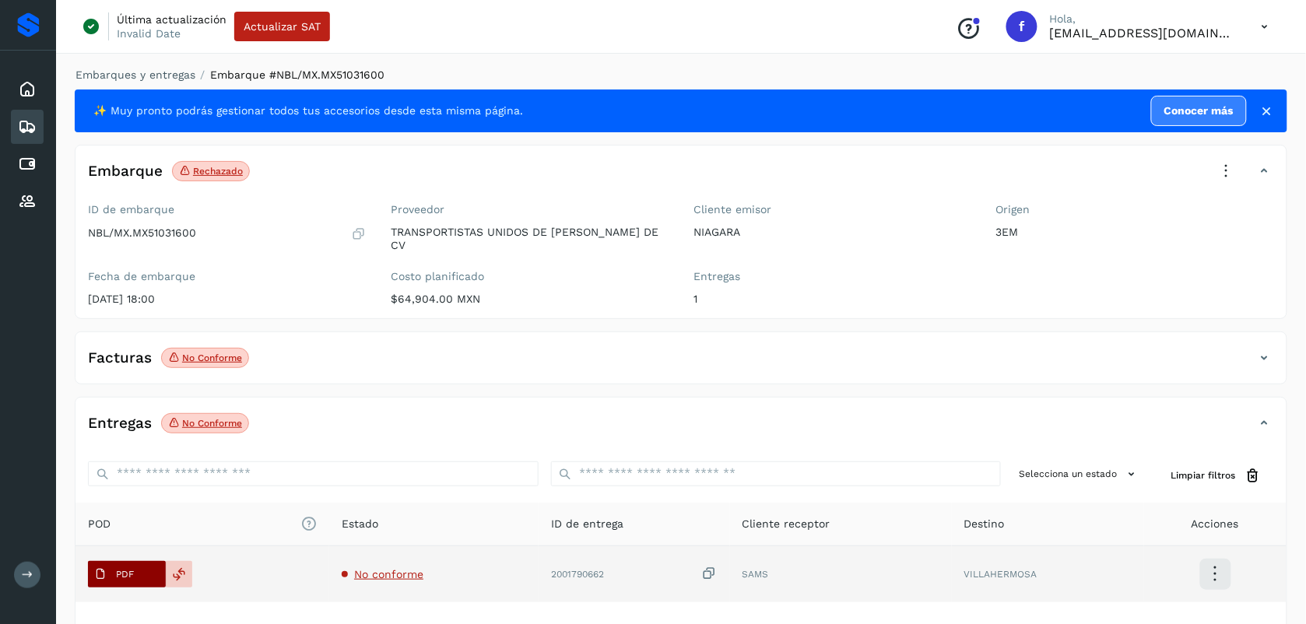
click at [127, 562] on span "PDF" at bounding box center [114, 574] width 52 height 25
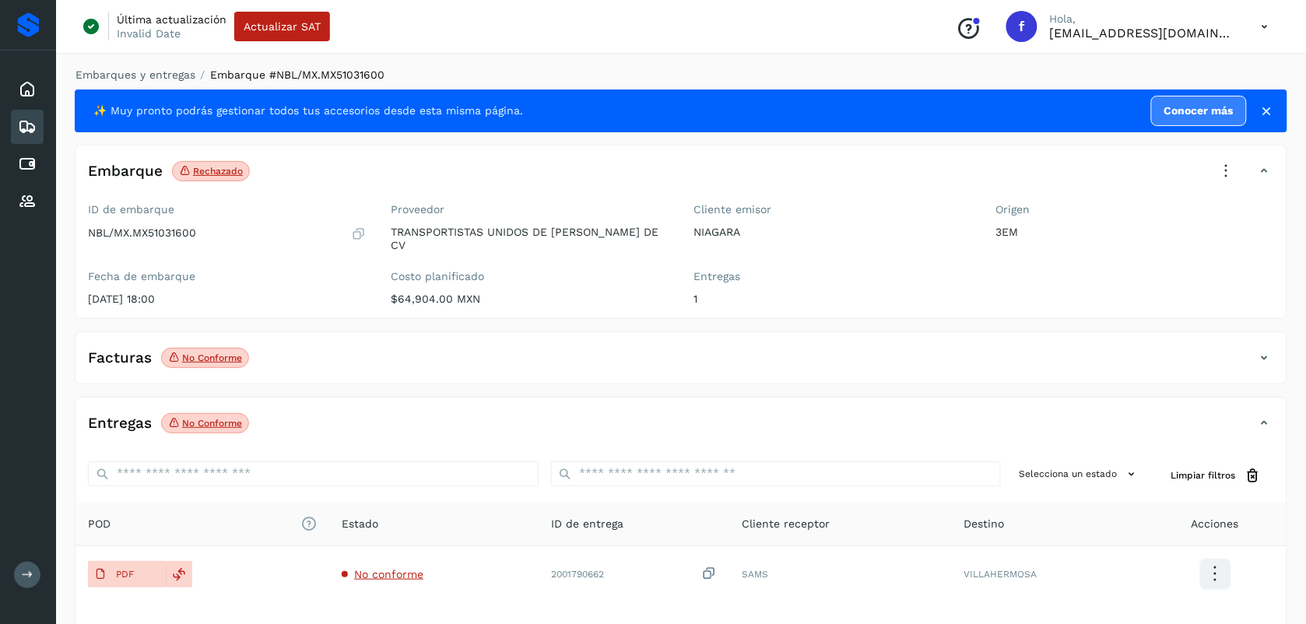
click at [358, 223] on div "ID de embarque NBL/MX.MX51031600" at bounding box center [227, 222] width 278 height 38
click at [358, 228] on icon at bounding box center [358, 234] width 15 height 16
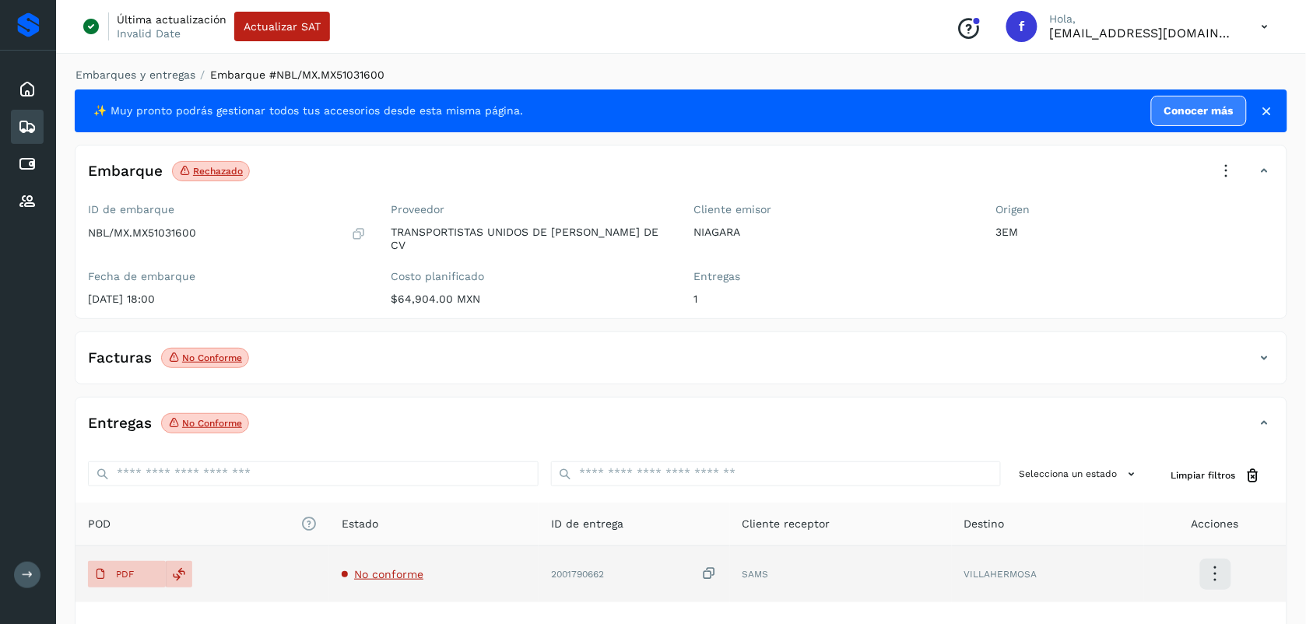
click at [712, 569] on icon at bounding box center [710, 574] width 16 height 16
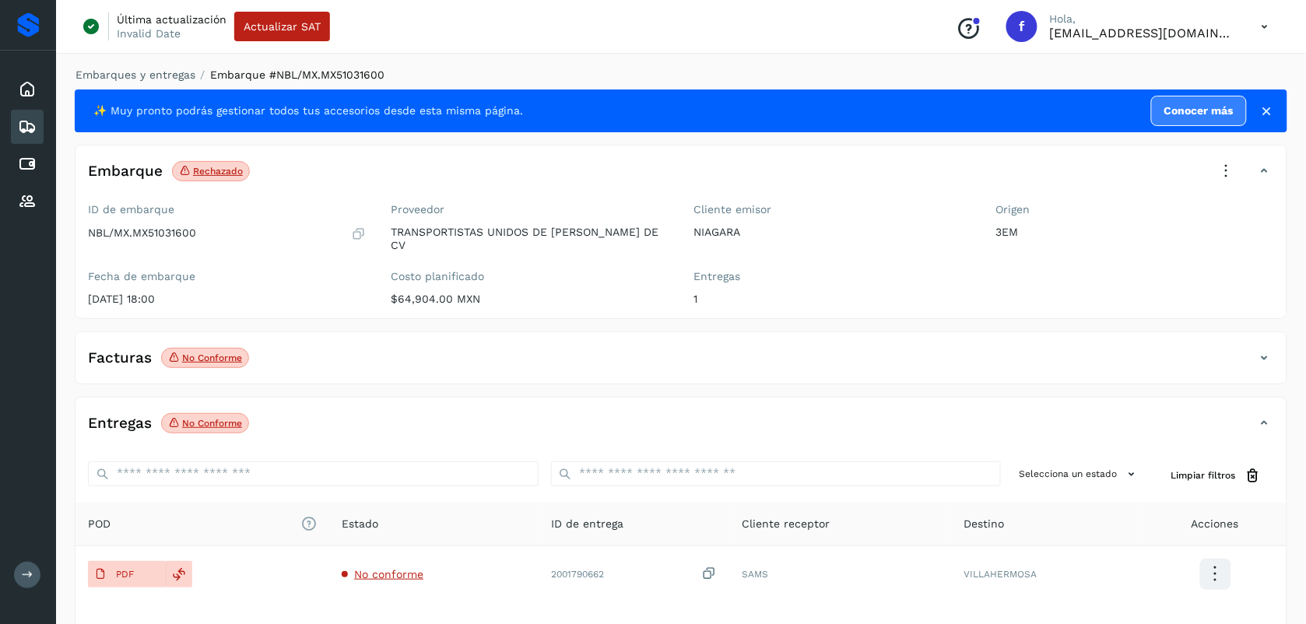
click at [22, 118] on icon at bounding box center [27, 127] width 19 height 19
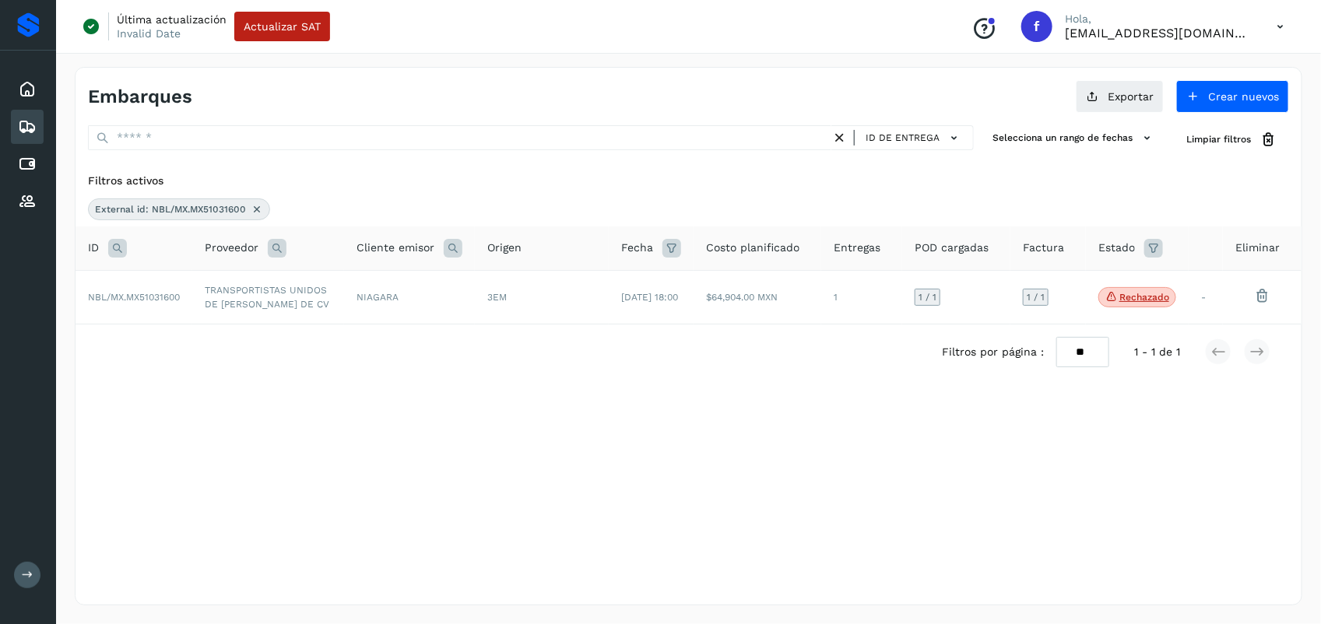
click at [254, 206] on icon at bounding box center [257, 209] width 12 height 12
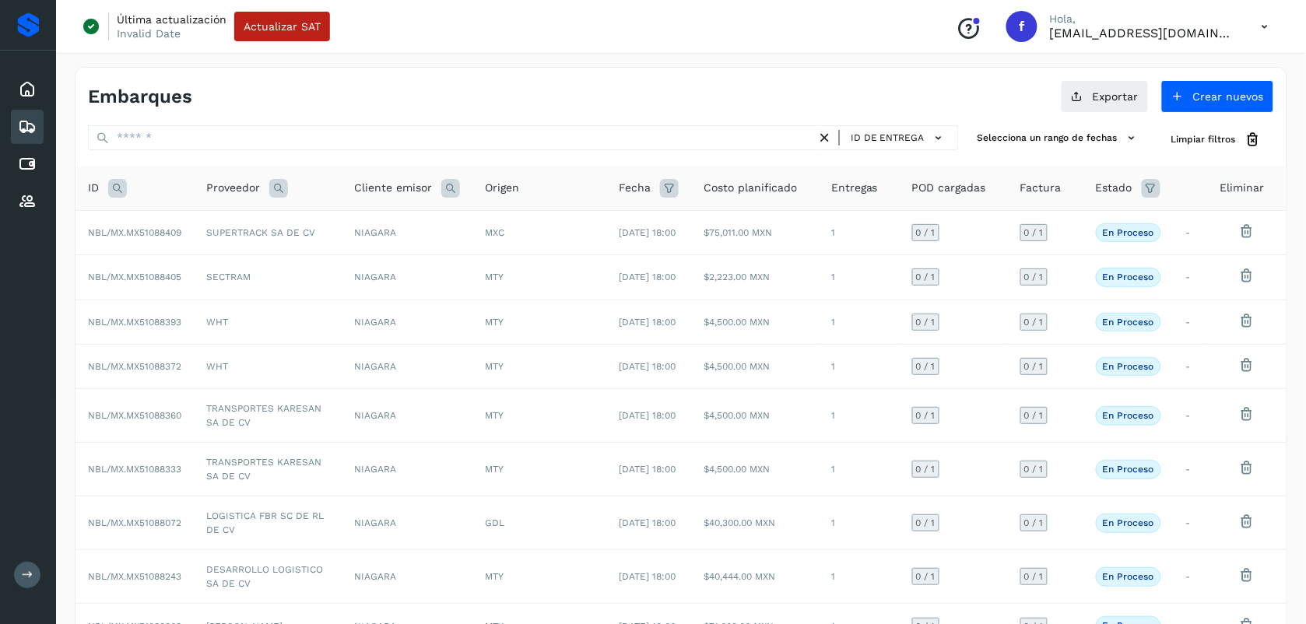
click at [122, 189] on icon at bounding box center [117, 188] width 19 height 19
click at [161, 218] on input "text" at bounding box center [221, 227] width 192 height 25
paste input "**********"
type input "**********"
click at [279, 262] on button "Buscar" at bounding box center [261, 266] width 111 height 28
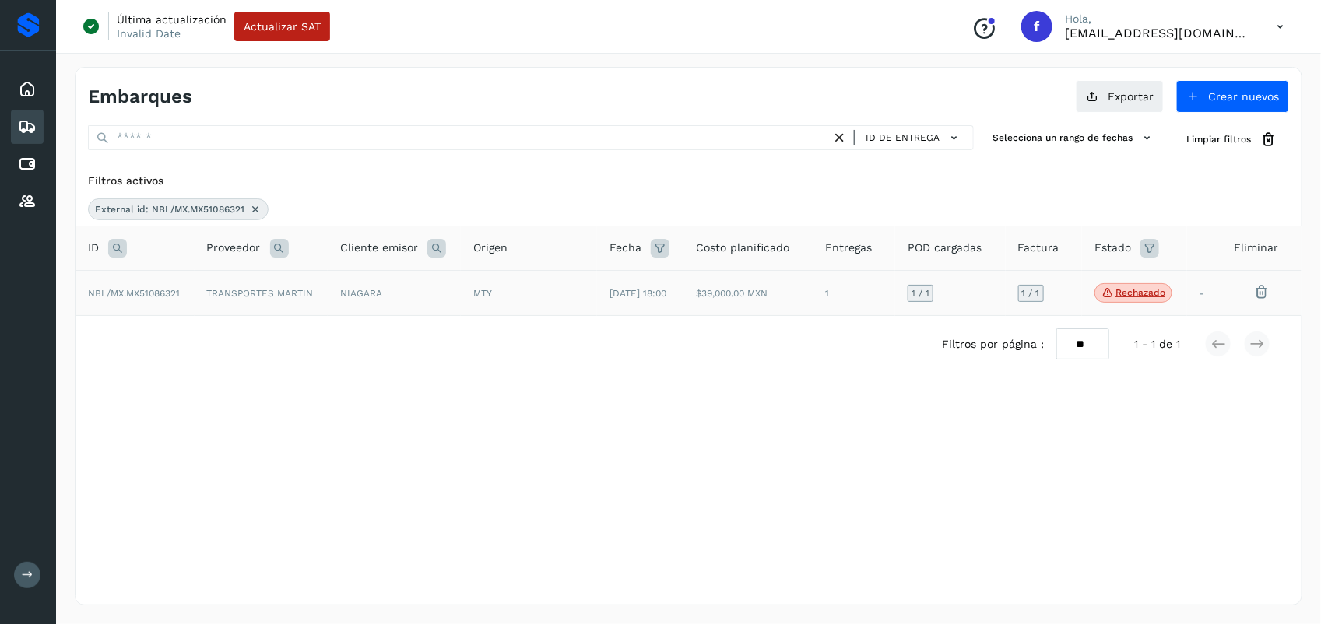
click at [170, 294] on span "NBL/MX.MX51086321" at bounding box center [134, 293] width 92 height 11
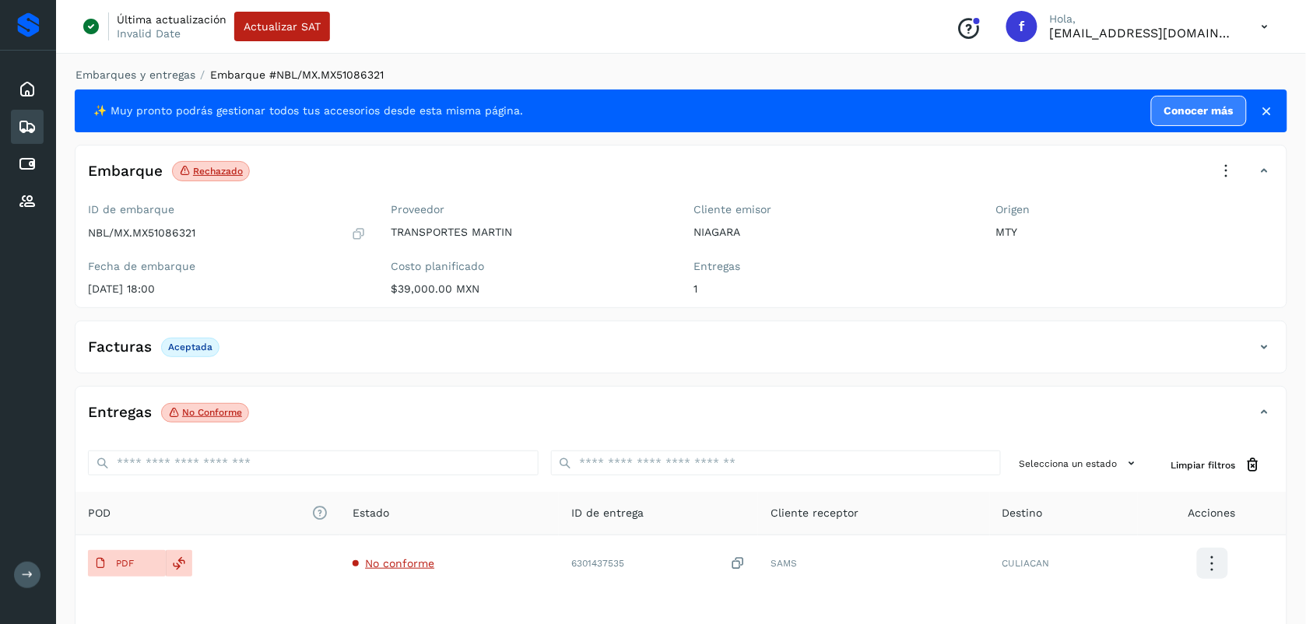
click at [1225, 168] on icon at bounding box center [1227, 171] width 34 height 34
click at [1127, 324] on span "Aprobar con excepción" at bounding box center [1132, 322] width 124 height 17
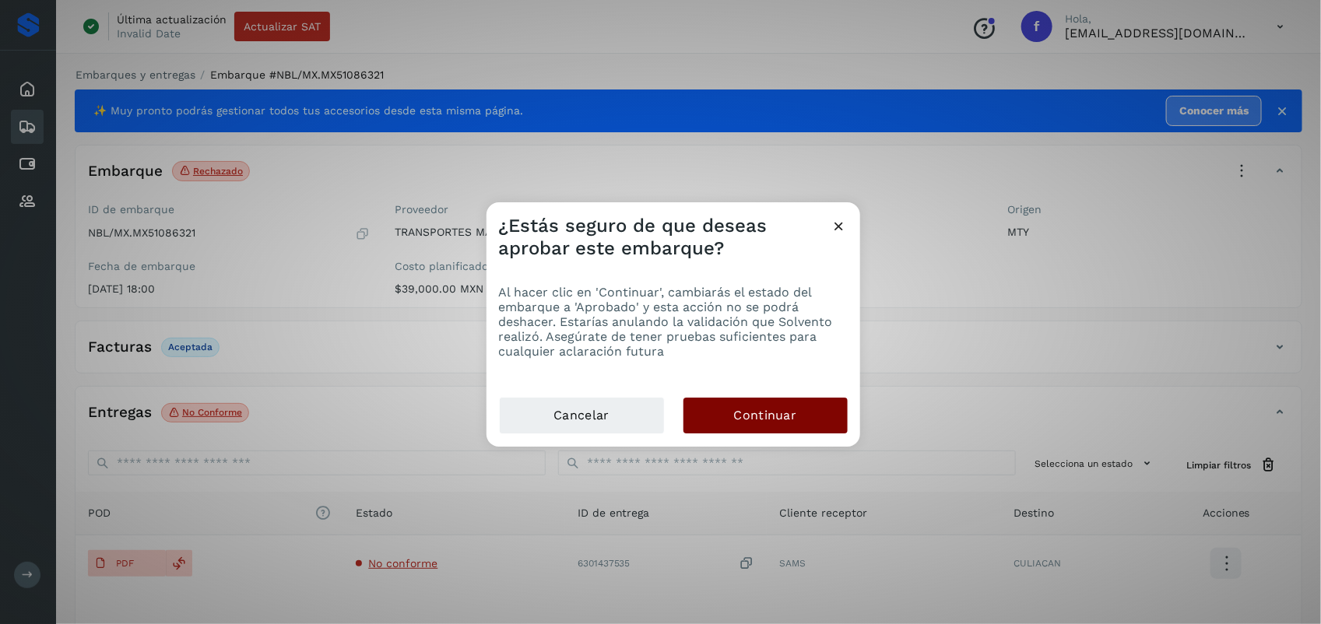
click at [784, 423] on span "Continuar" at bounding box center [765, 415] width 63 height 17
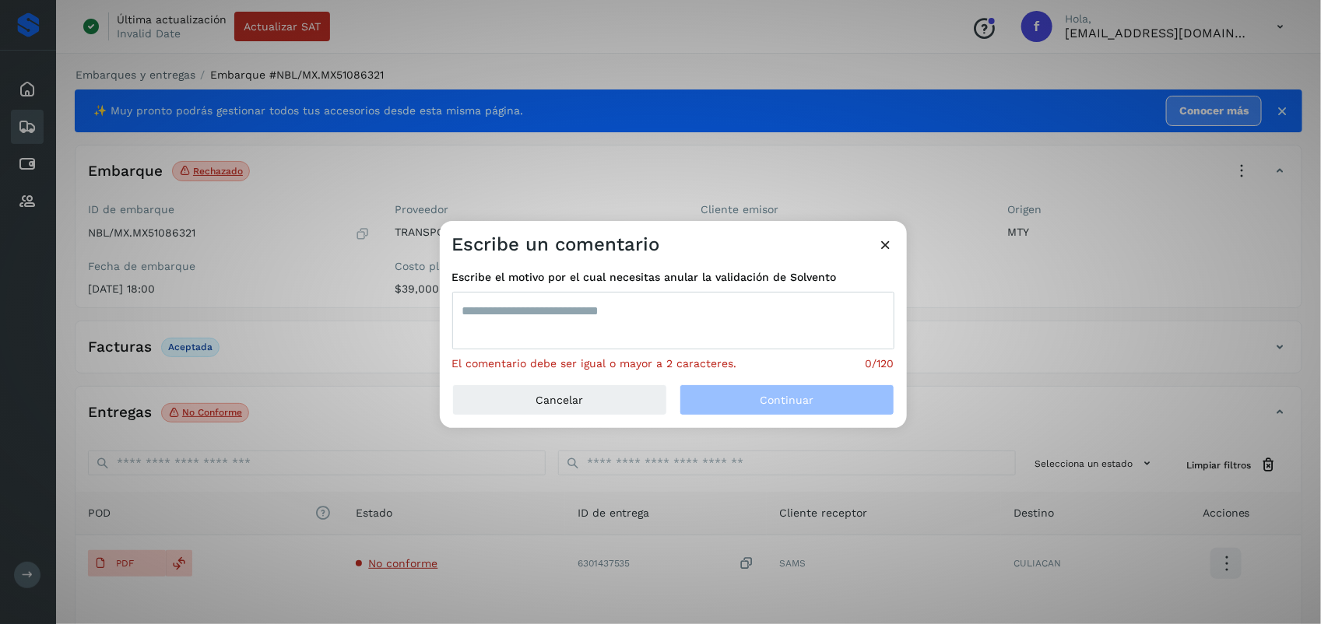
click at [574, 337] on textarea at bounding box center [673, 321] width 442 height 58
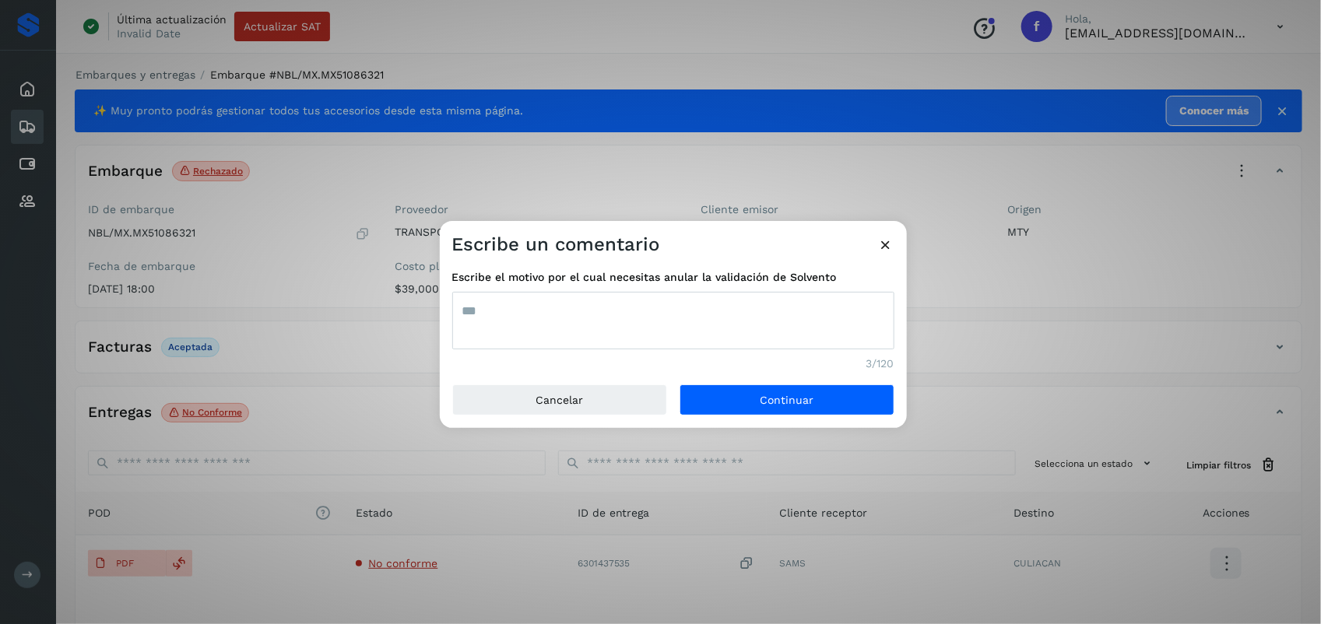
type textarea "***"
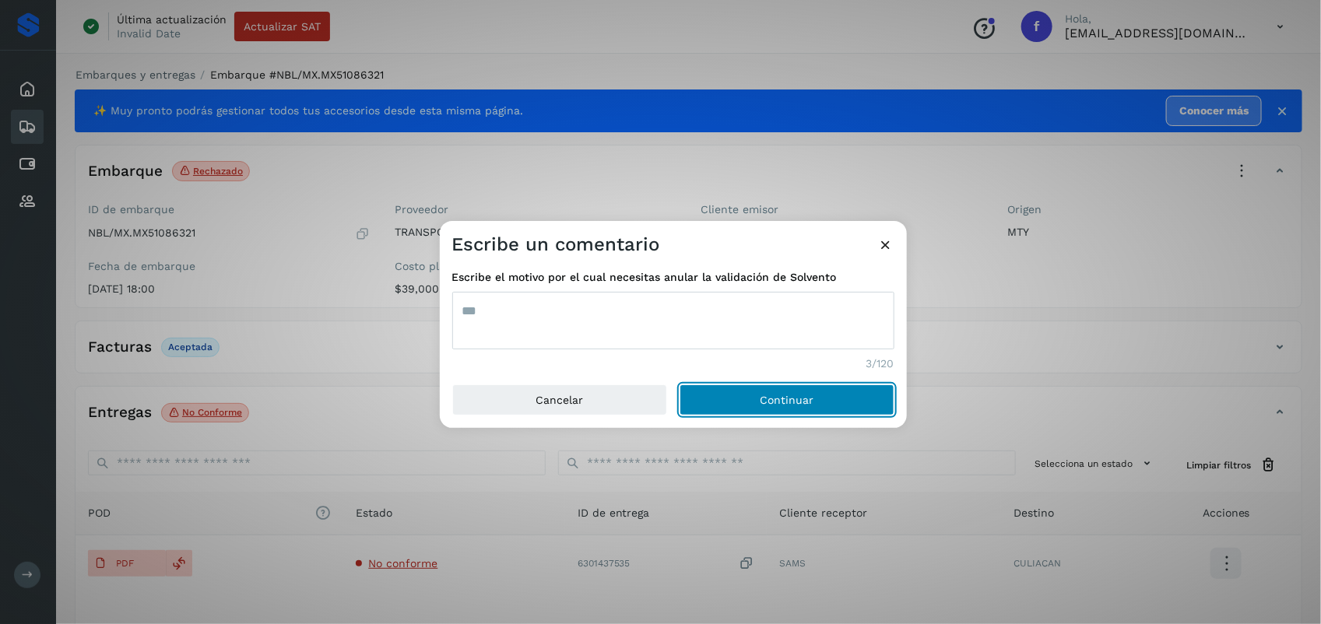
click at [680, 385] on button "Continuar" at bounding box center [787, 400] width 215 height 31
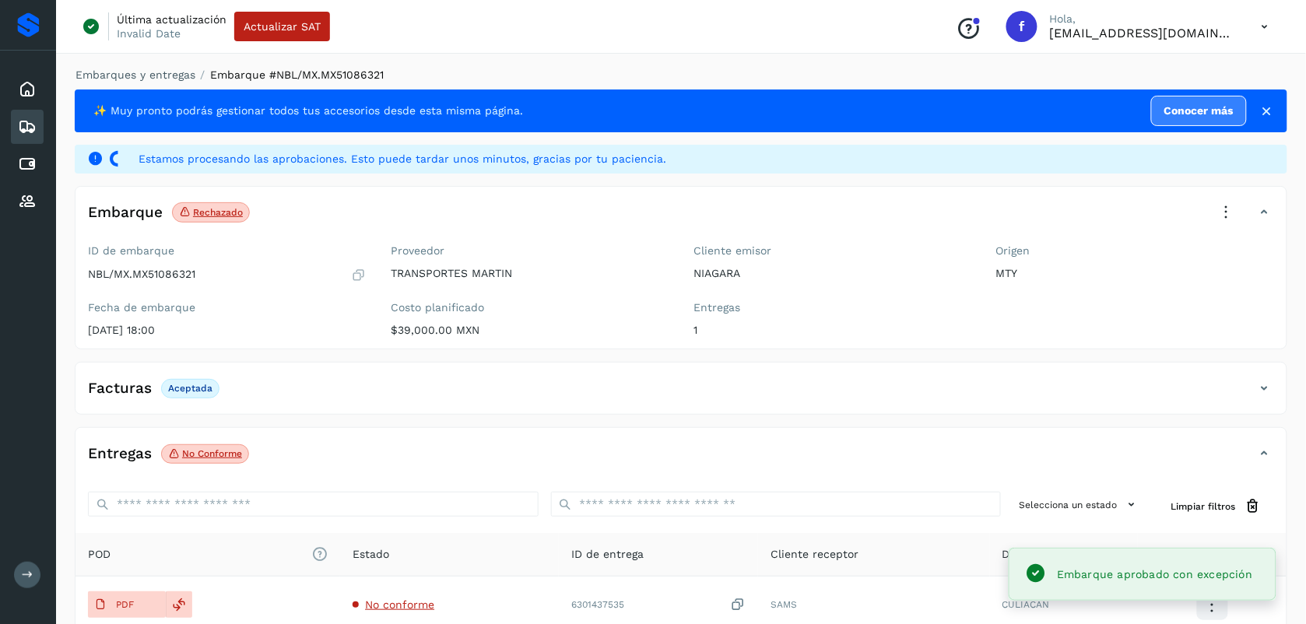
click at [23, 118] on icon at bounding box center [27, 127] width 19 height 19
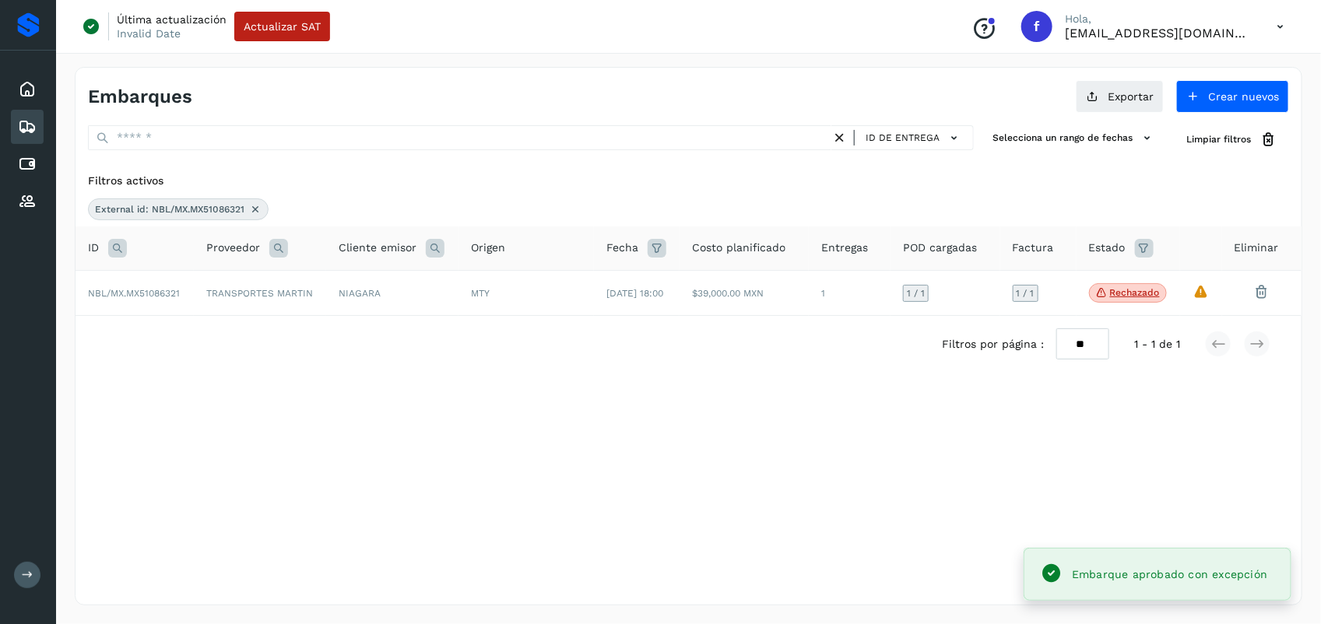
click at [113, 246] on icon at bounding box center [117, 248] width 19 height 19
click at [223, 286] on input "**********" at bounding box center [221, 288] width 192 height 25
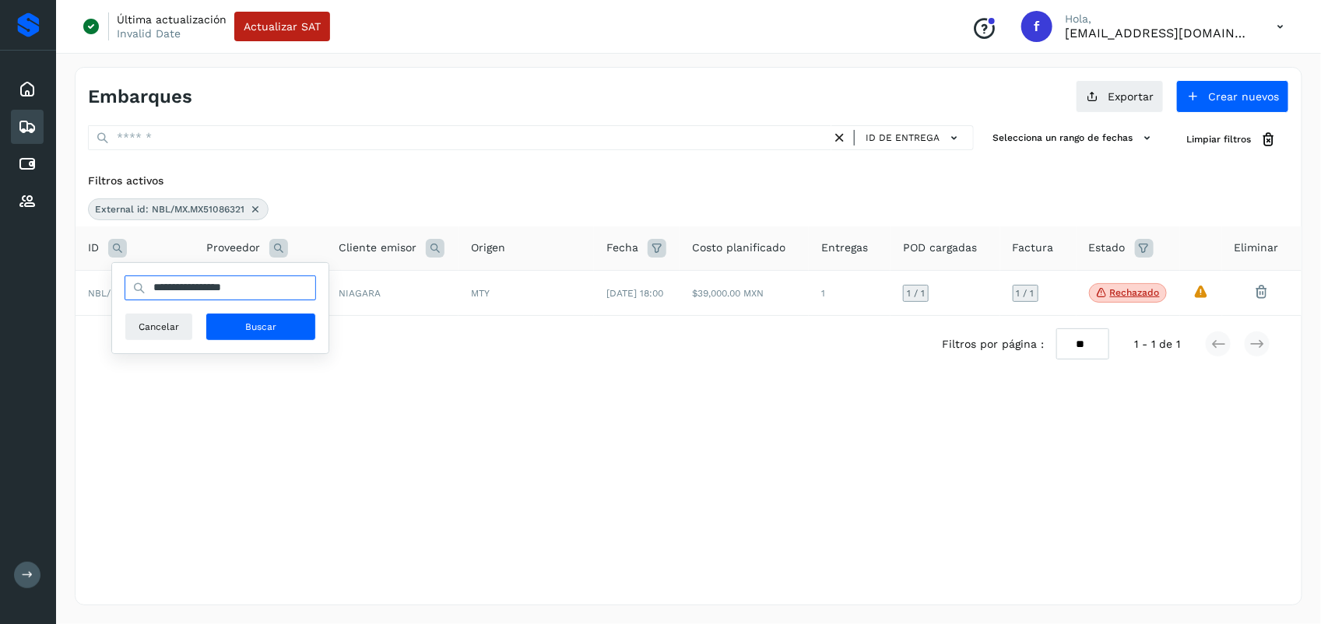
click at [223, 286] on input "**********" at bounding box center [221, 288] width 192 height 25
paste input "text"
type input "**********"
click at [251, 329] on span "Buscar" at bounding box center [260, 327] width 31 height 14
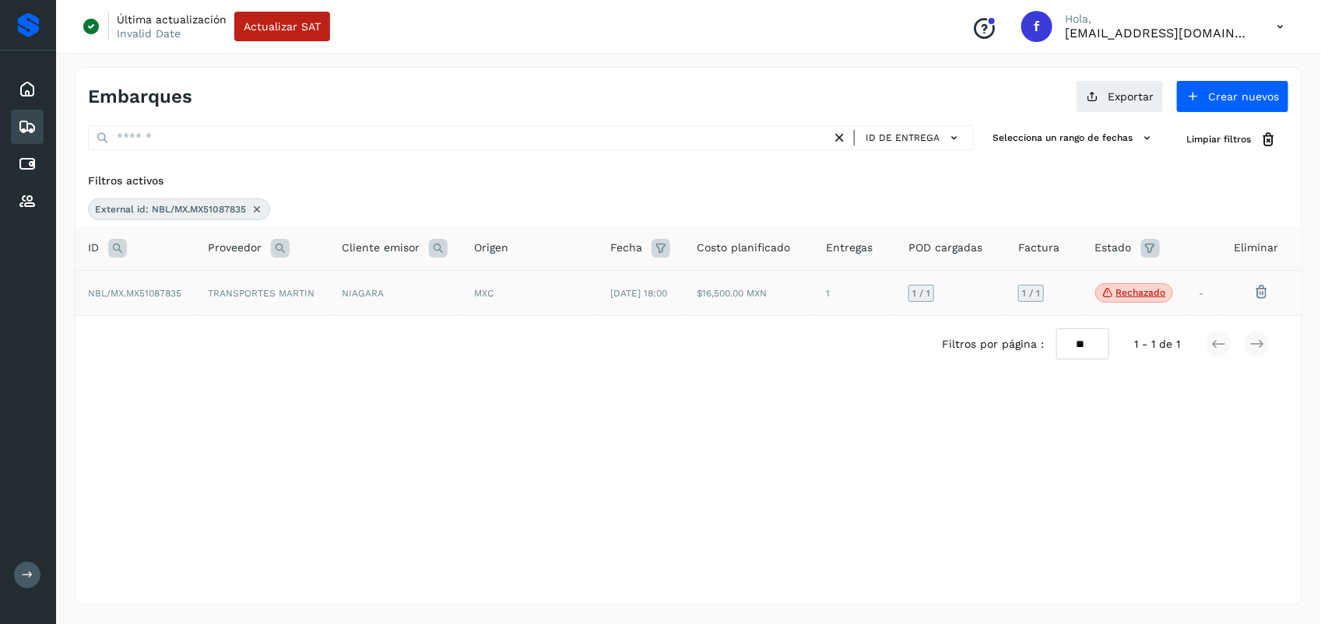
click at [154, 296] on span "NBL/MX.MX51087835" at bounding box center [134, 293] width 93 height 11
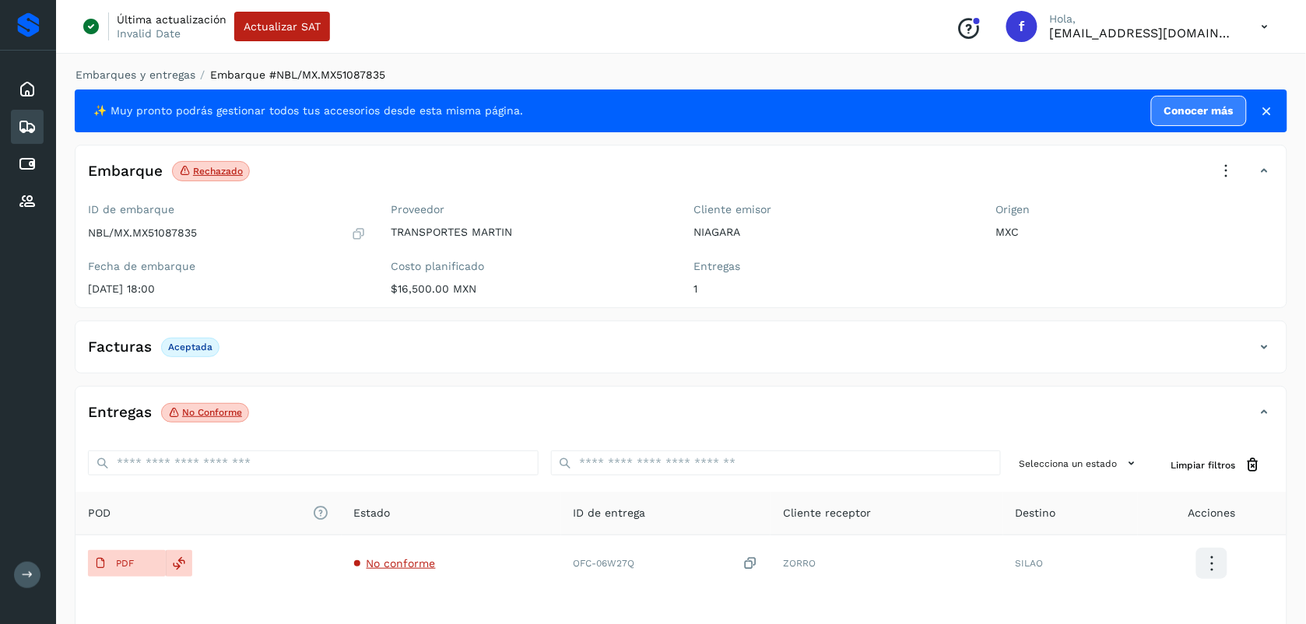
click at [1230, 176] on icon at bounding box center [1227, 171] width 34 height 34
click at [1138, 319] on span "Aprobar con excepción" at bounding box center [1132, 322] width 124 height 17
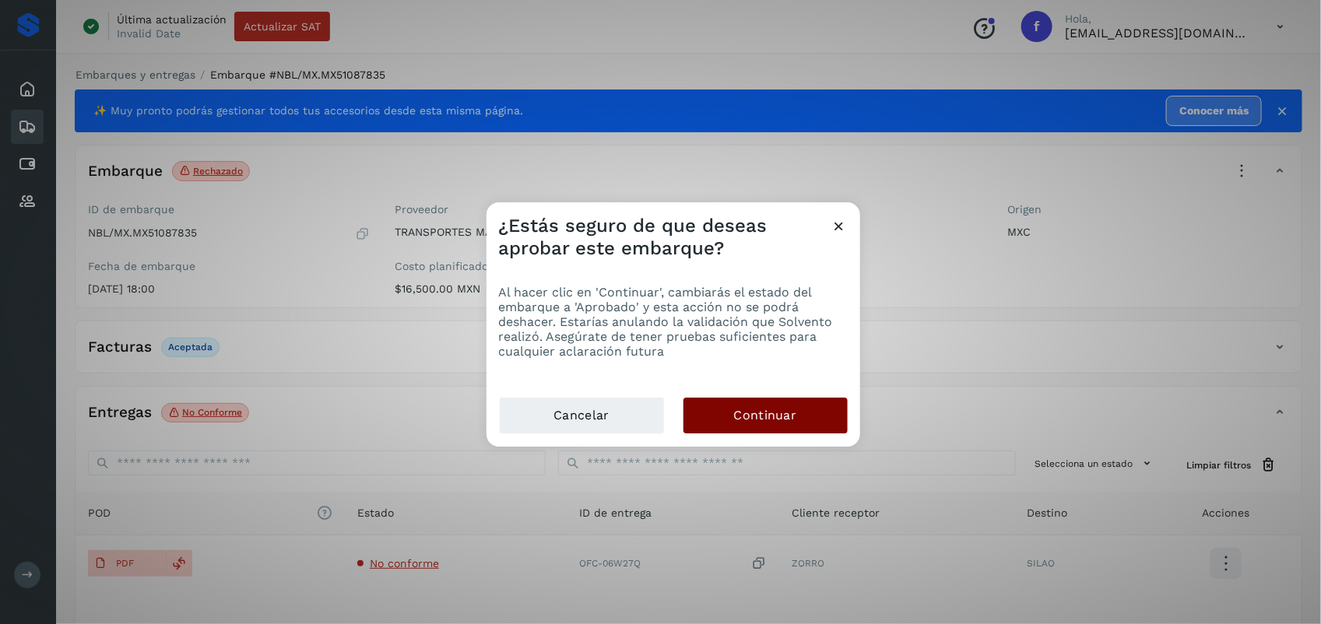
click at [757, 402] on button "Continuar" at bounding box center [765, 416] width 164 height 36
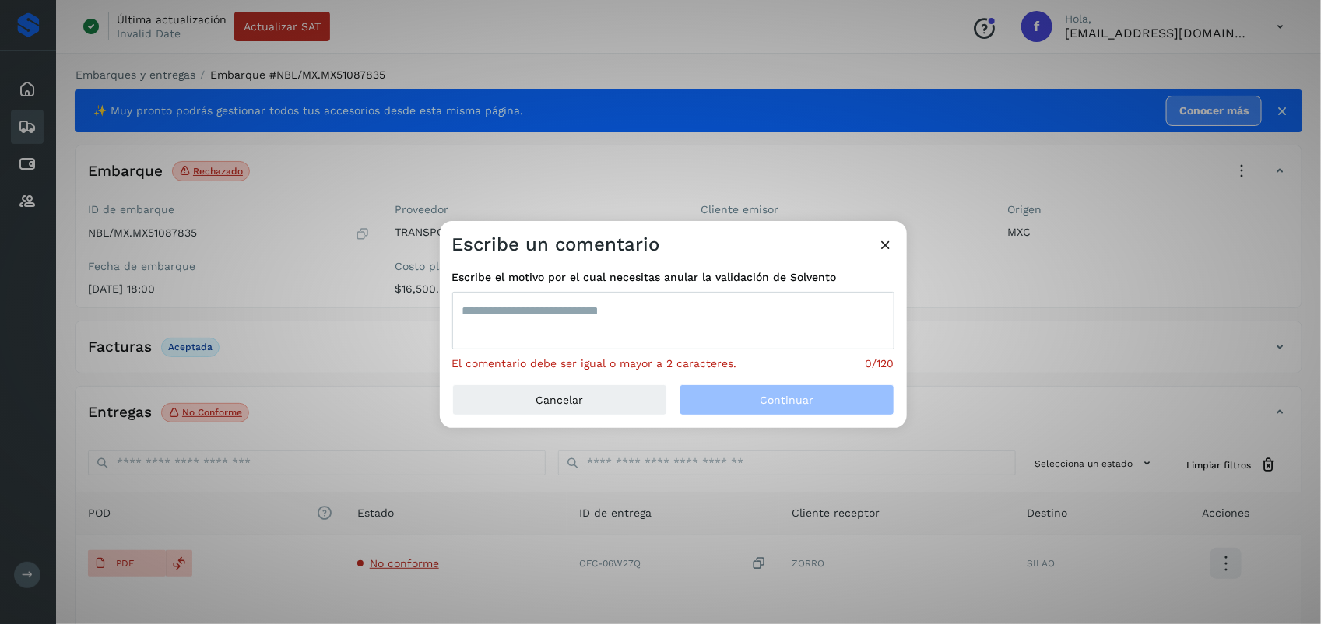
click at [593, 314] on textarea at bounding box center [673, 321] width 442 height 58
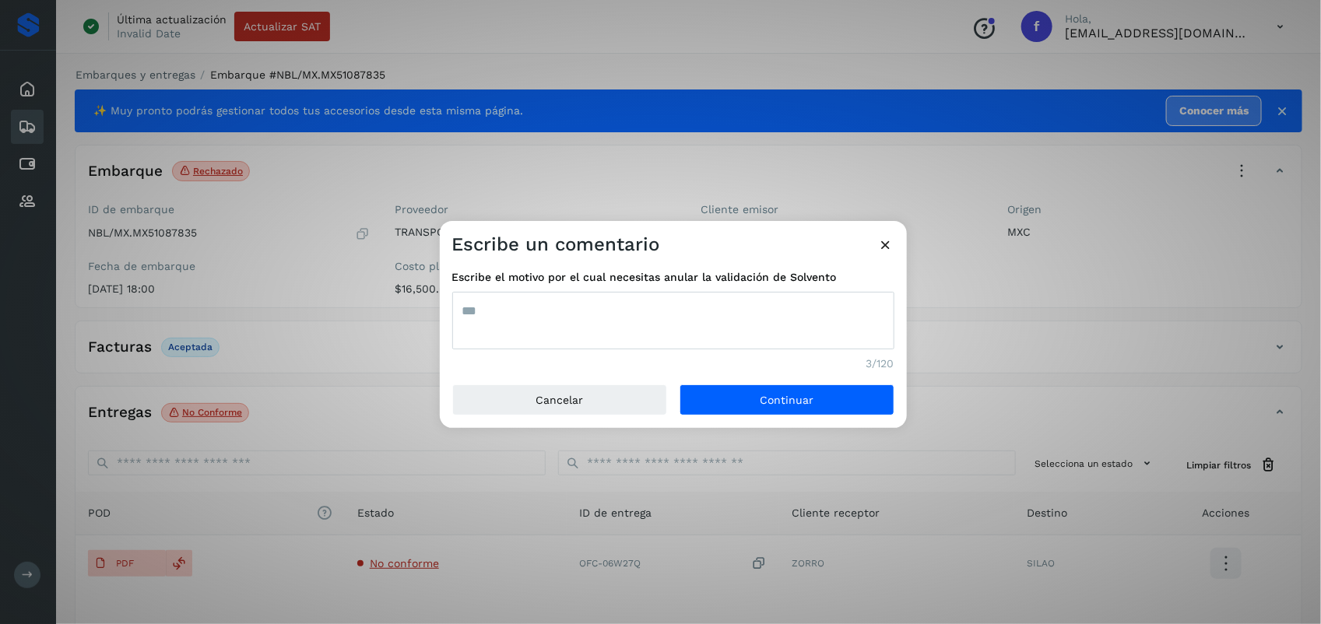
type textarea "***"
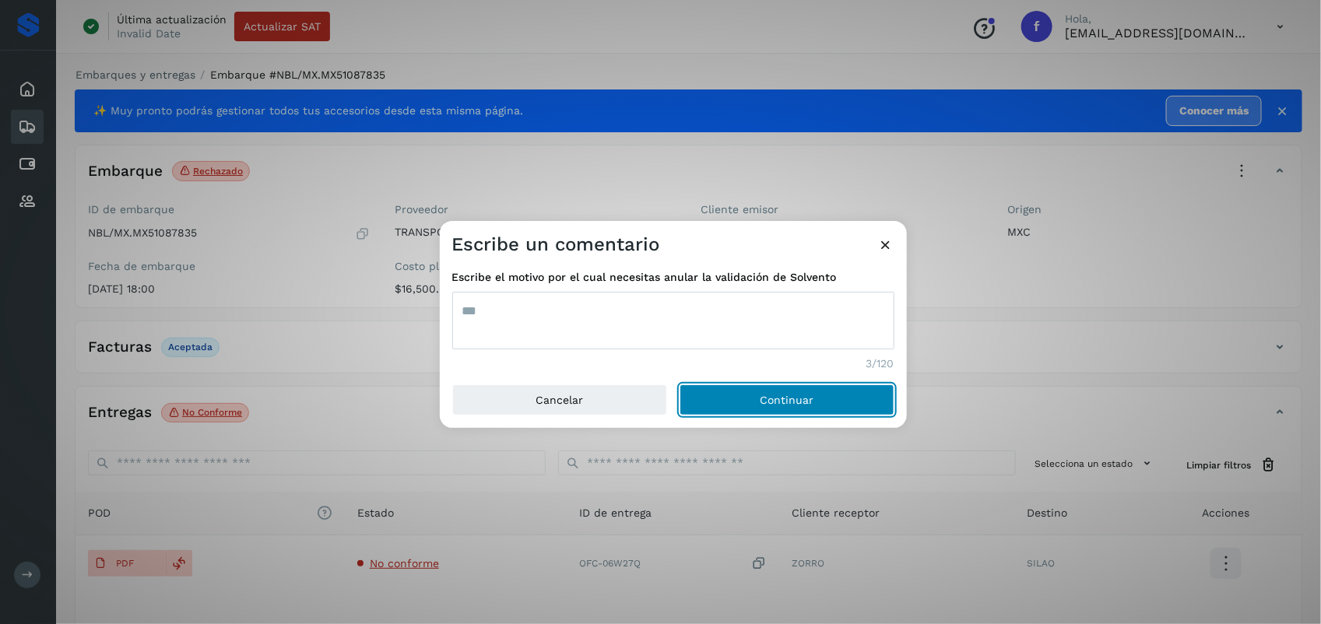
click at [680, 385] on button "Continuar" at bounding box center [787, 400] width 215 height 31
